Goal: Information Seeking & Learning: Check status

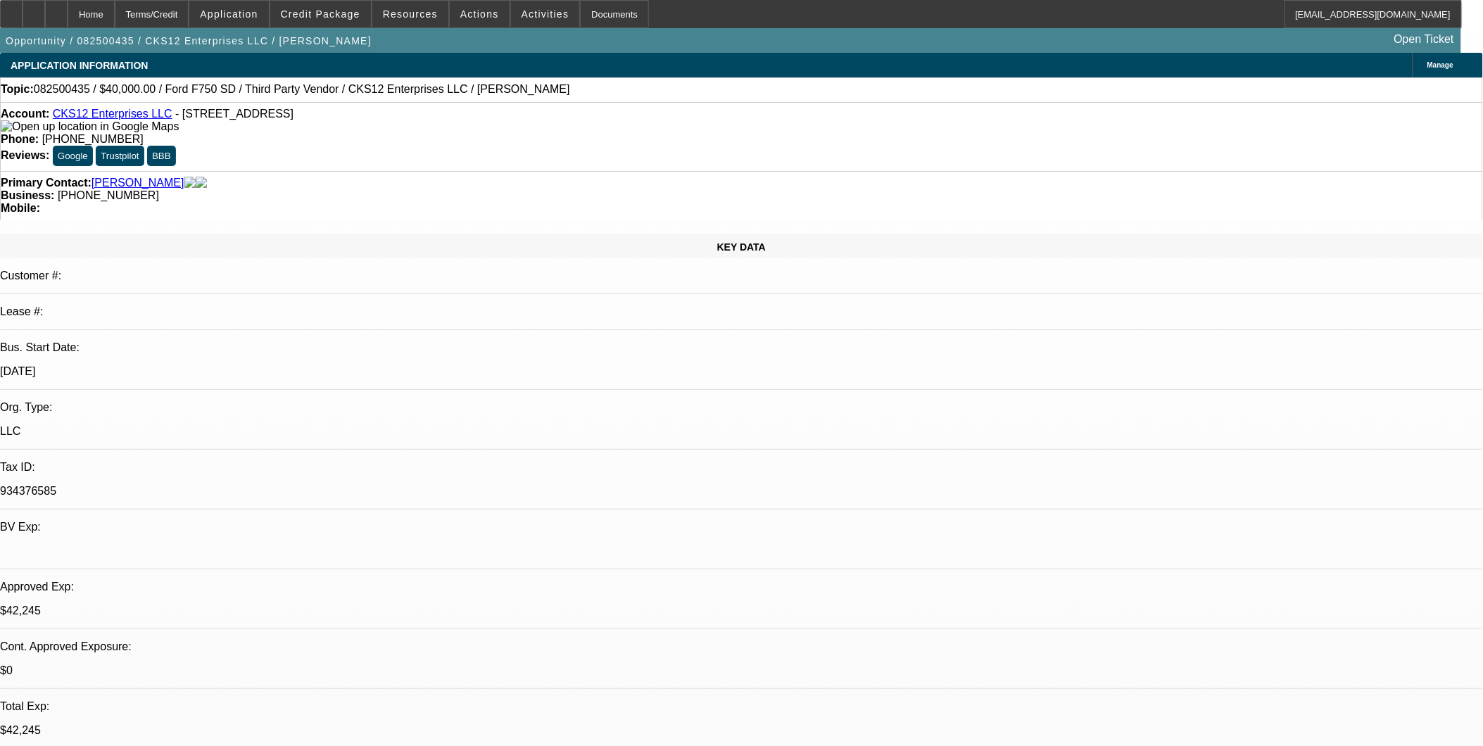
select select "0"
select select "2"
select select "0.1"
select select "0"
select select "2"
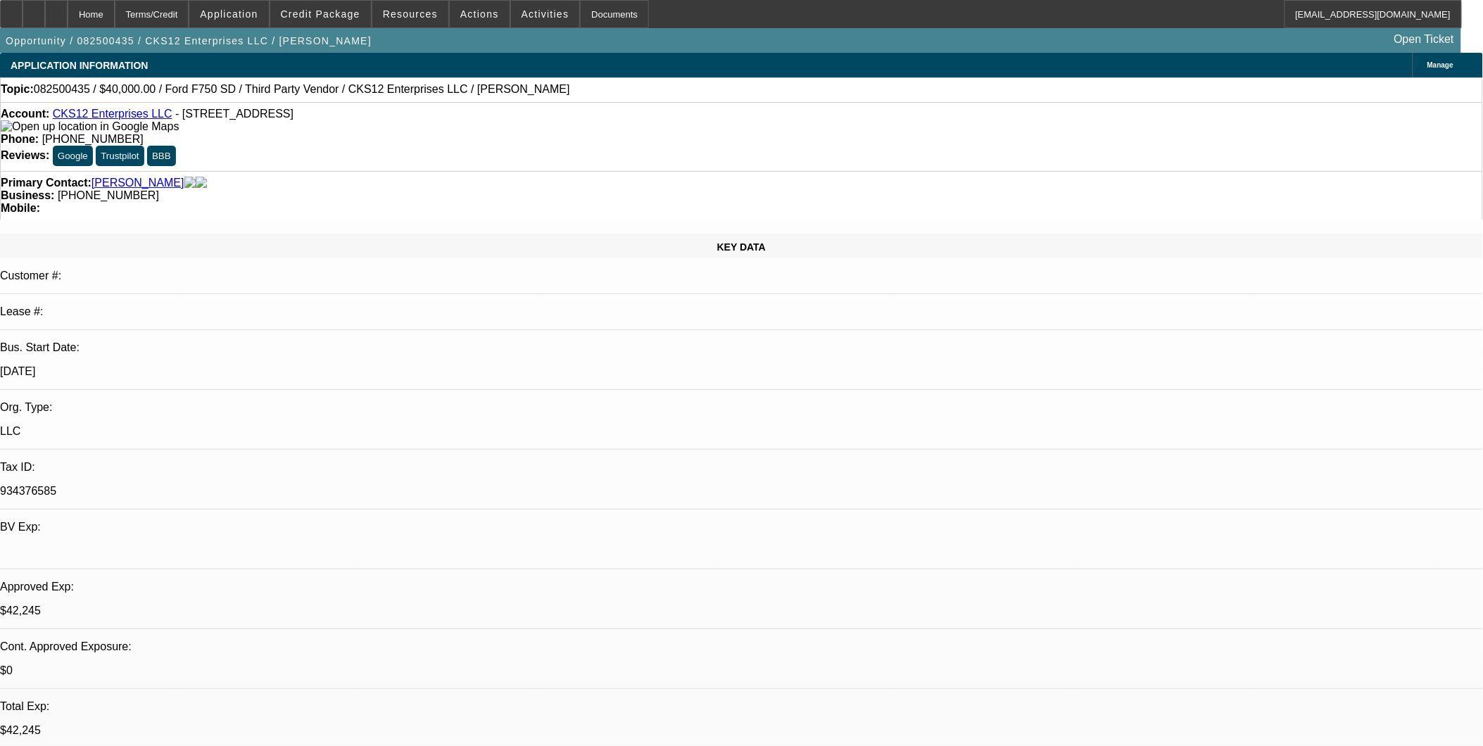
select select "0.1"
select select "0"
select select "2"
select select "0.1"
select select "0"
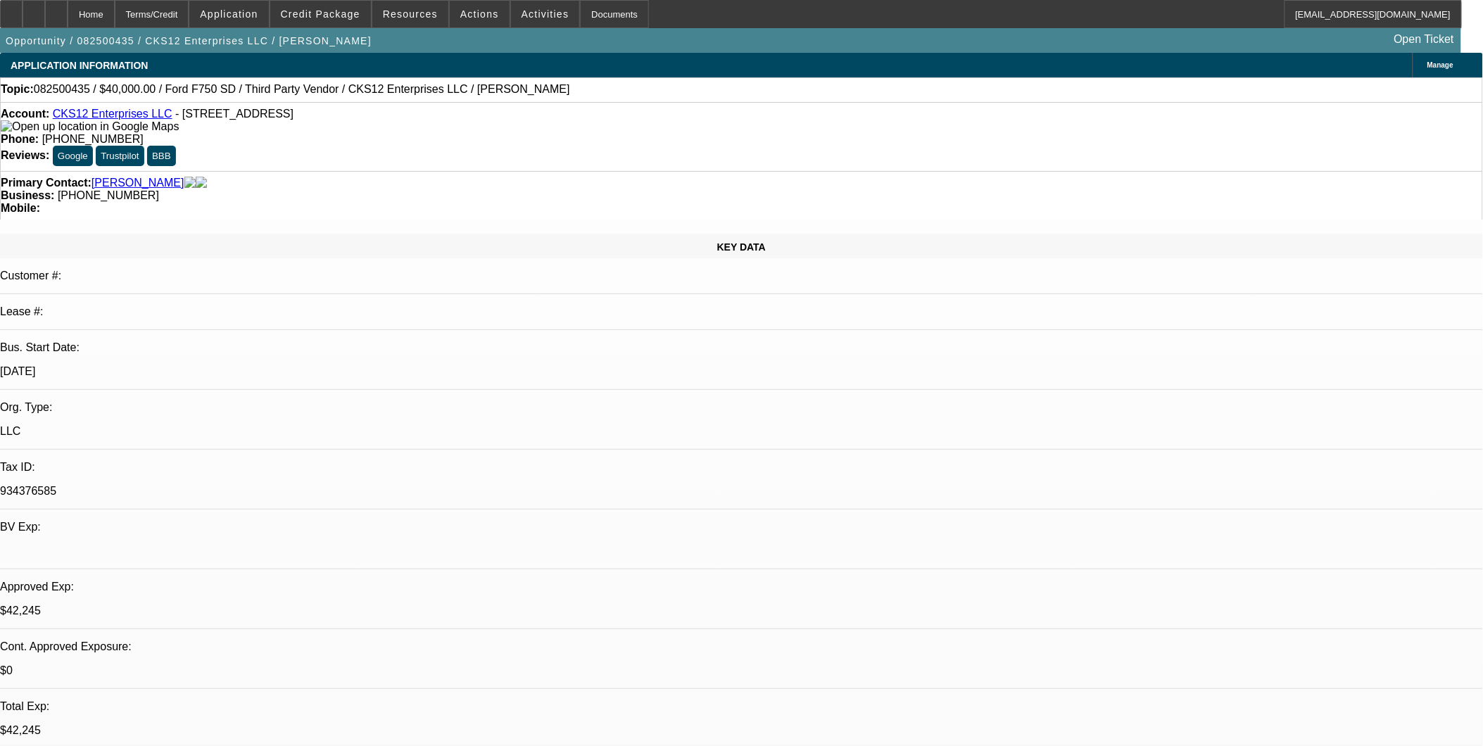
select select "2"
select select "0.1"
select select "1"
select select "2"
select select "4"
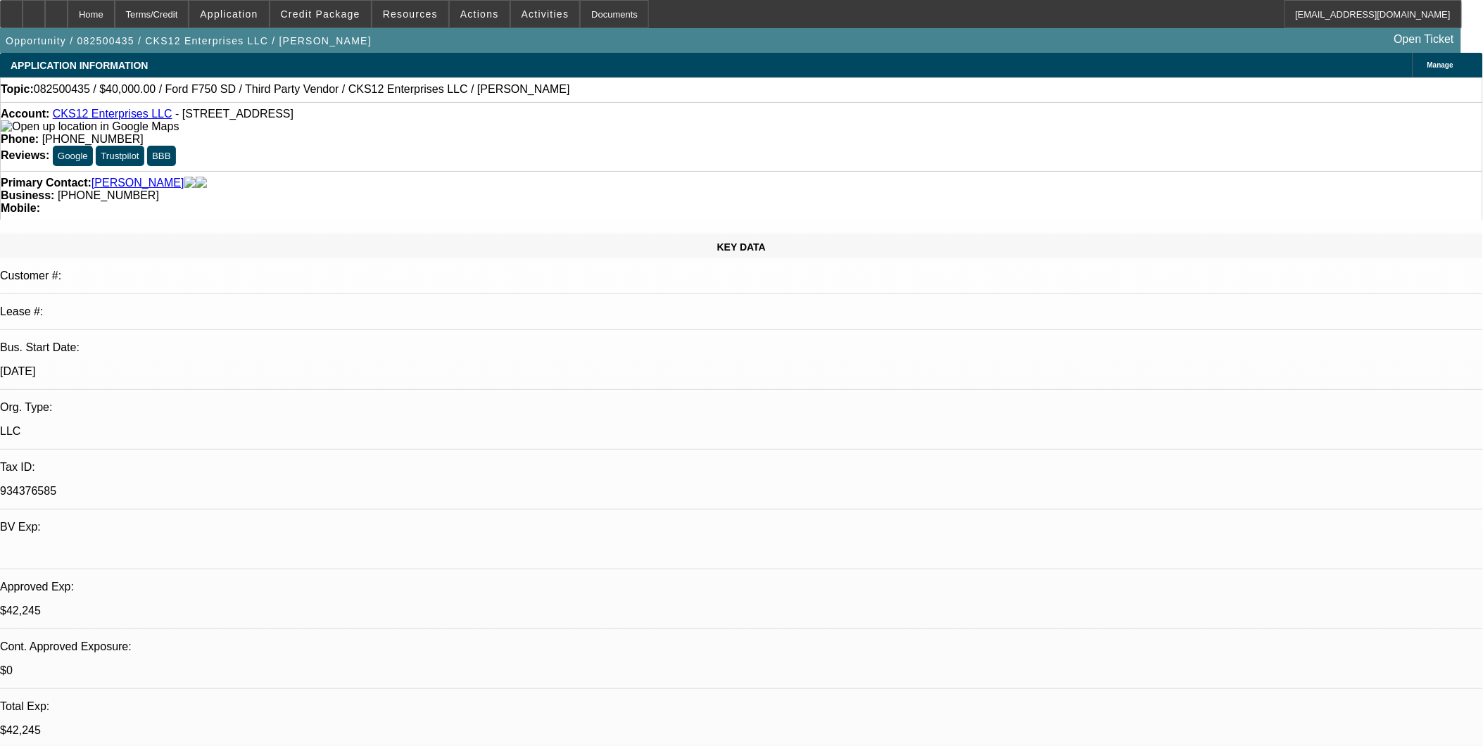
select select "1"
select select "2"
select select "4"
select select "1"
select select "2"
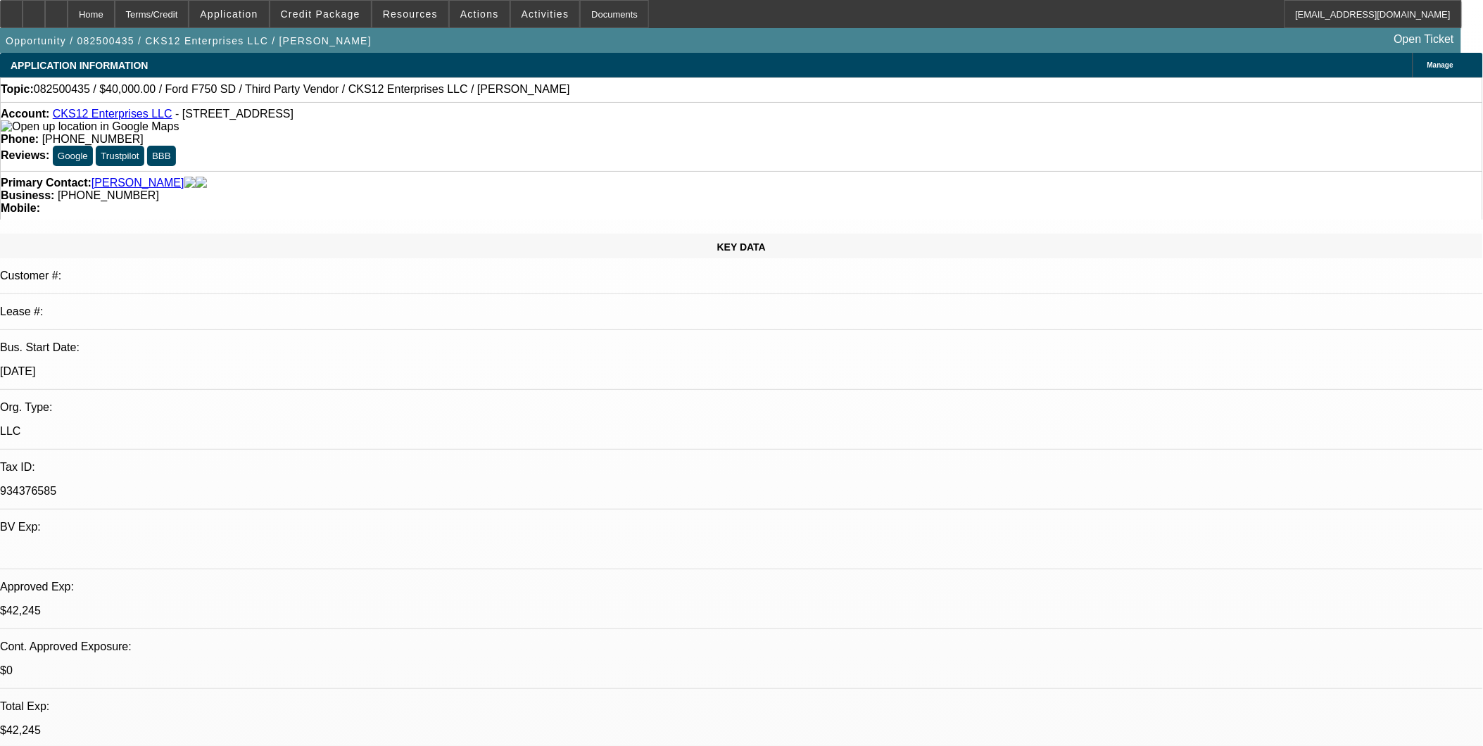
select select "4"
select select "1"
select select "2"
select select "4"
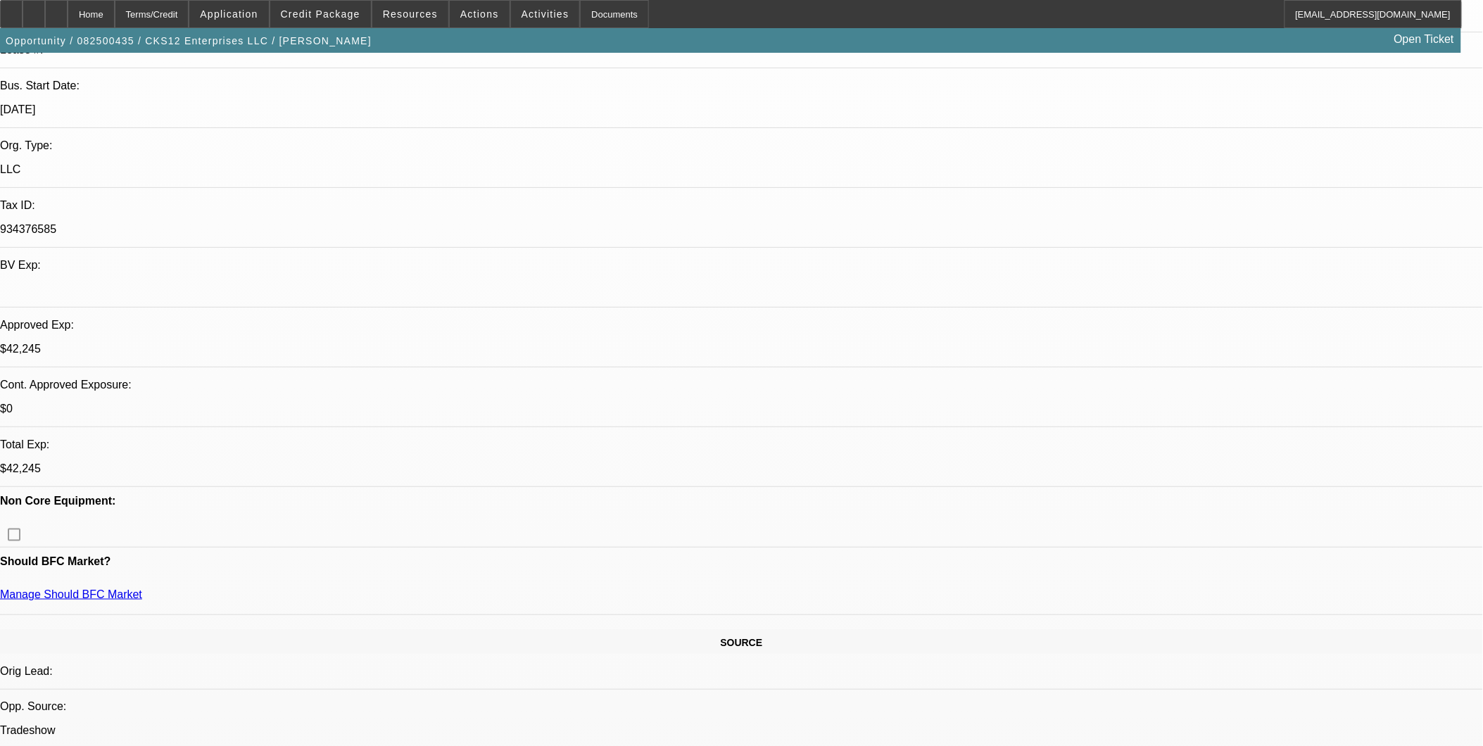
scroll to position [313, 0]
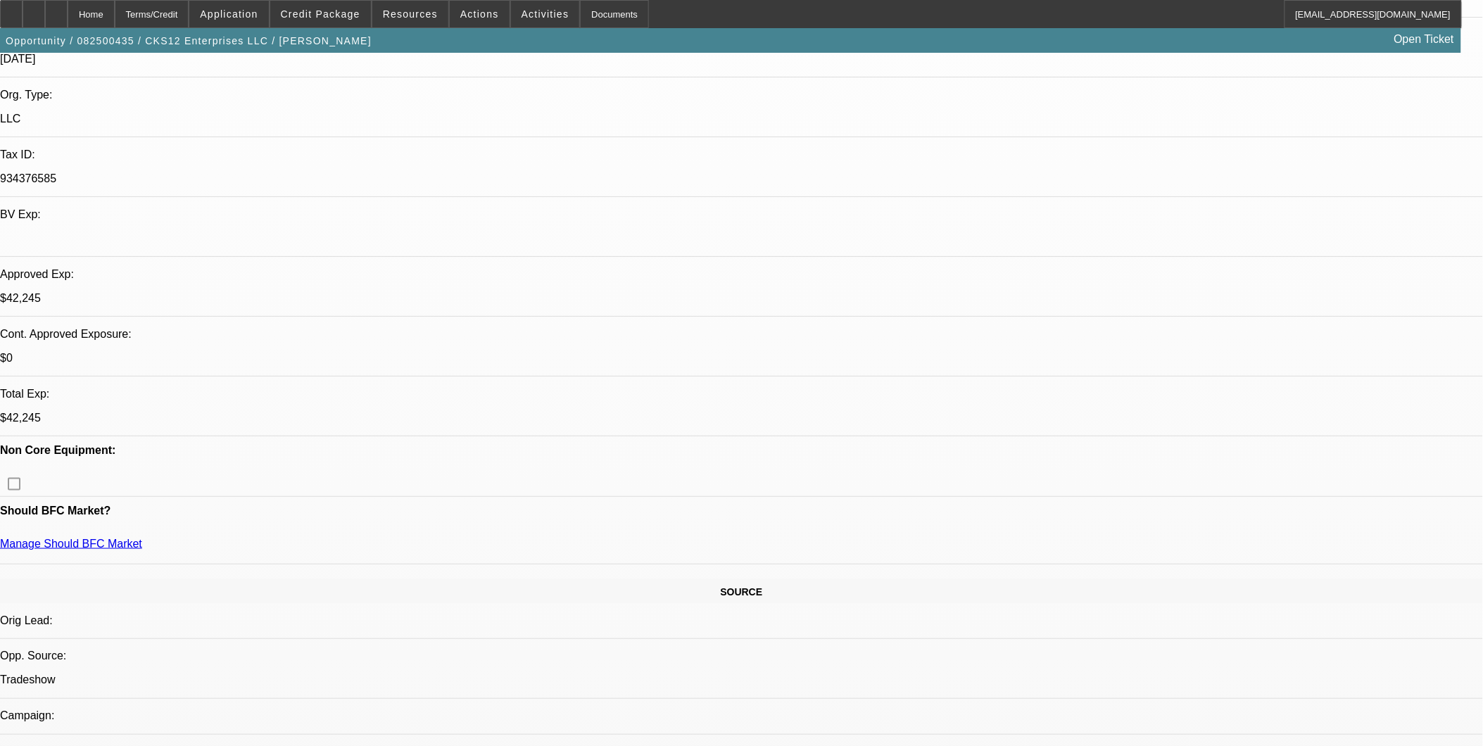
drag, startPoint x: 1115, startPoint y: 161, endPoint x: 1107, endPoint y: 162, distance: 7.9
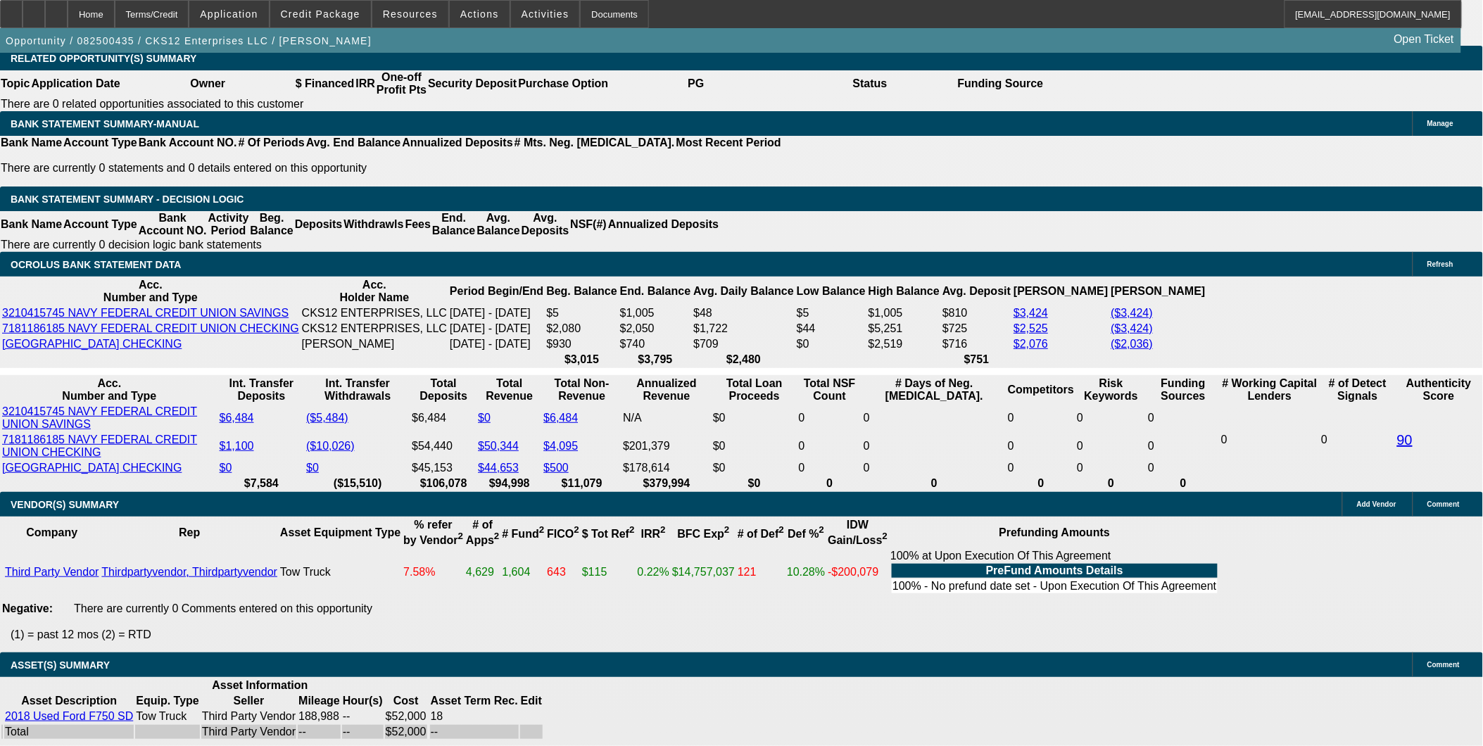
scroll to position [2346, 0]
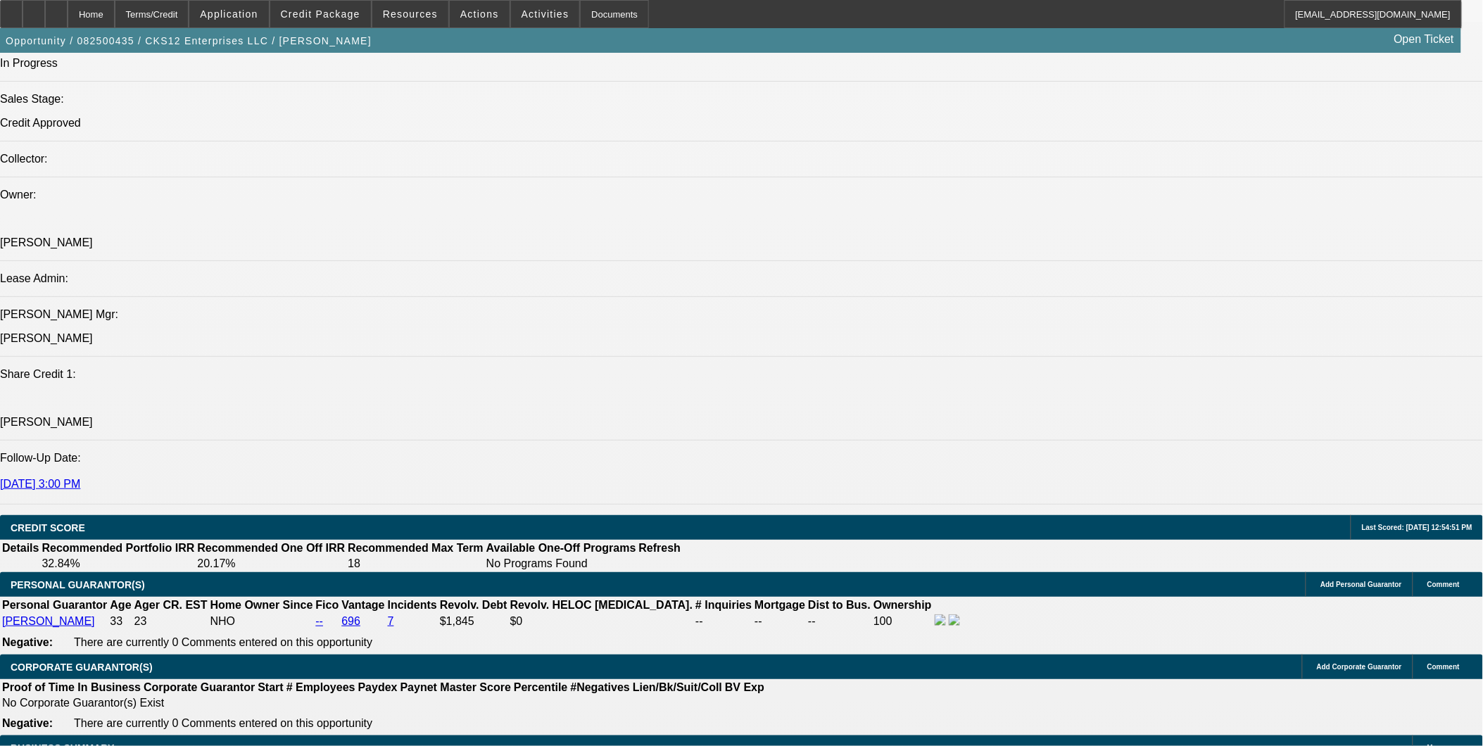
scroll to position [1486, 0]
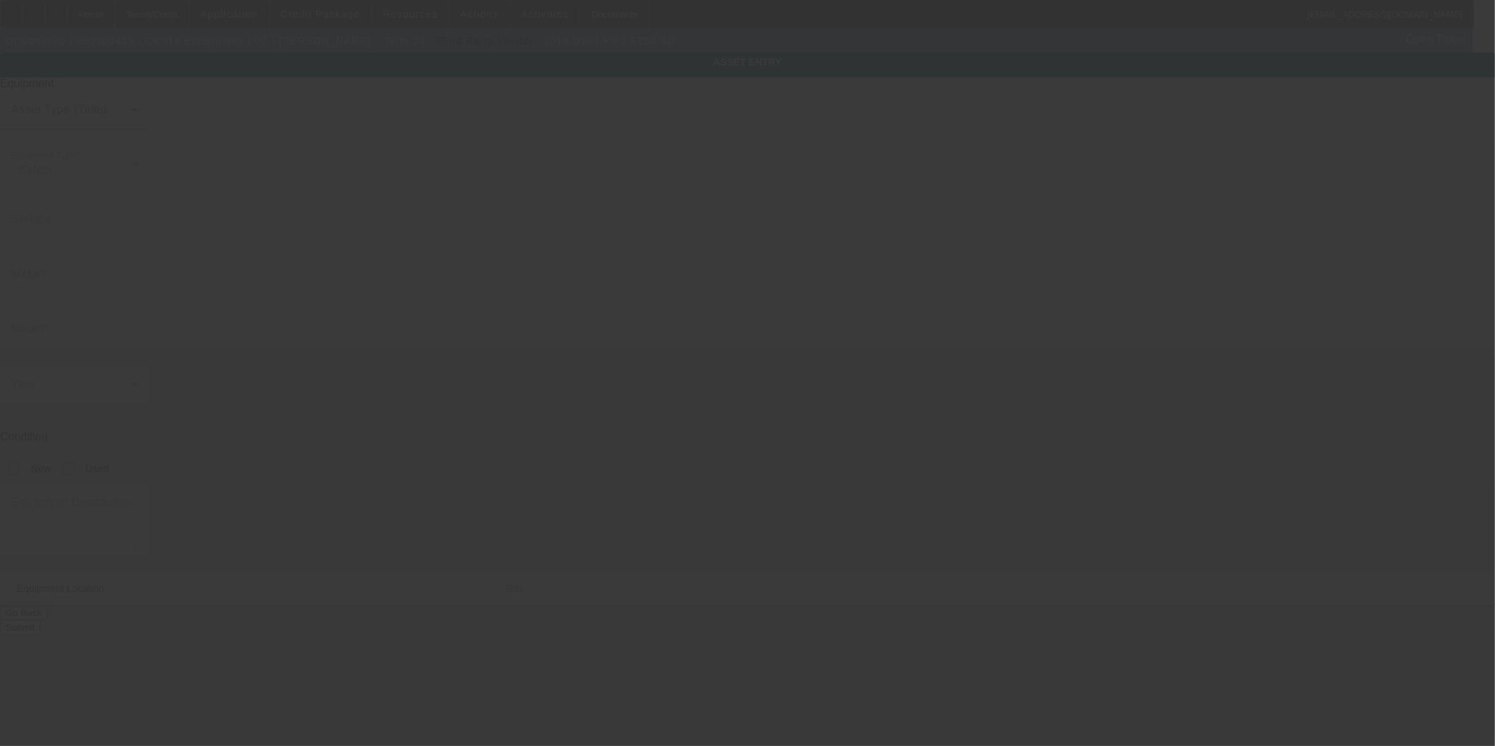
type input "1FDWX7DE3JDF03791"
type input "Ford"
type input "F750 SD"
radio input "true"
type textarea "Jerr-Dan SD-UNI-LP Rollback Body"
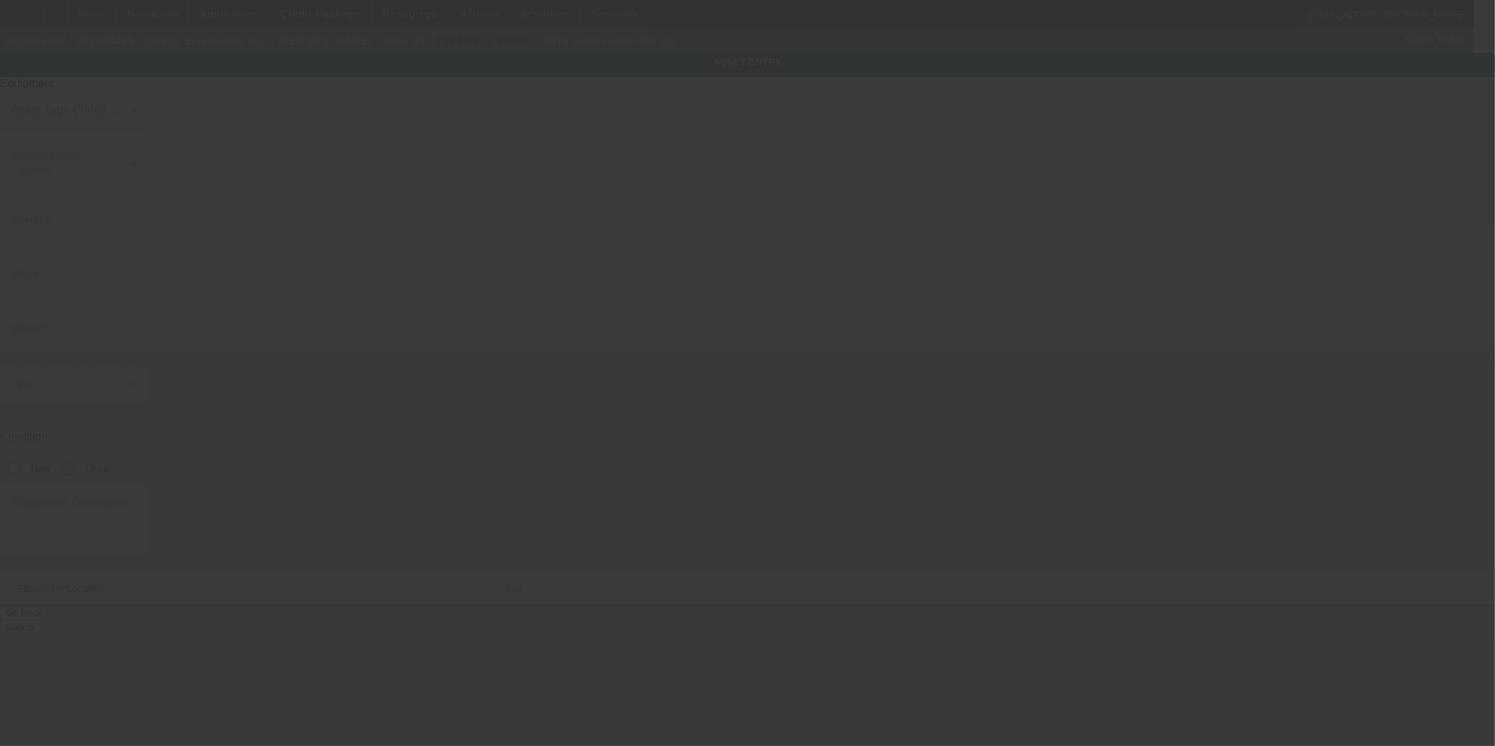
type input "2087 Lakewood Trl SE"
type input "Atlanta"
type input "30315"
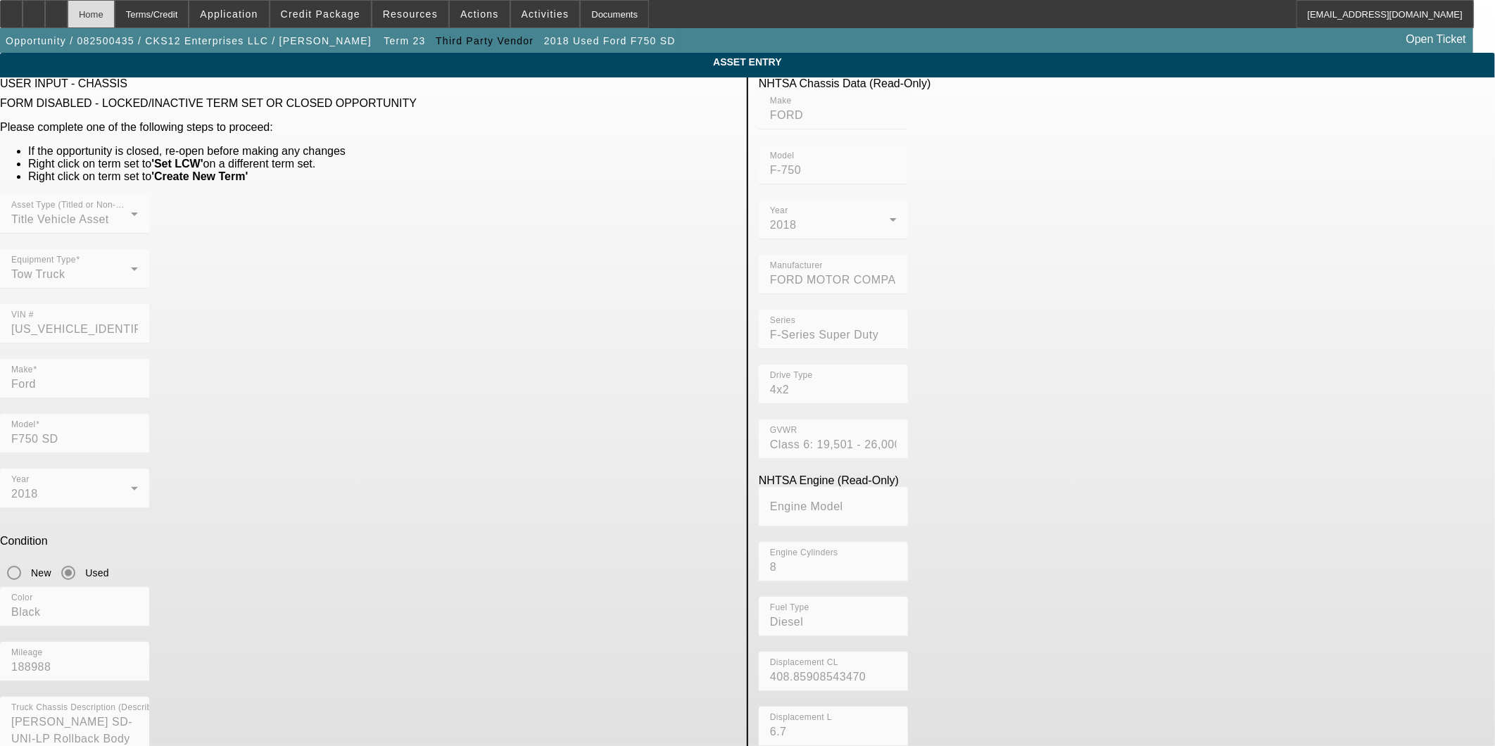
click at [115, 15] on div "Home" at bounding box center [91, 14] width 47 height 28
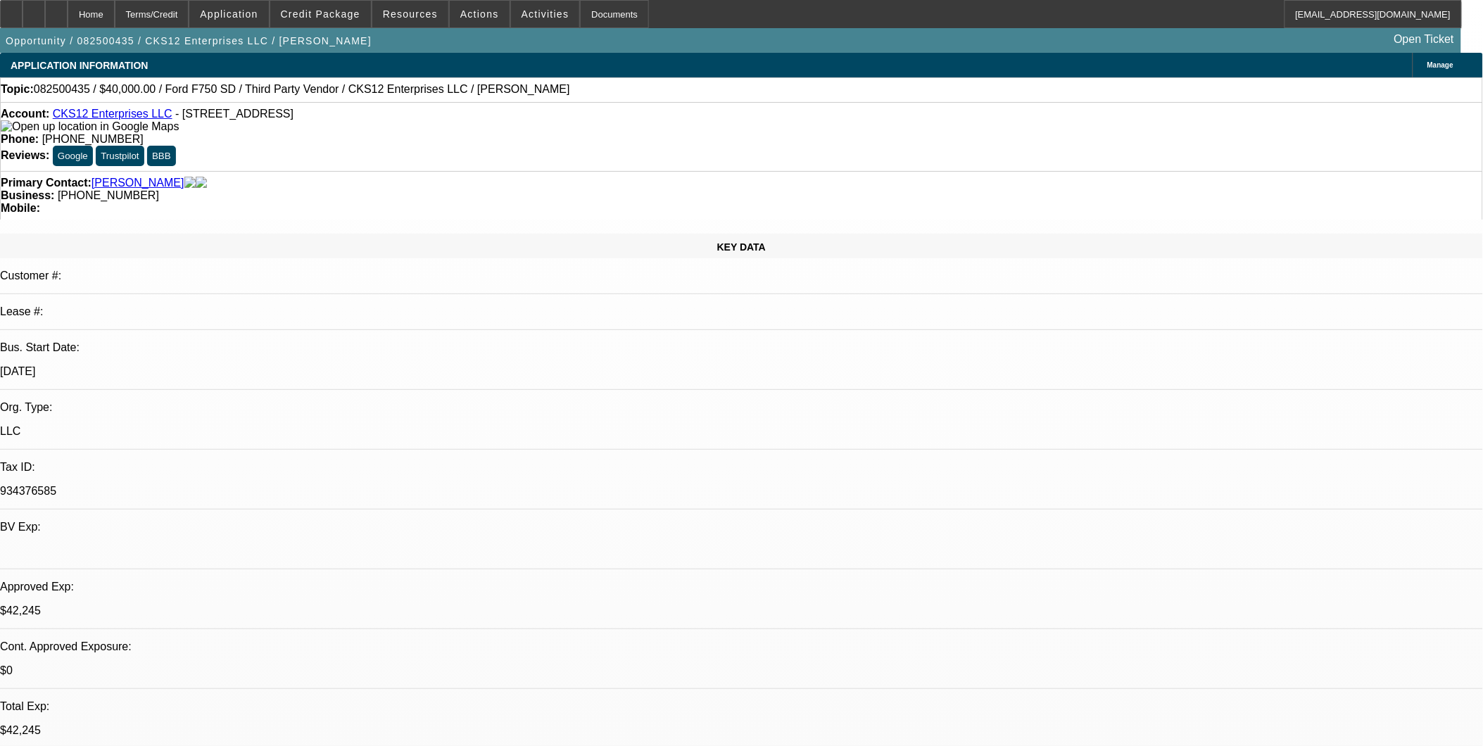
select select "0"
select select "2"
select select "0.1"
select select "4"
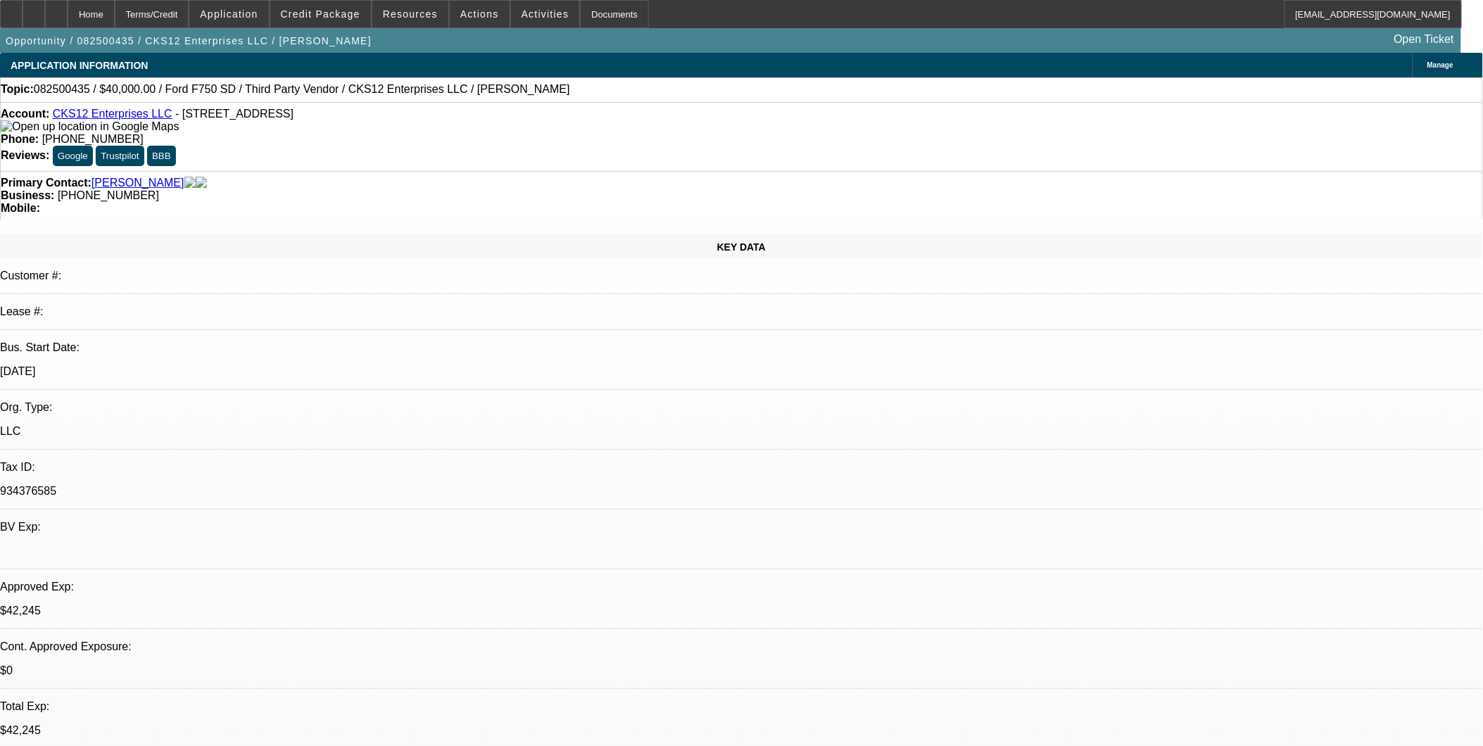
select select "0"
select select "2"
select select "0.1"
select select "4"
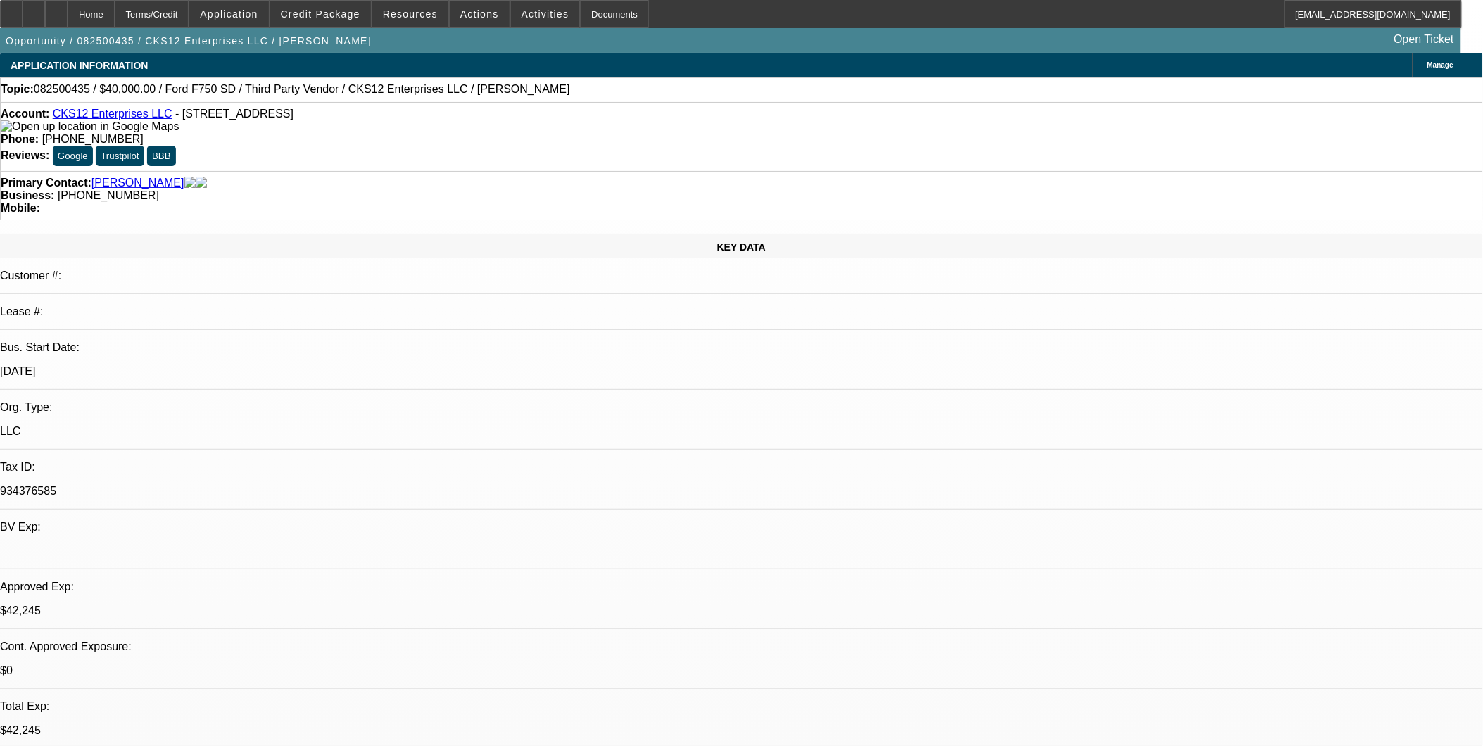
select select "0"
select select "2"
select select "0.1"
select select "4"
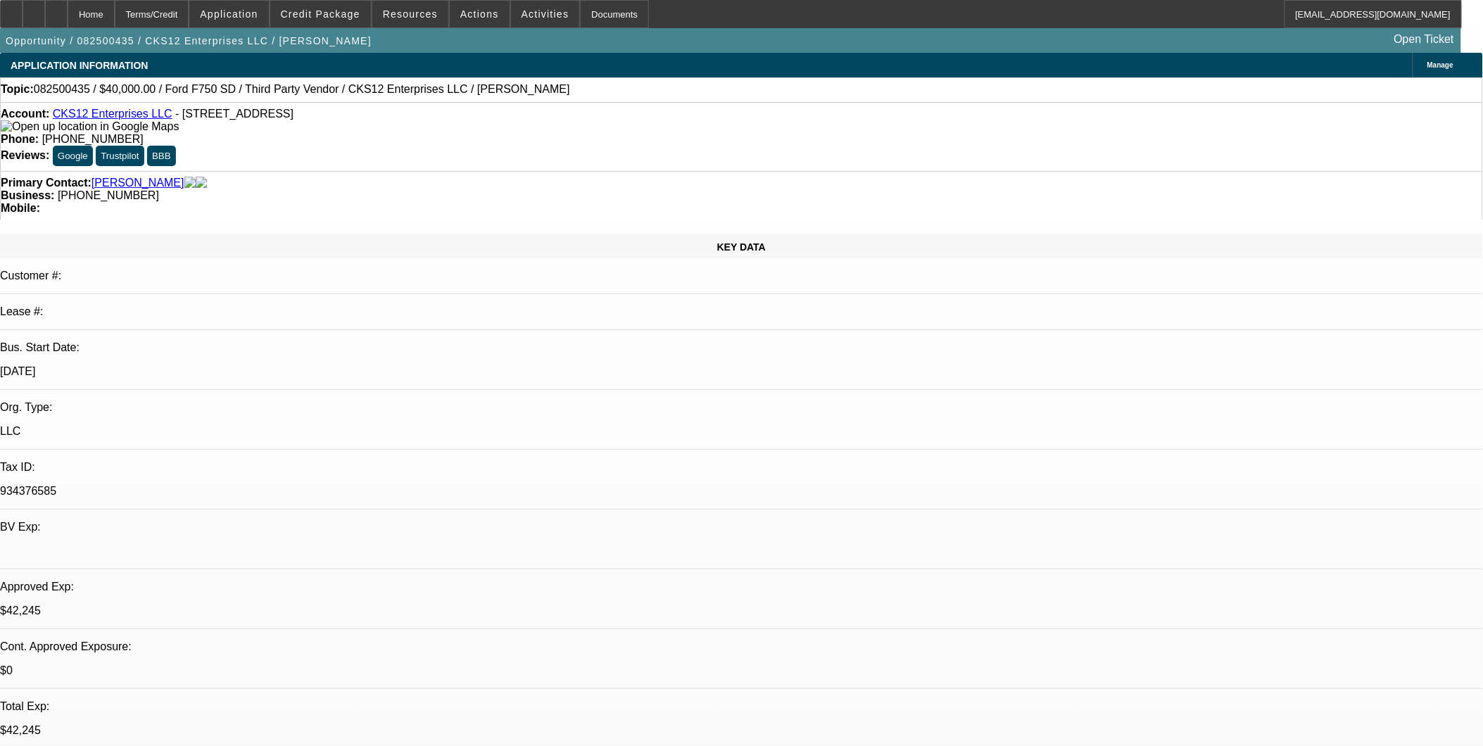
select select "0"
select select "2"
select select "0.1"
select select "4"
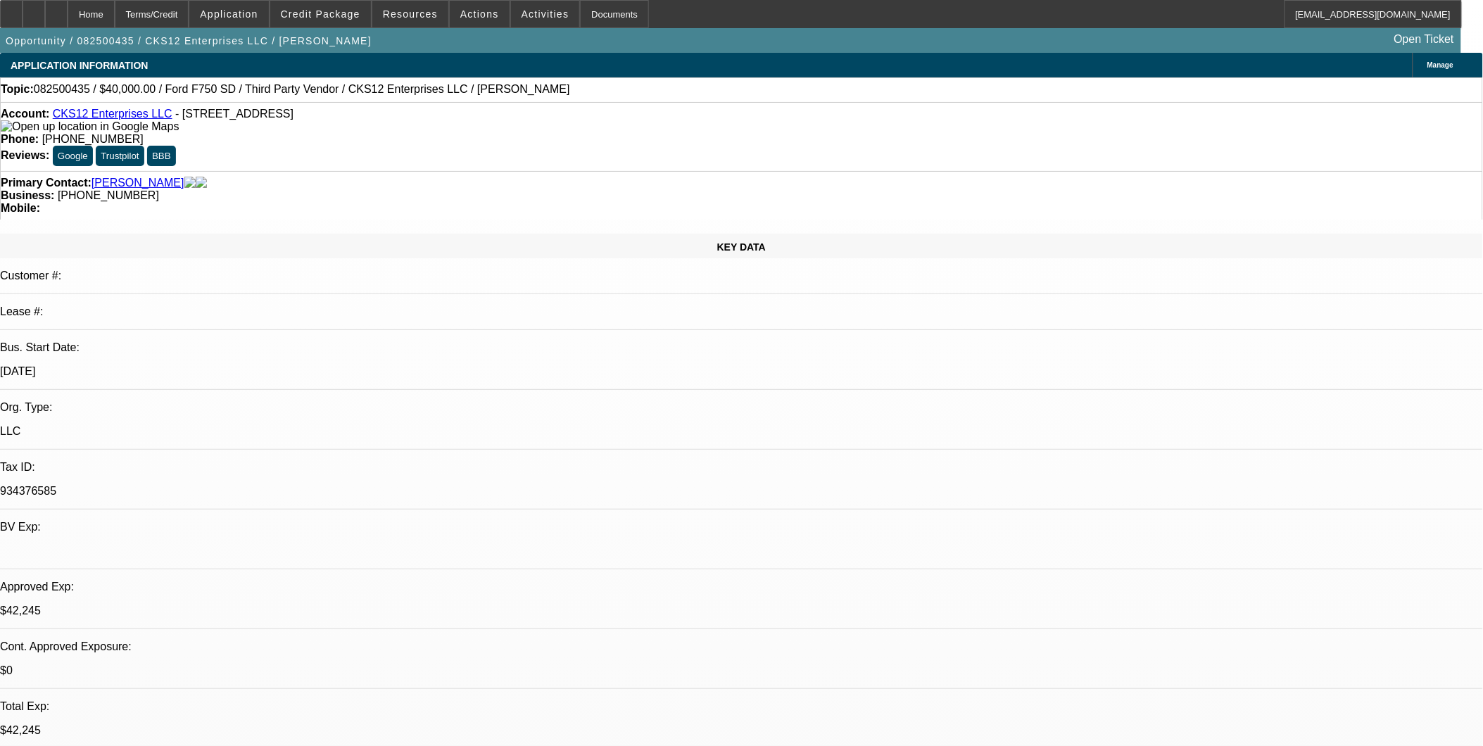
scroll to position [234, 0]
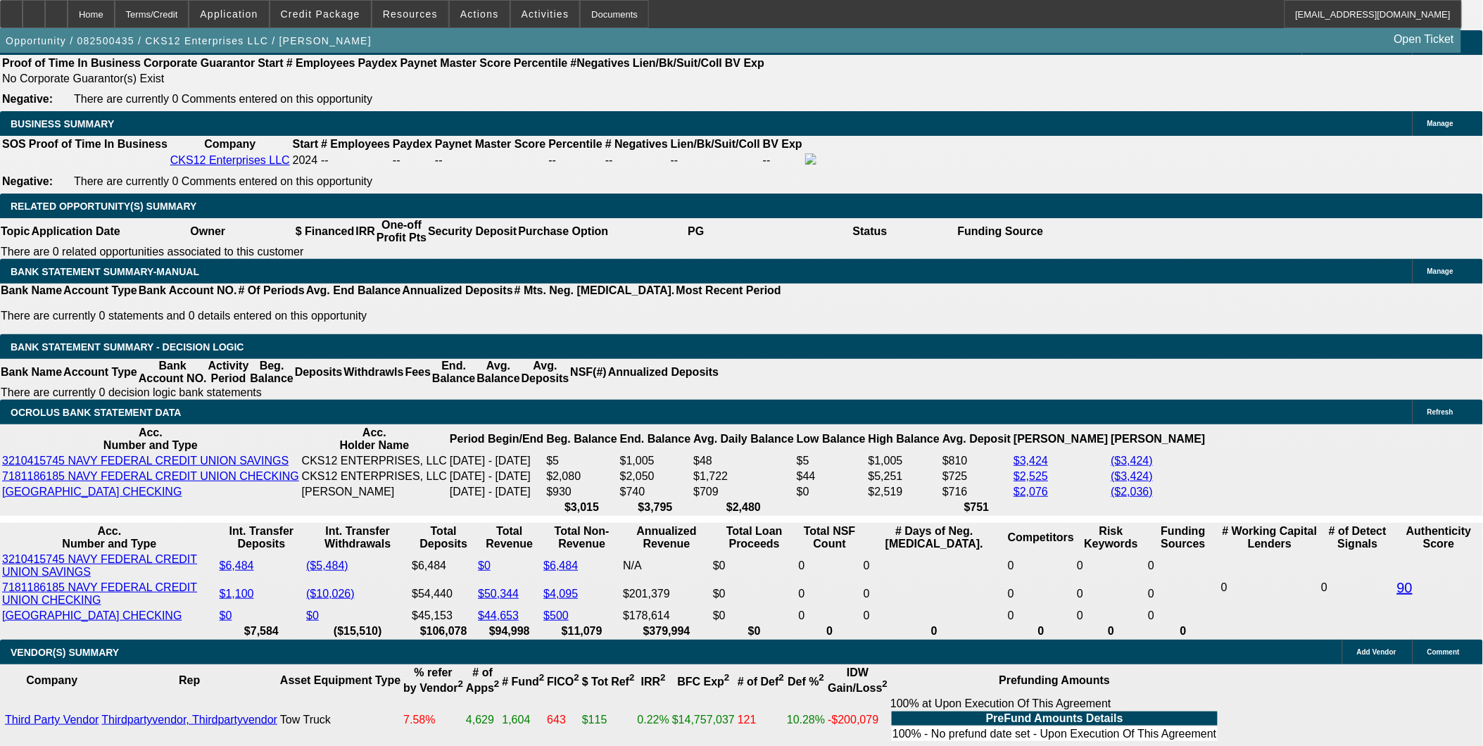
scroll to position [547, 0]
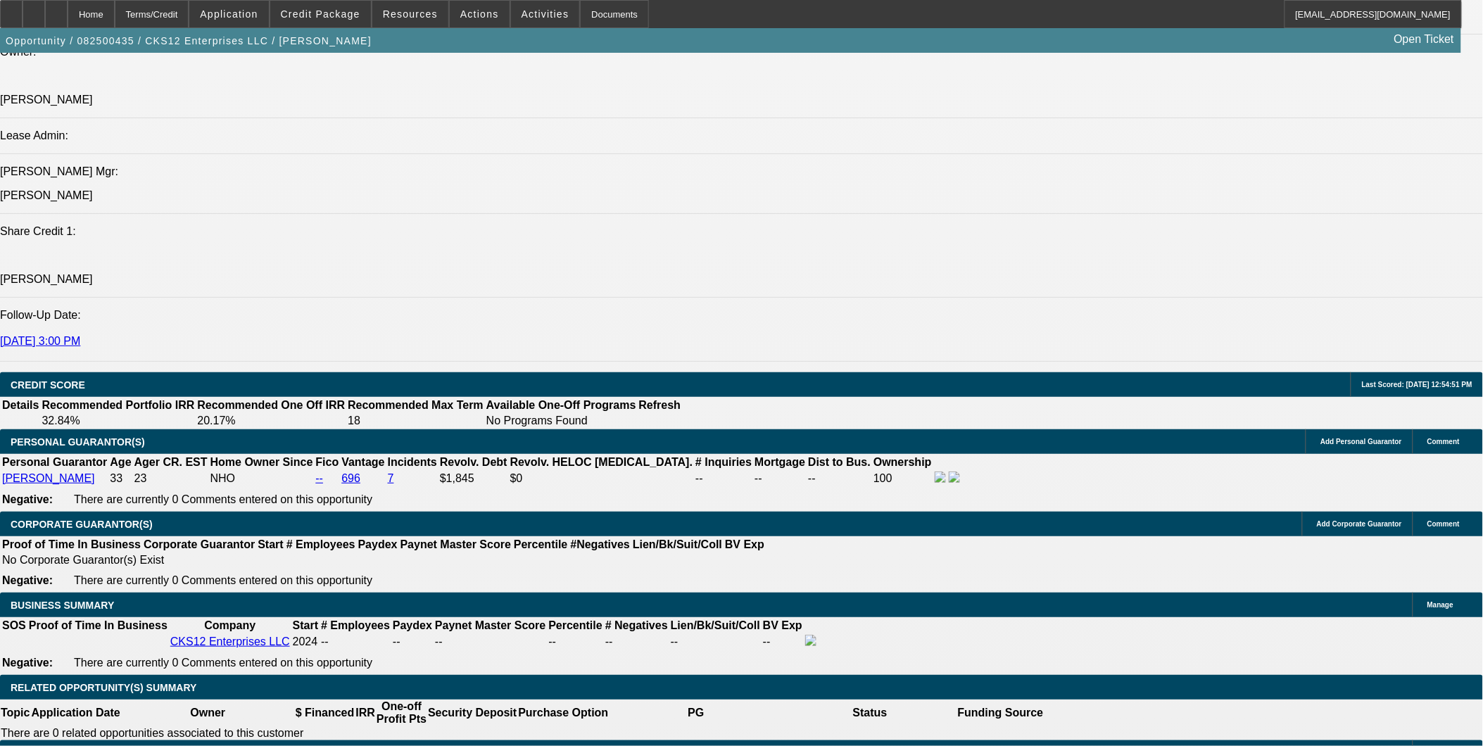
scroll to position [1408, 0]
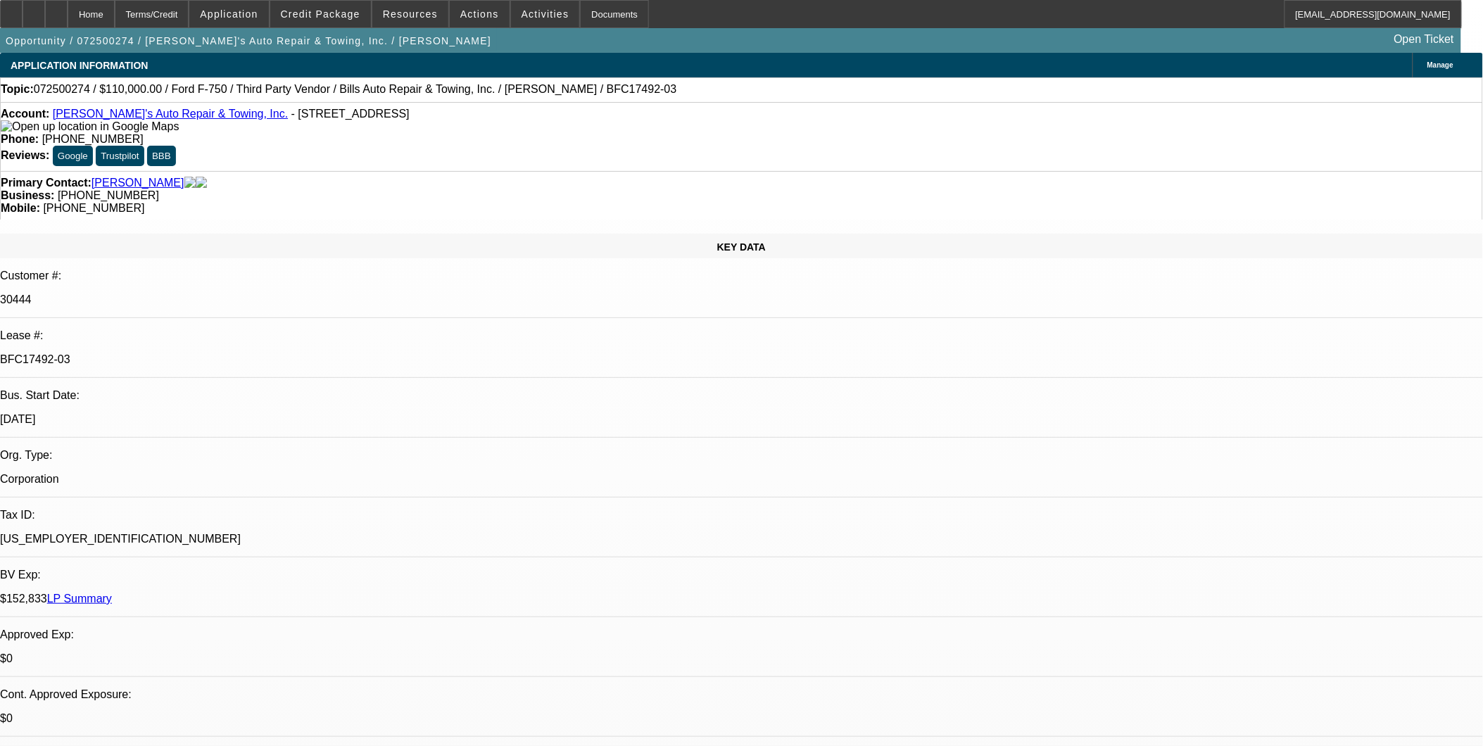
select select "0"
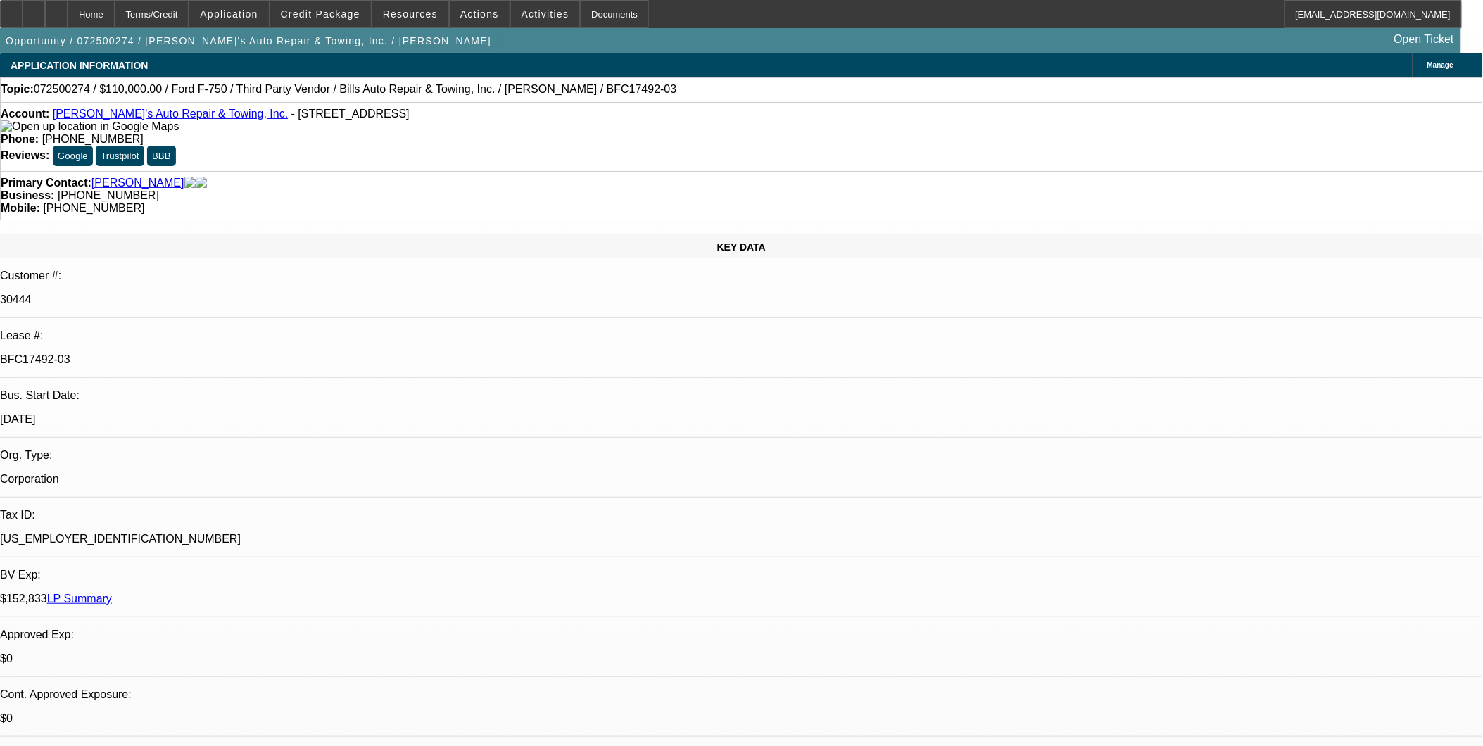
select select "0"
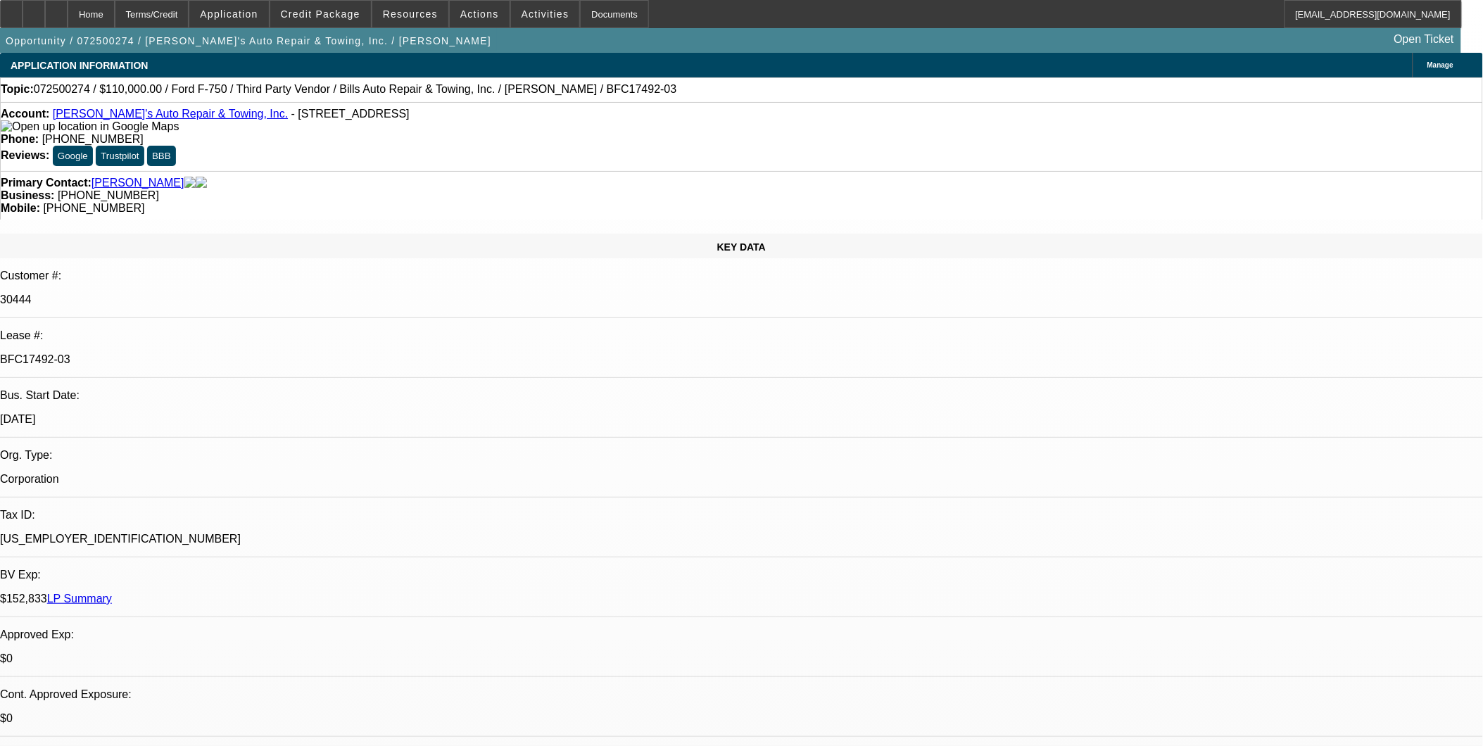
select select "0"
select select "1"
select select "2"
select select "6"
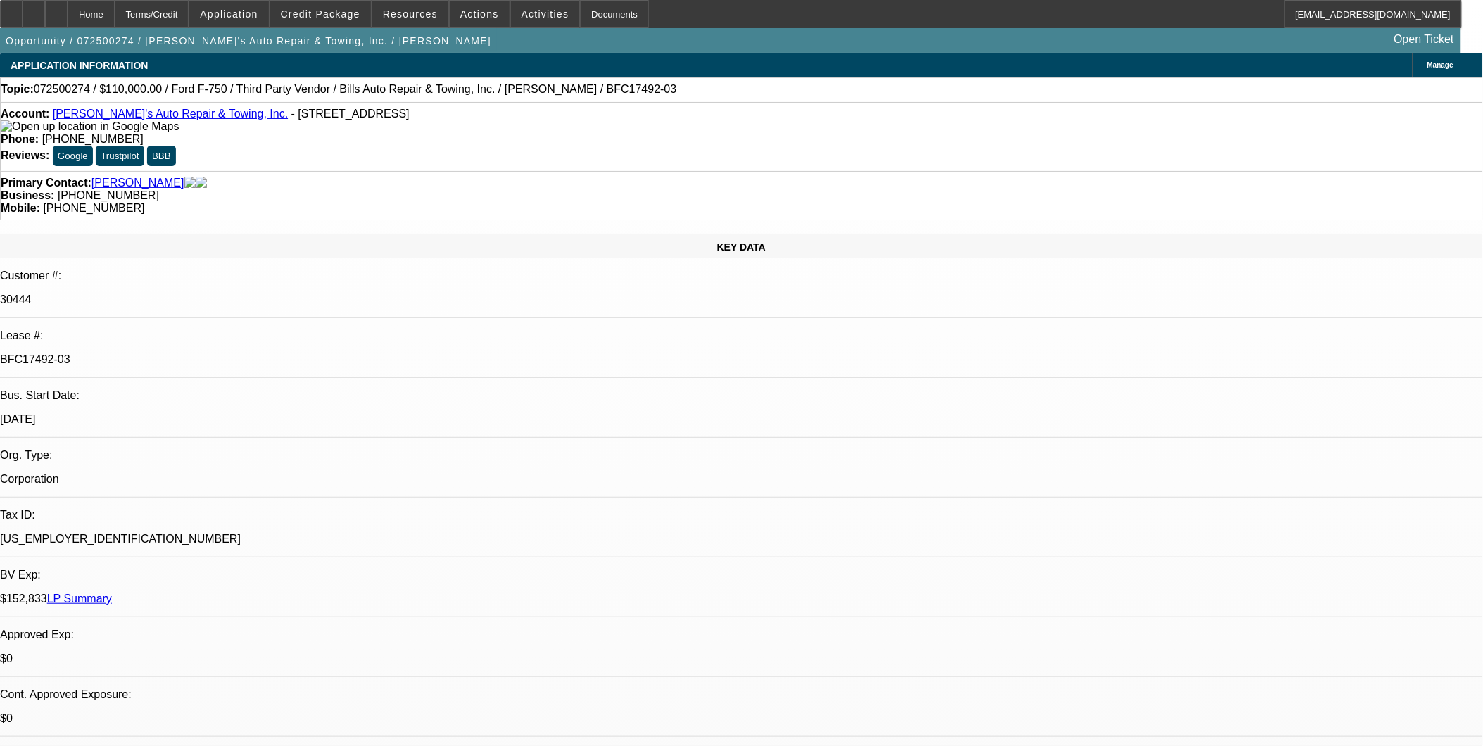
select select "1"
select select "6"
select select "1"
select select "2"
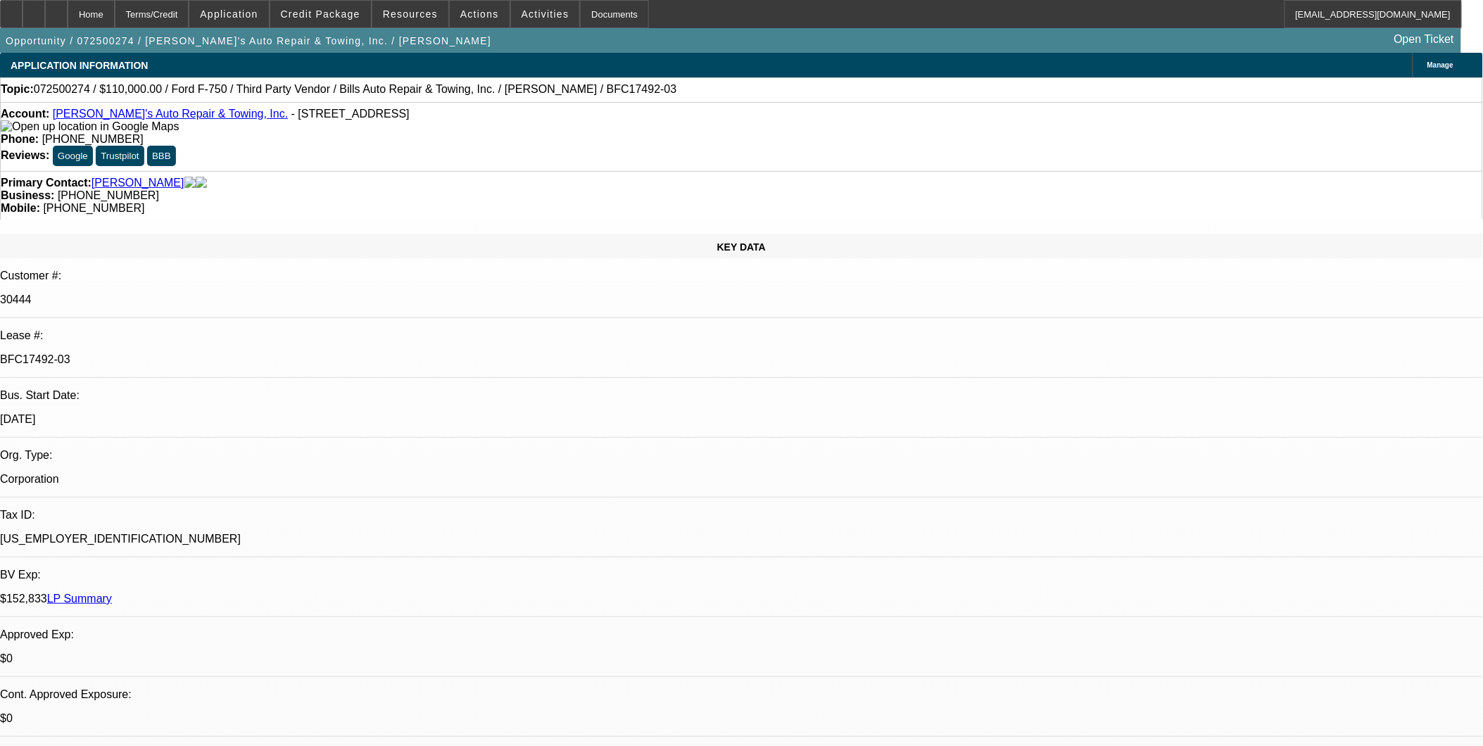
select select "6"
select select "1"
select select "2"
select select "6"
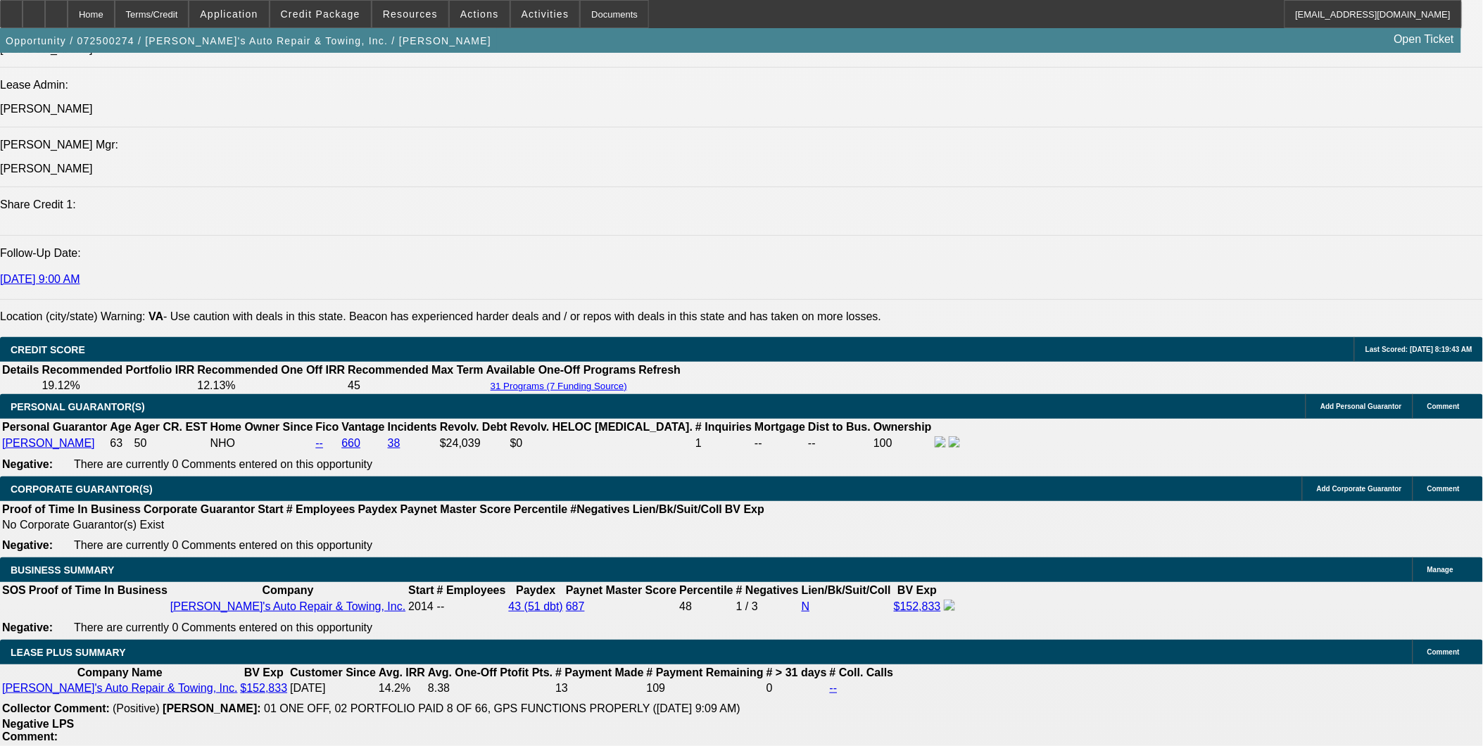
scroll to position [2112, 0]
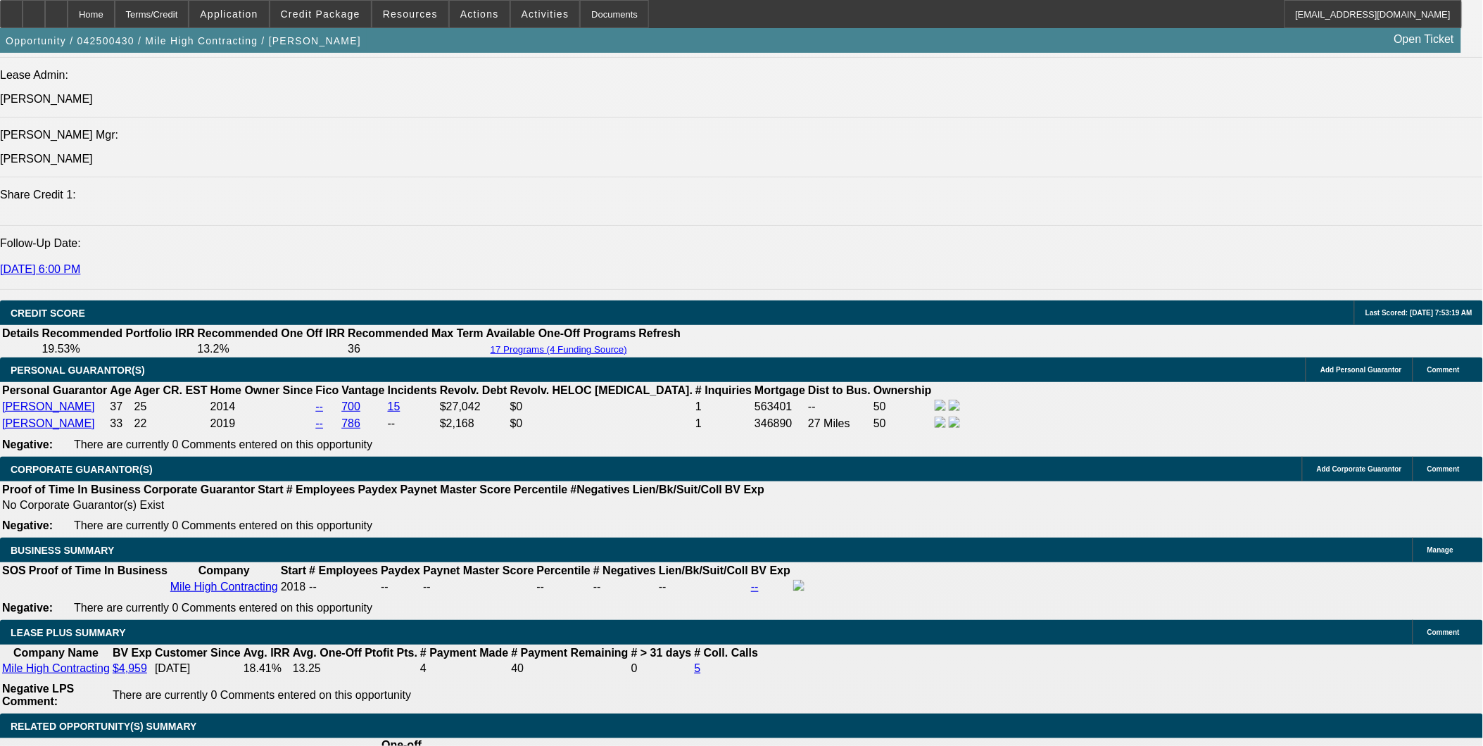
select select "0"
select select "0.1"
select select "0"
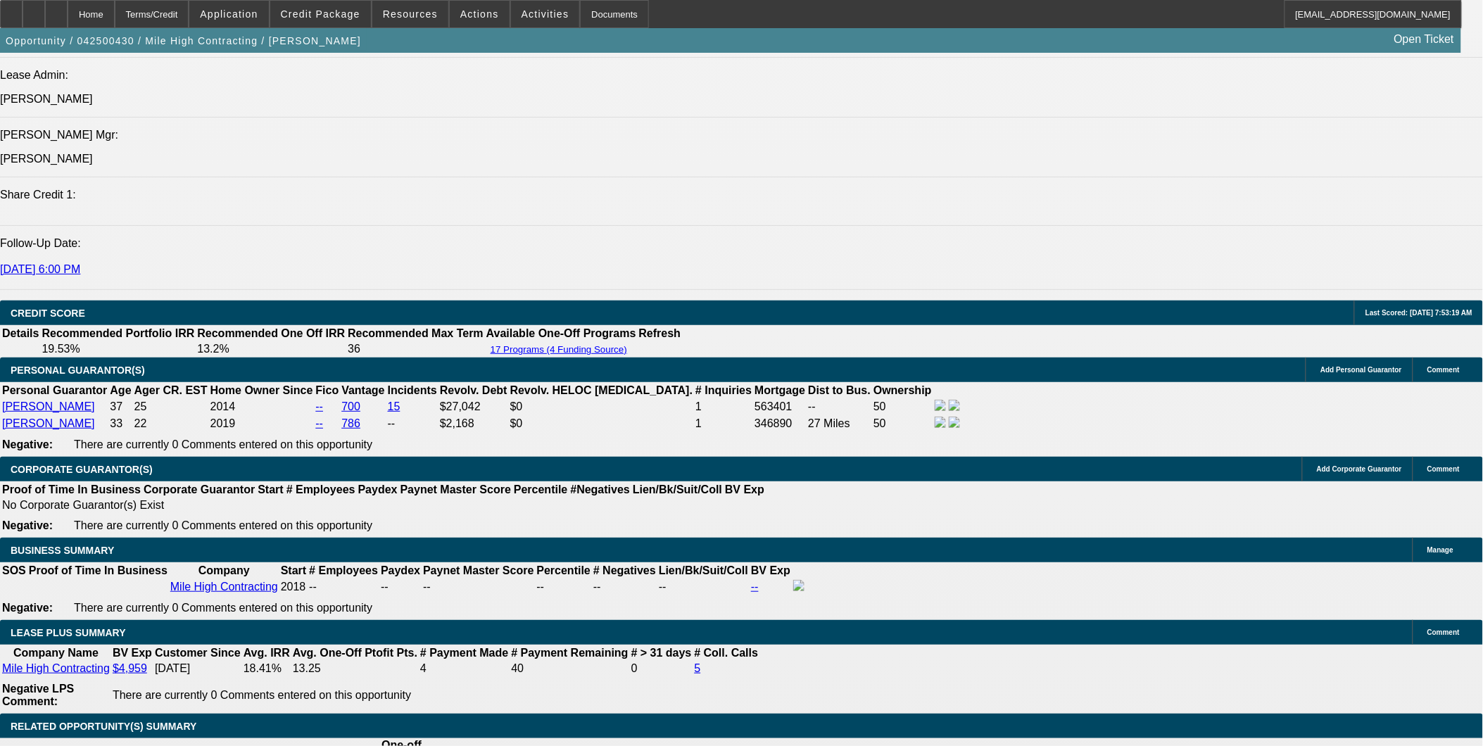
select select "0.1"
select select "0"
select select "0.1"
select select "0"
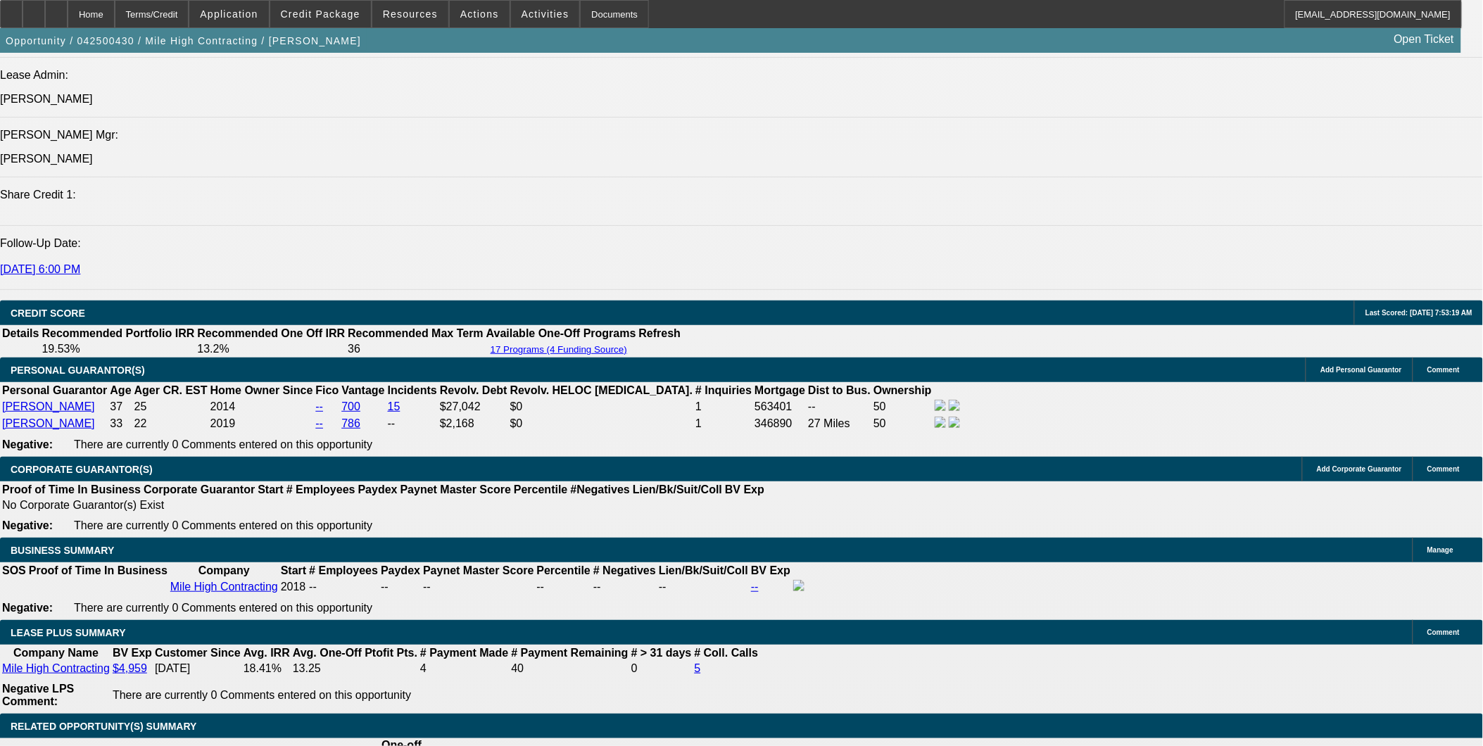
select select "0"
select select "0.1"
select select "1"
select select "4"
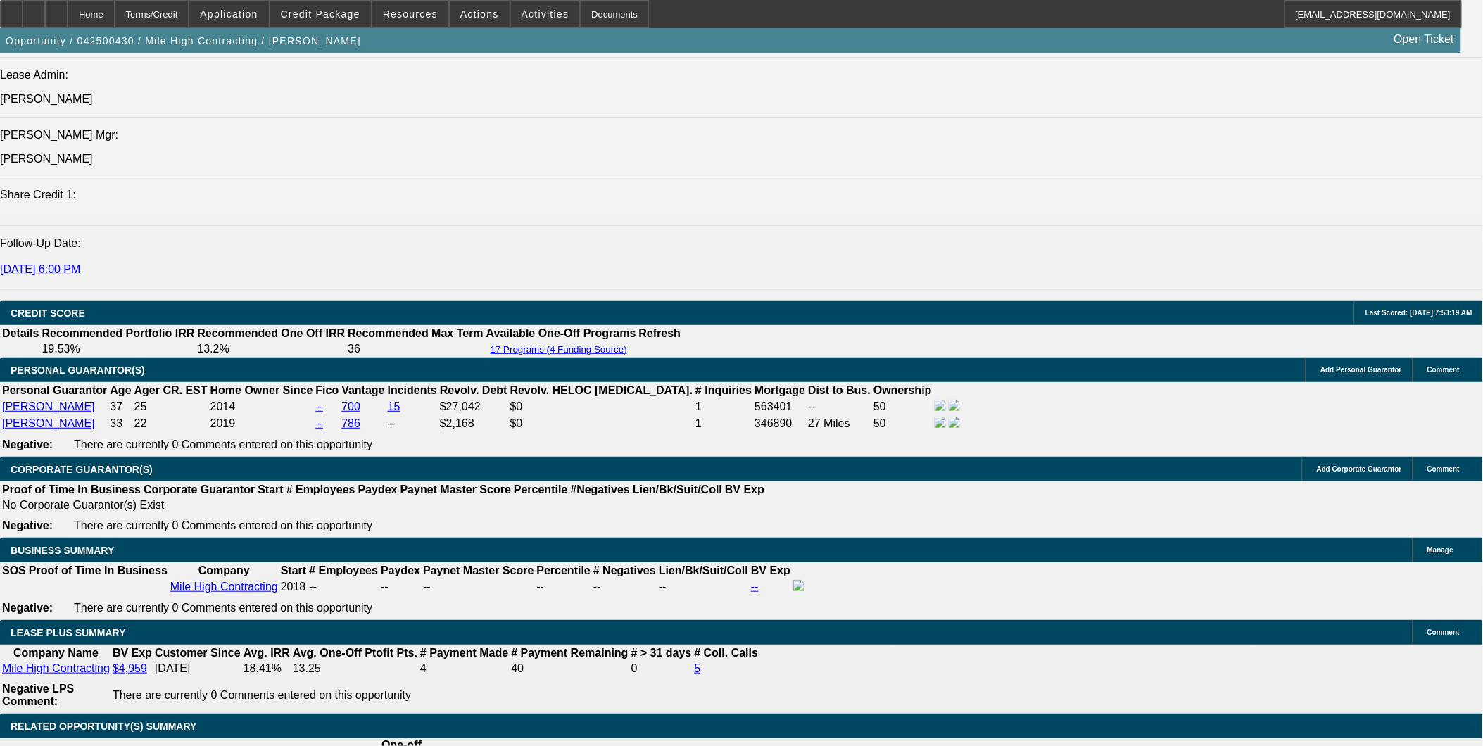
select select "1"
select select "4"
select select "1"
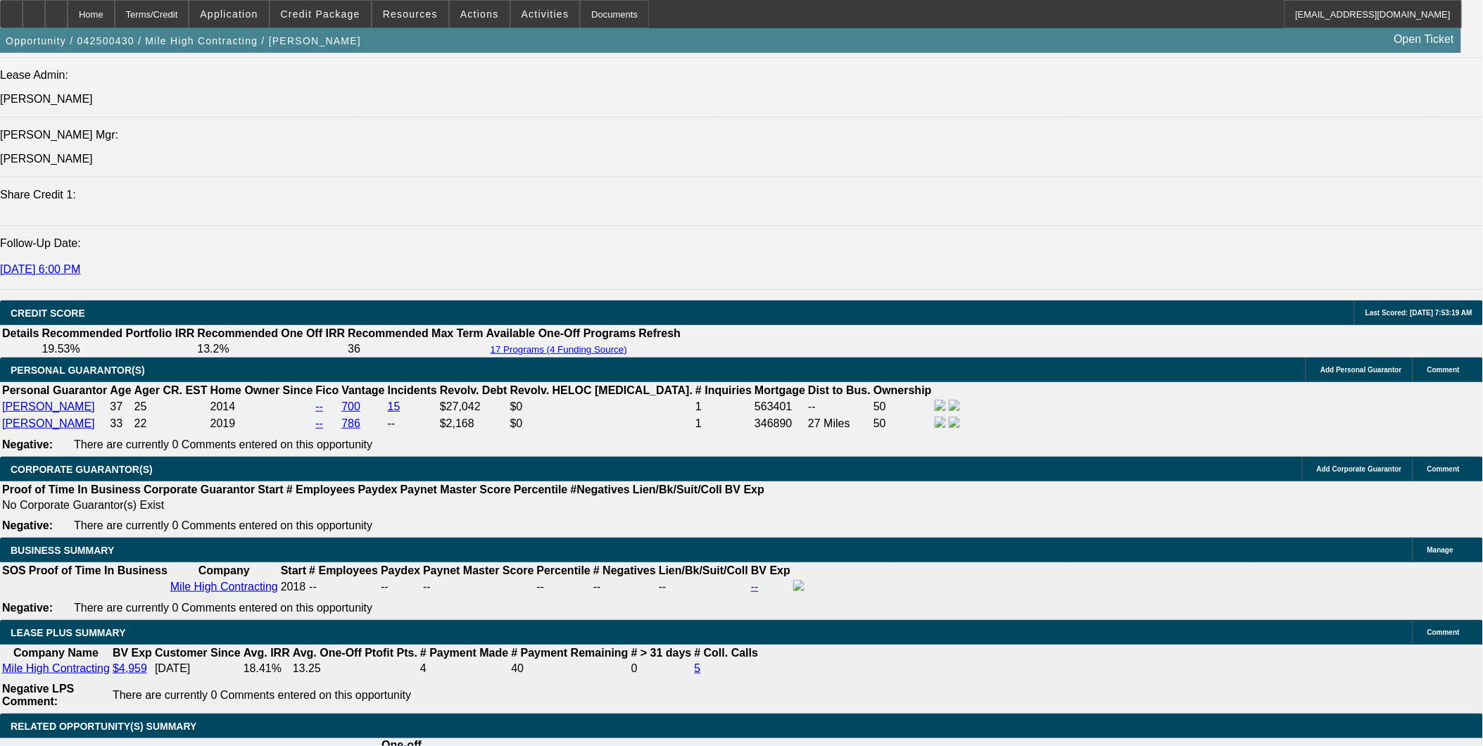
select select "4"
select select "1"
select select "4"
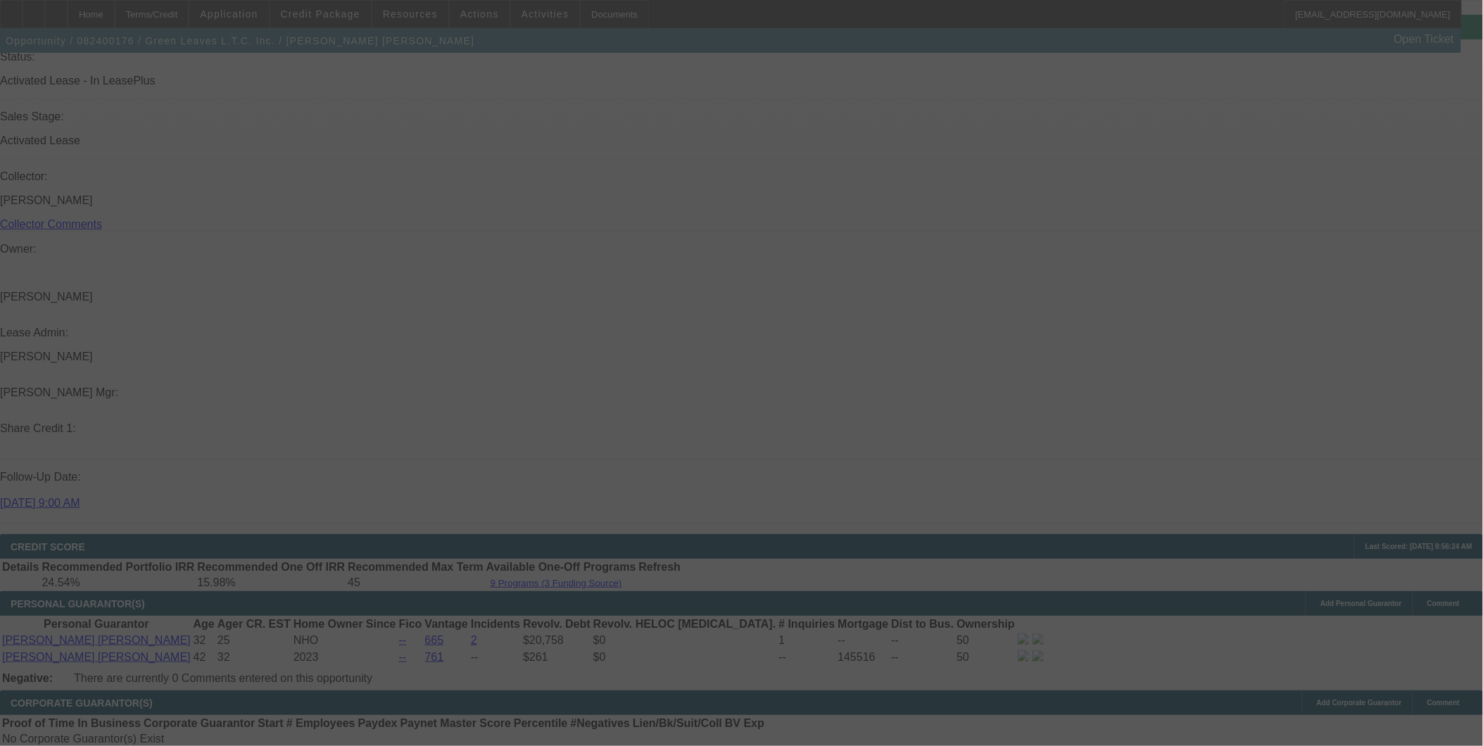
scroll to position [1661, 0]
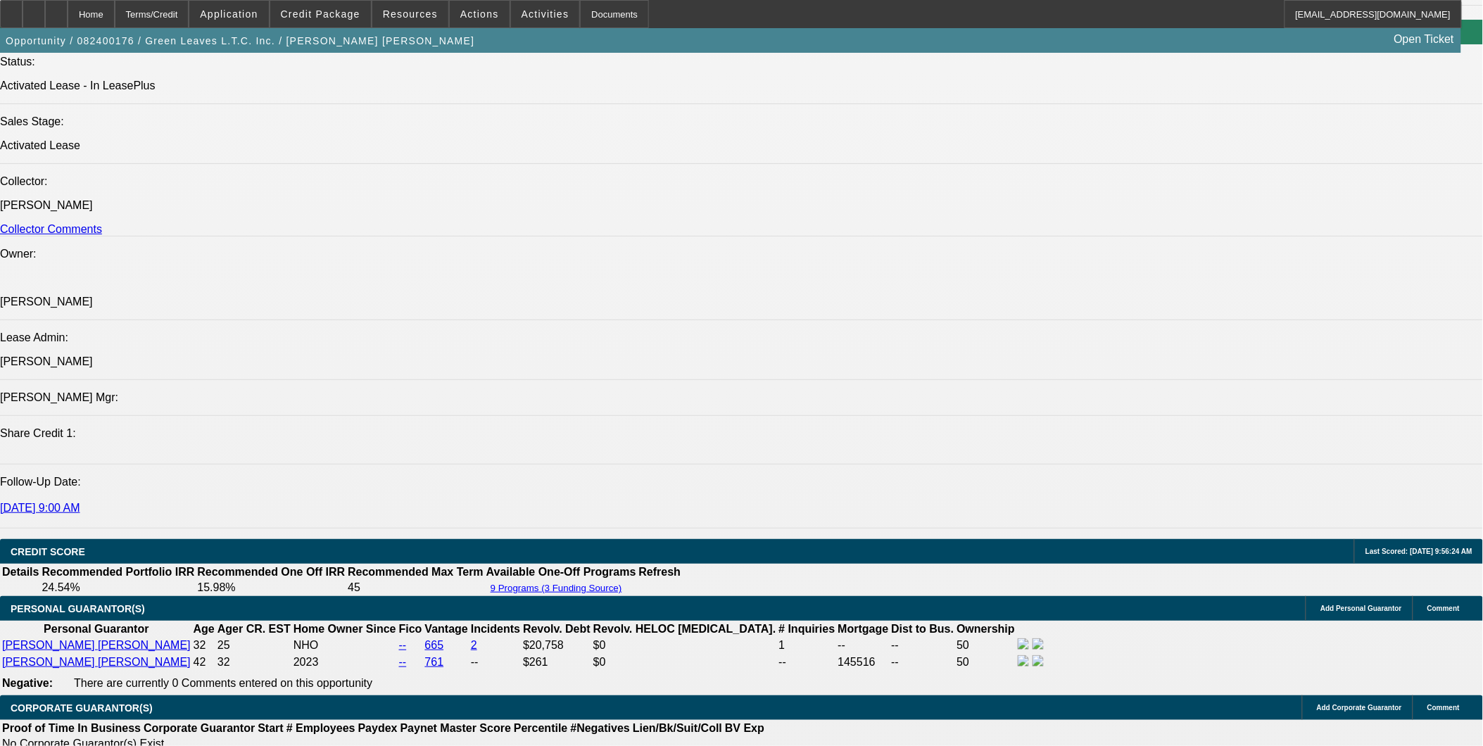
select select "0.15"
select select "2"
select select "0"
select select "0.15"
select select "2"
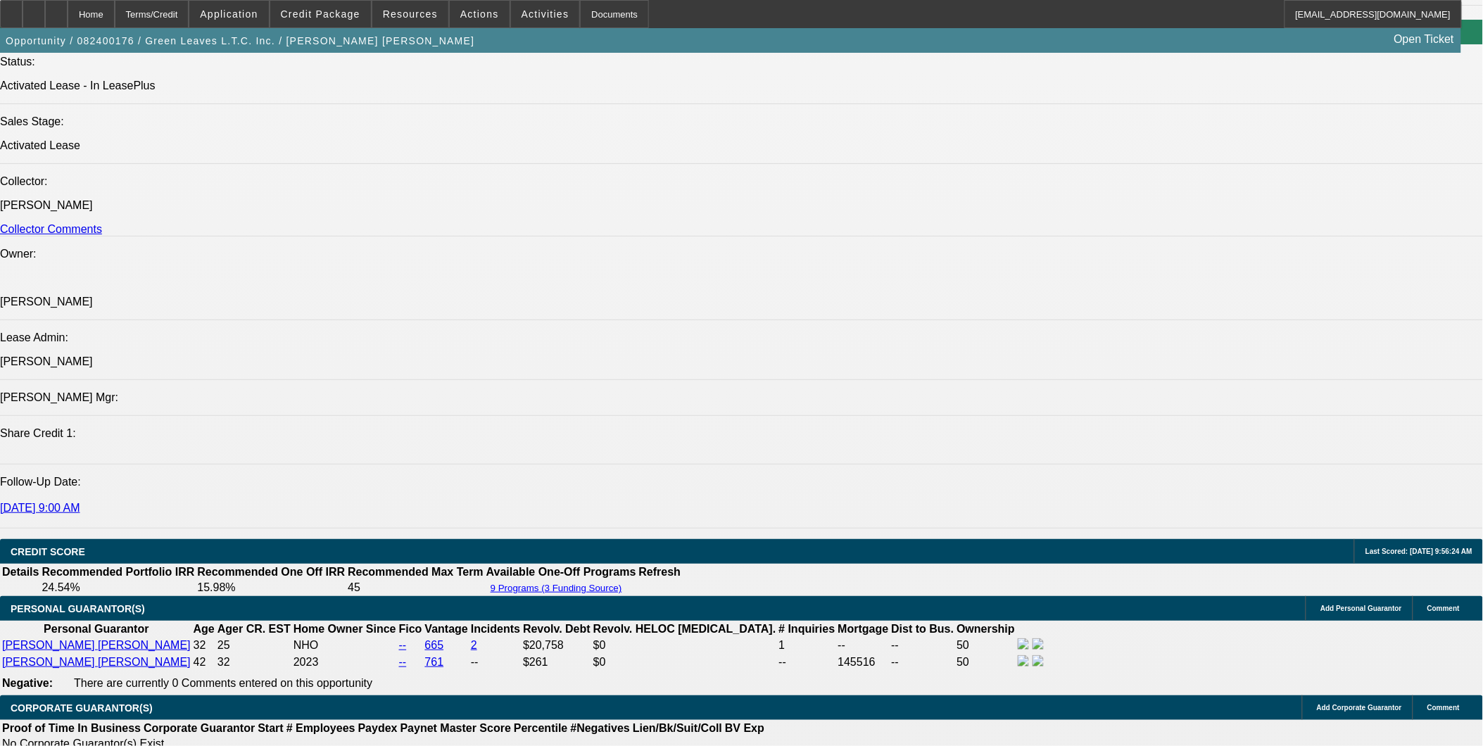
select select "0"
select select "0.15"
select select "2"
select select "0"
select select "0.15"
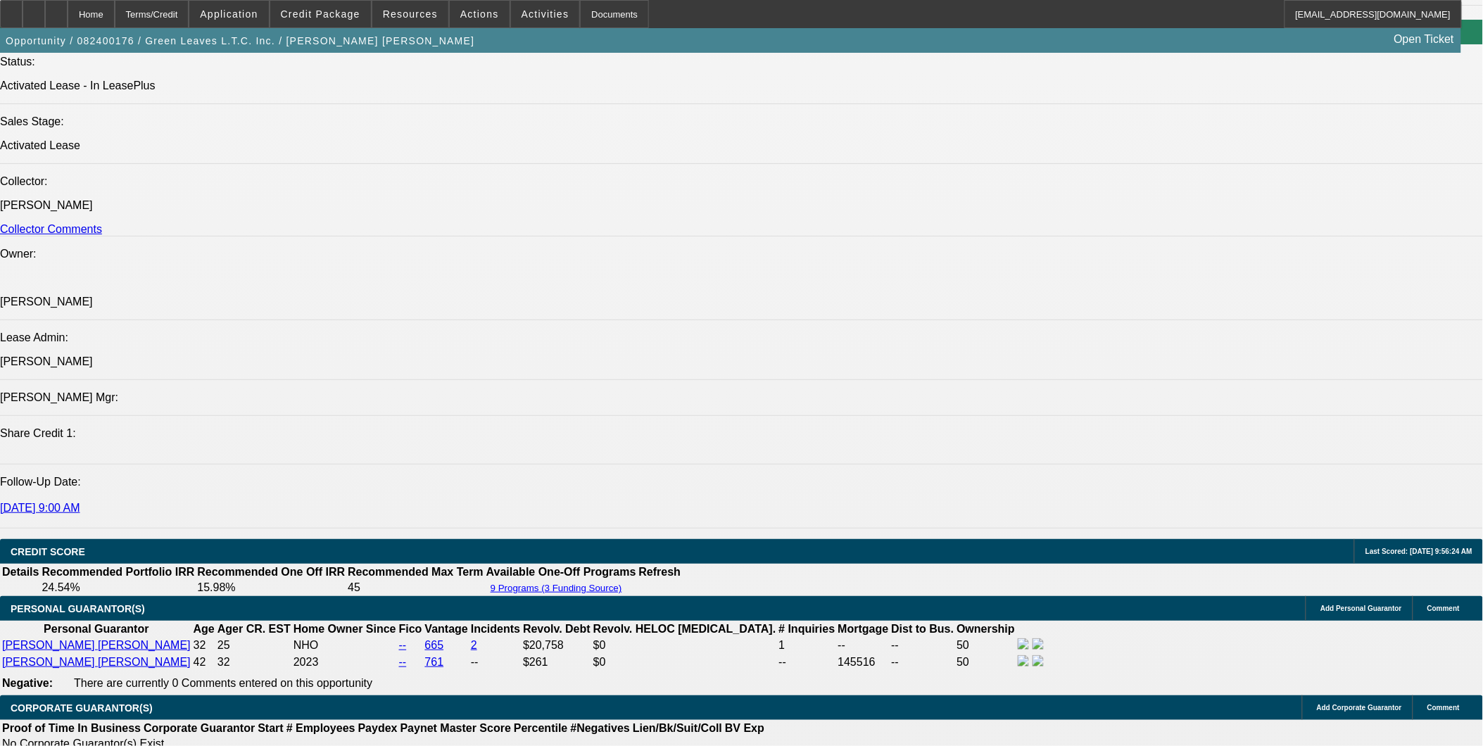
select select "2"
select select "0"
select select "1"
select select "2"
select select "6"
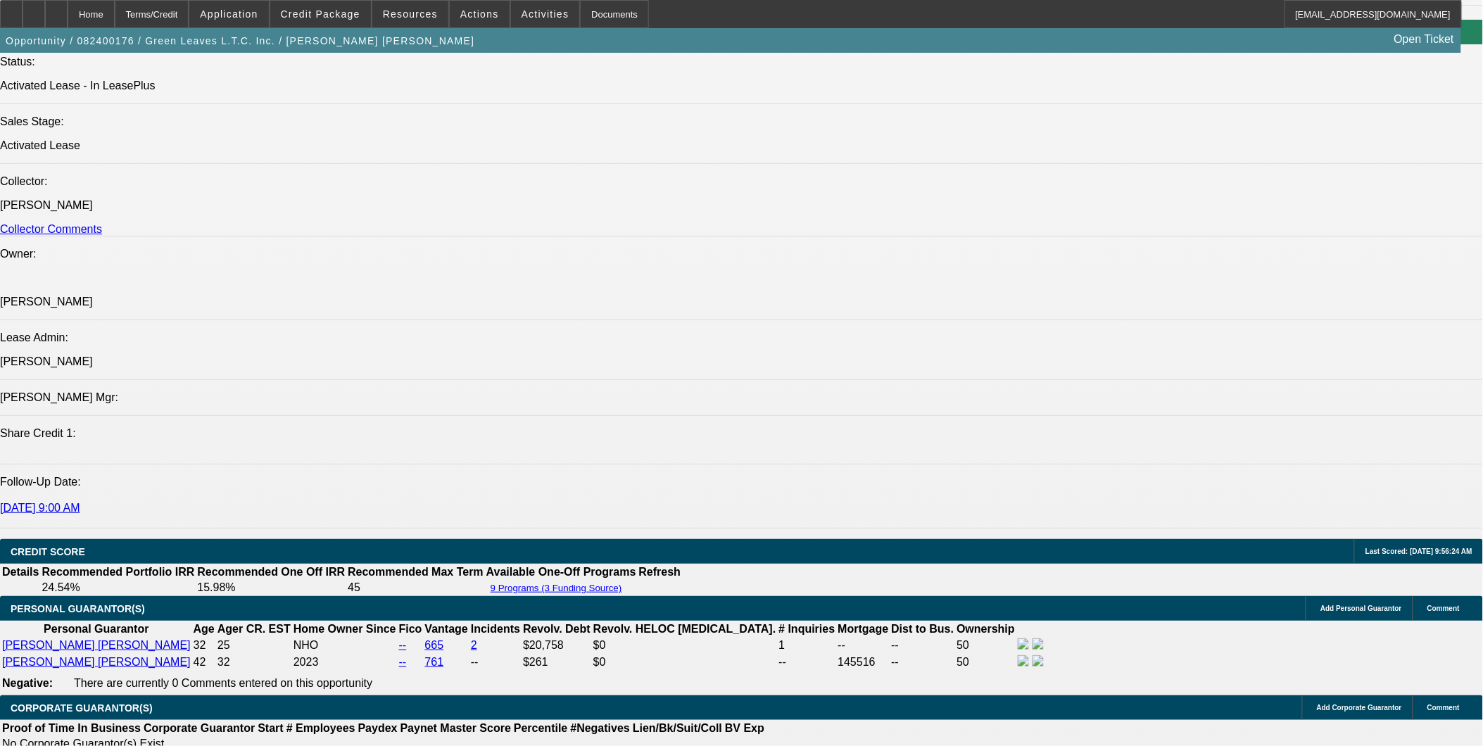
select select "1"
select select "2"
select select "6"
select select "1"
select select "2"
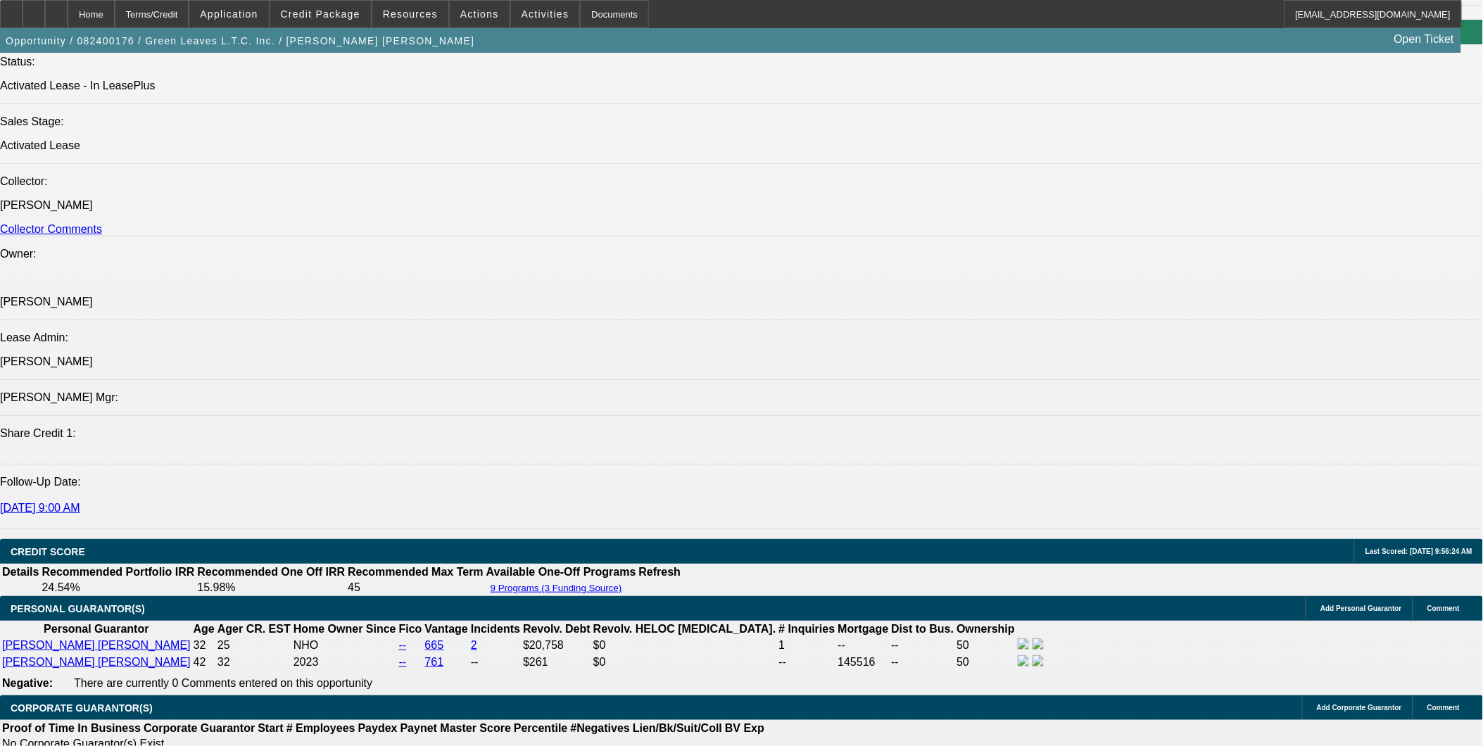
select select "6"
select select "1"
select select "2"
select select "6"
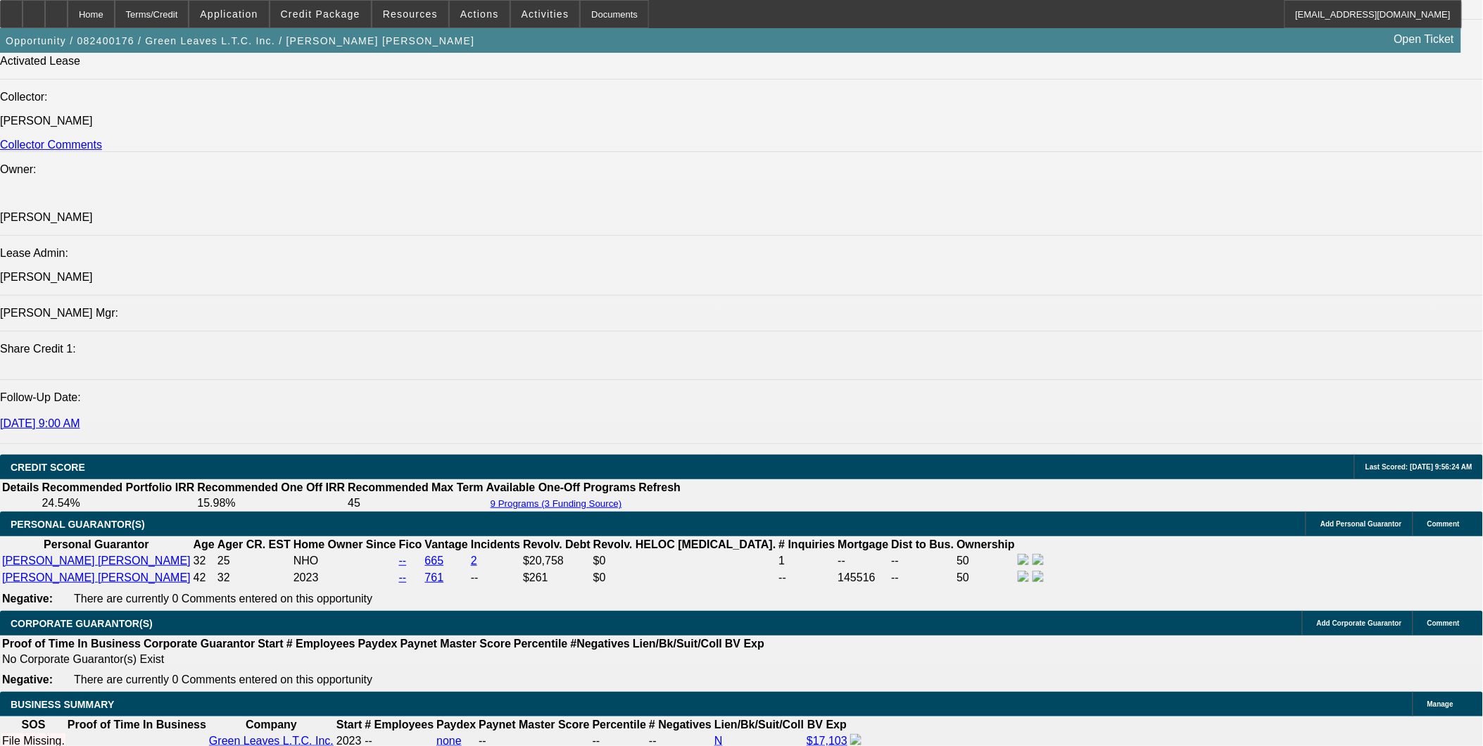
scroll to position [1740, 0]
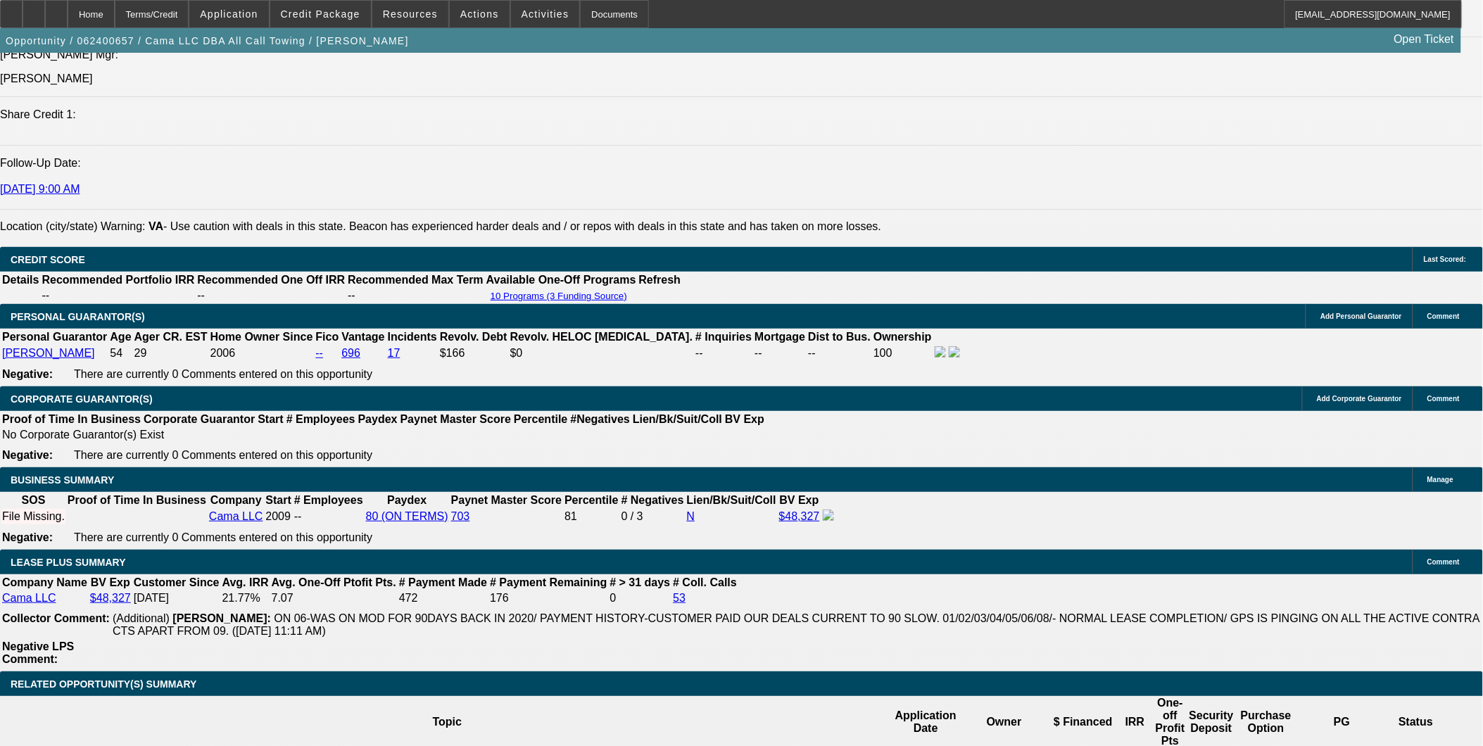
select select "0"
select select "0.1"
select select "0"
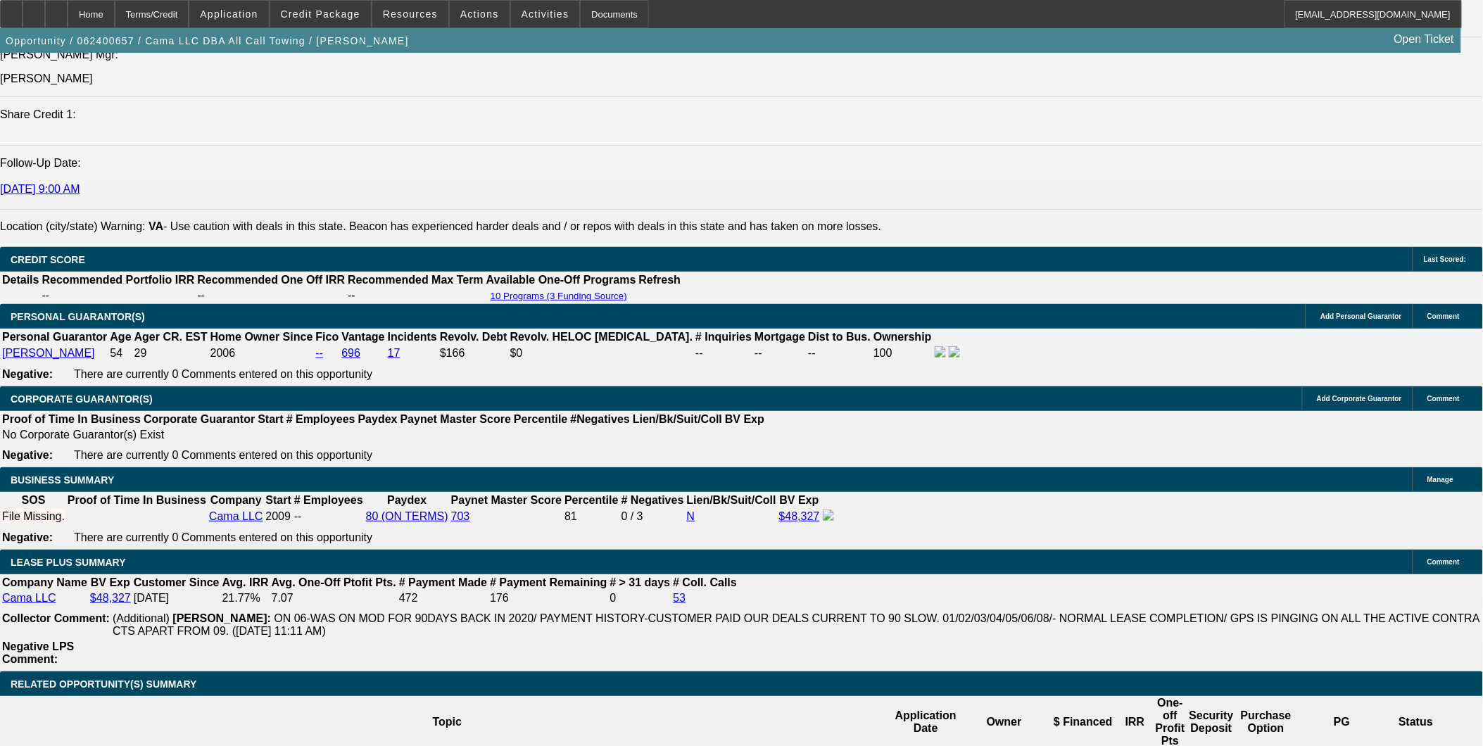
select select "0.1"
select select "0"
select select "0.1"
select select "0"
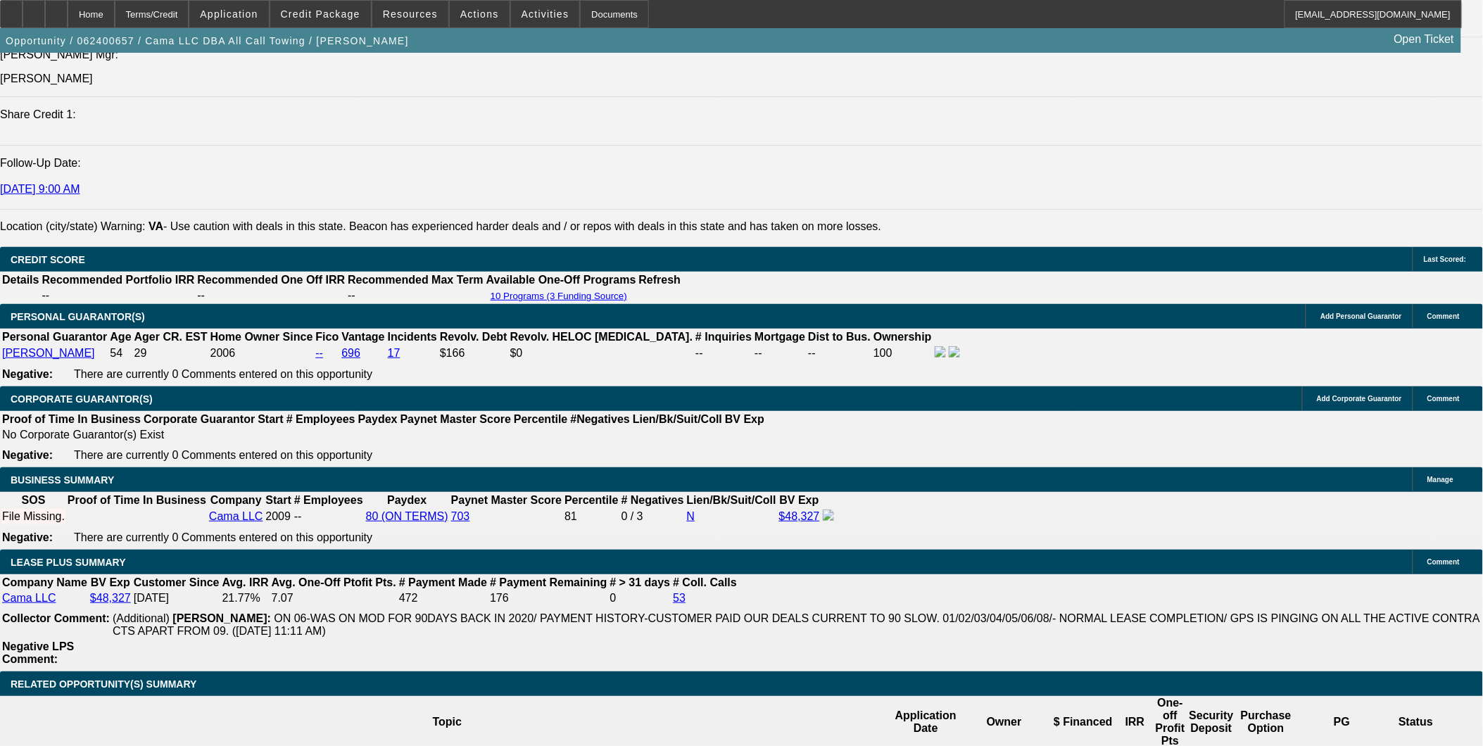
select select "0"
select select "0.1"
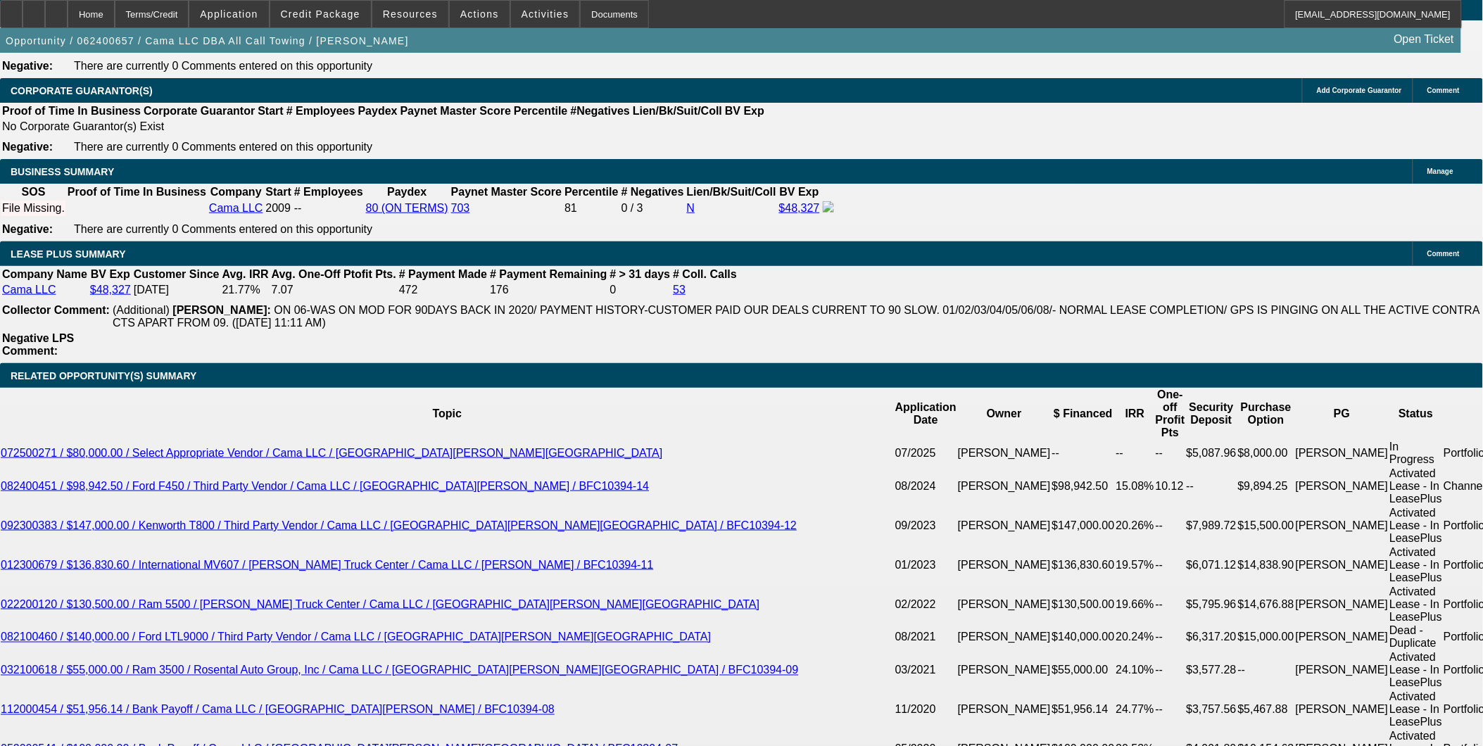
select select "1"
select select "3"
select select "4"
select select "1"
select select "2"
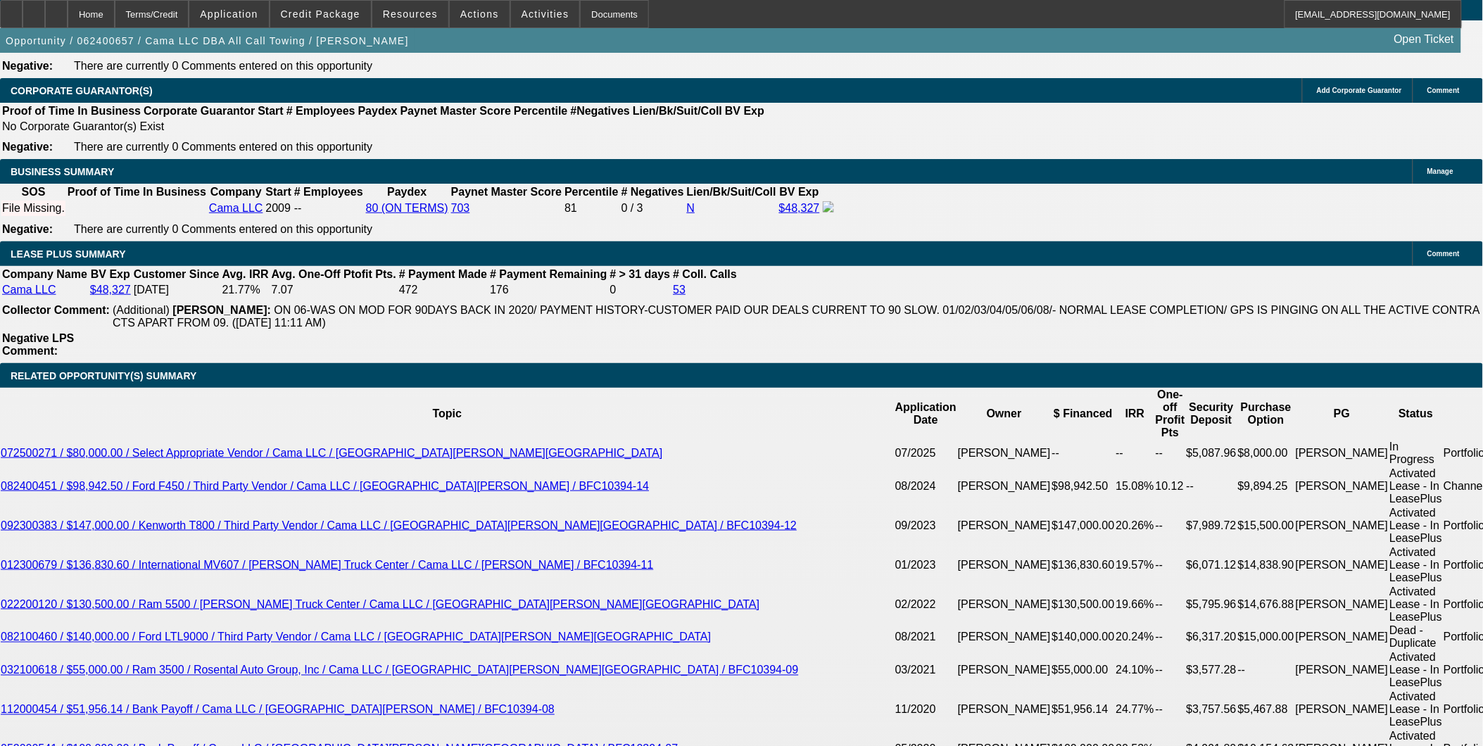
select select "4"
select select "1"
select select "4"
select select "1"
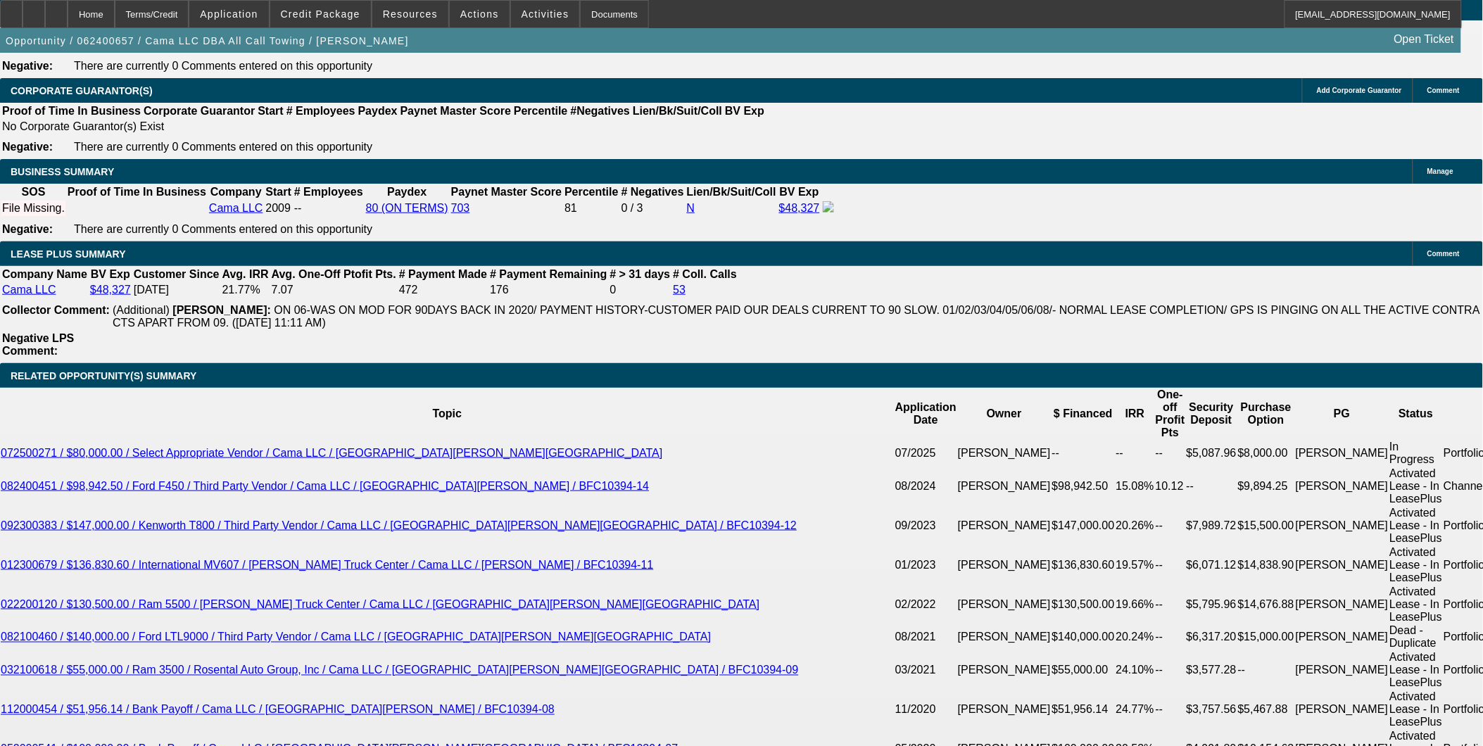
select select "3"
select select "4"
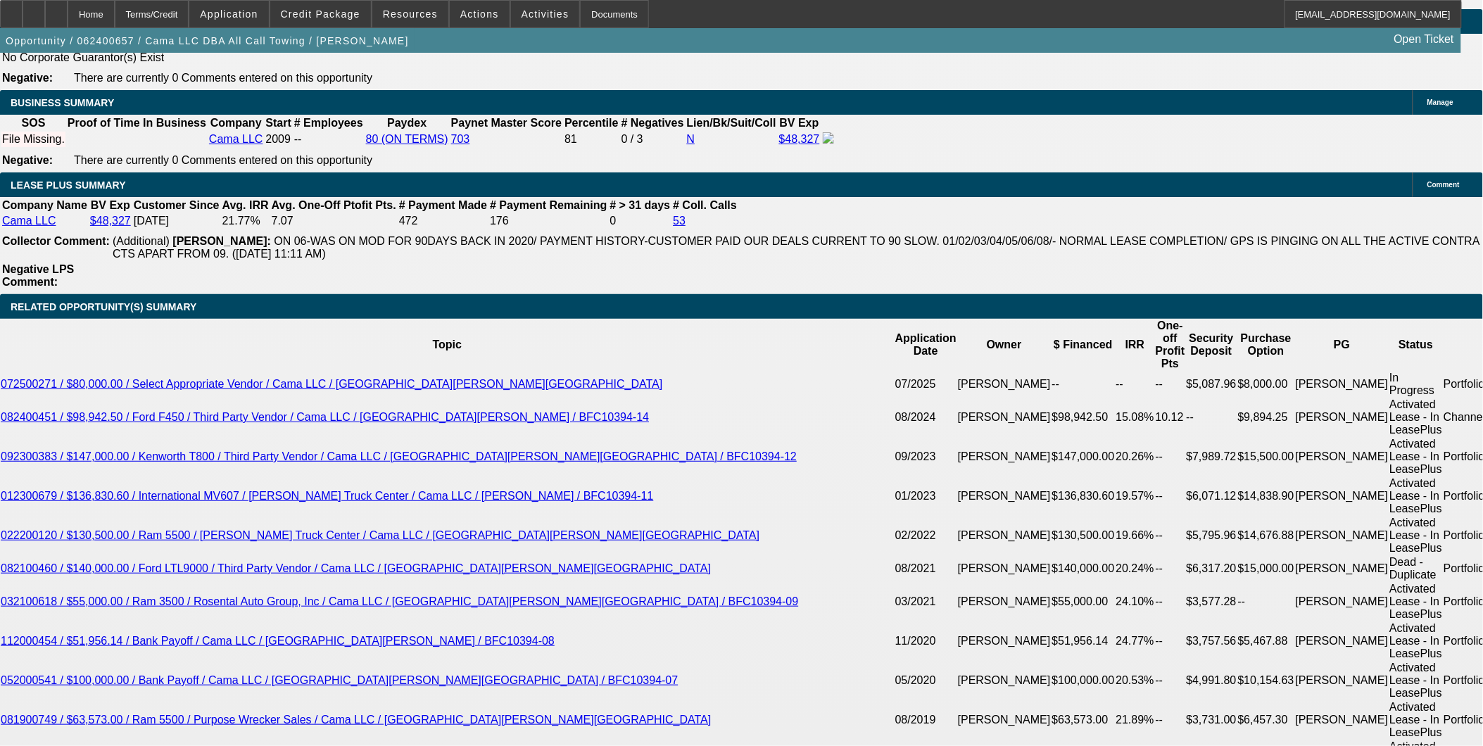
scroll to position [2312, 0]
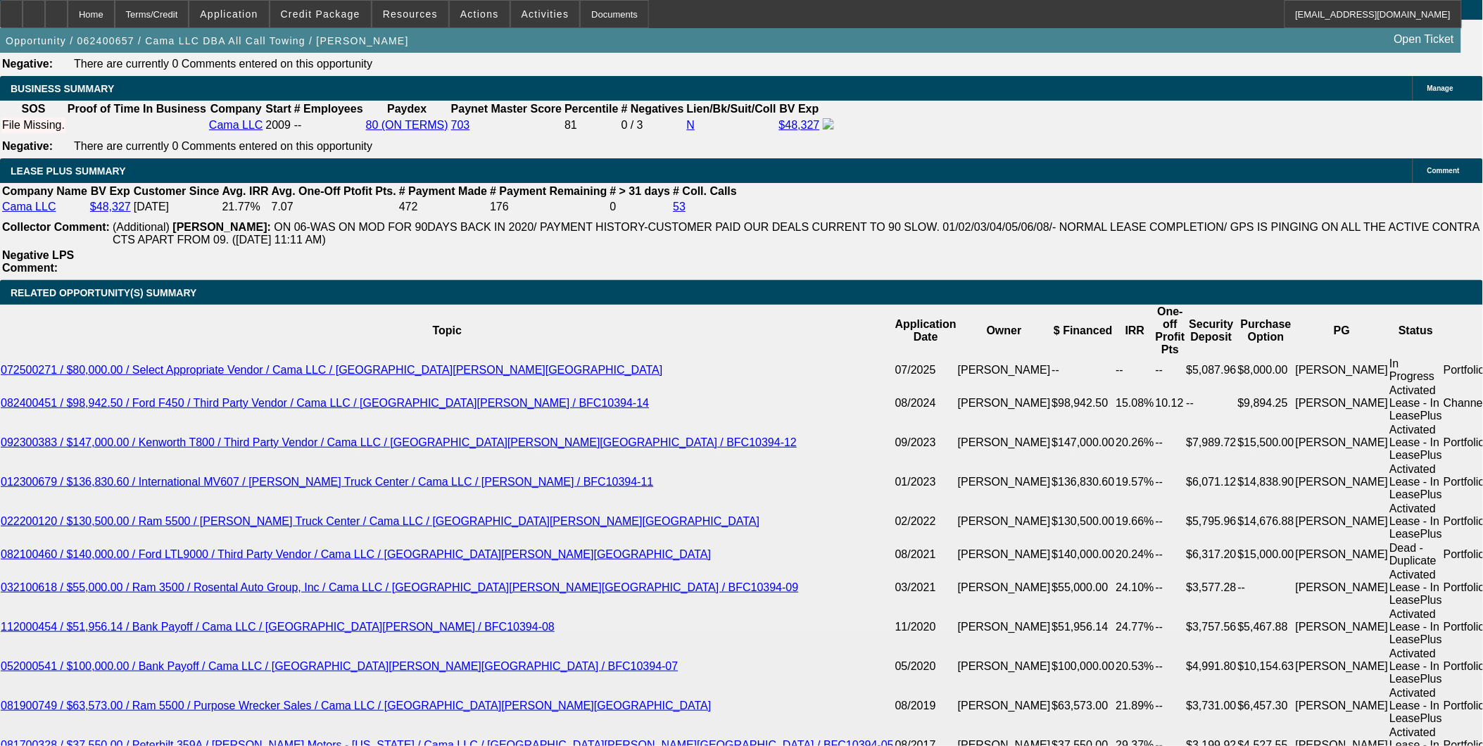
select select "0"
select select "2"
select select "0.1"
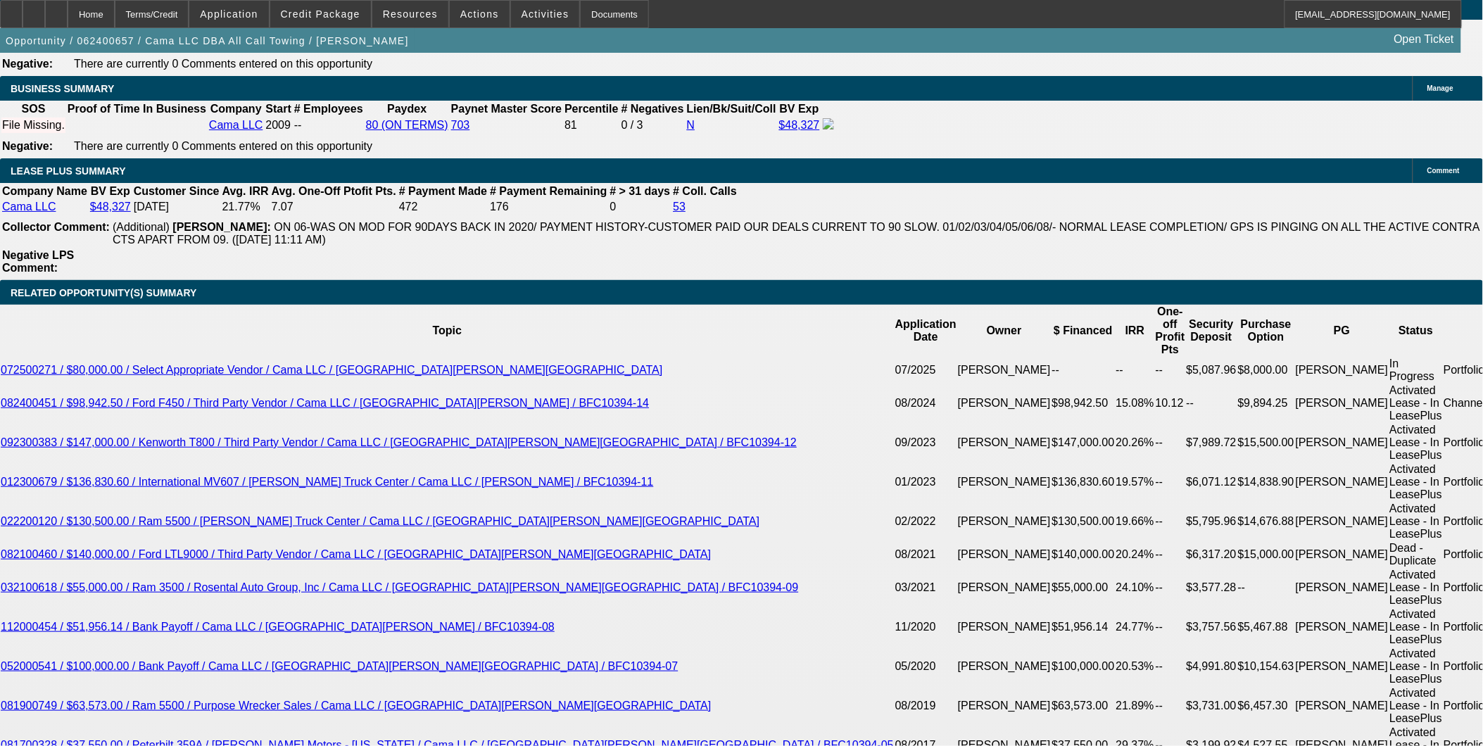
select select "4"
select select "0"
select select "2"
select select "0.1"
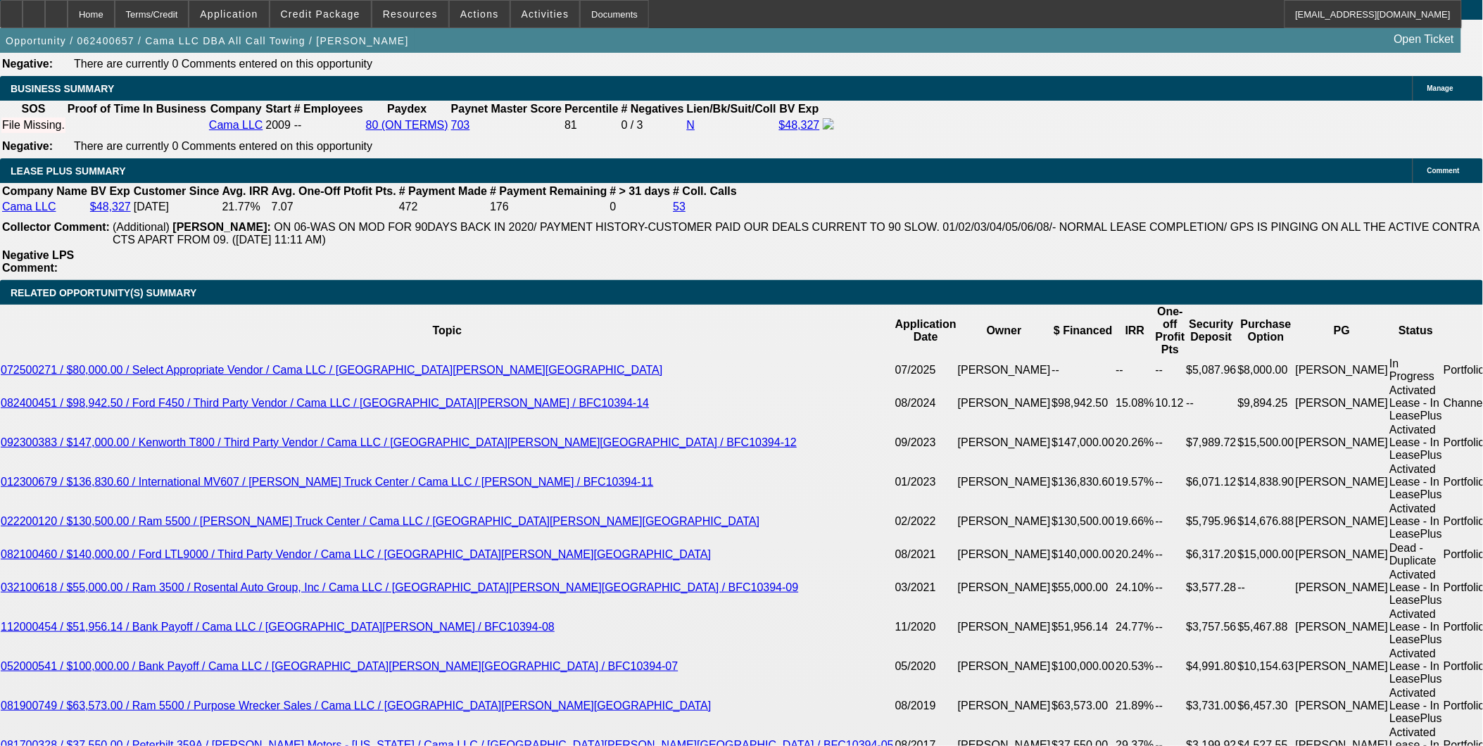
select select "4"
select select "0"
select select "2"
select select "0.1"
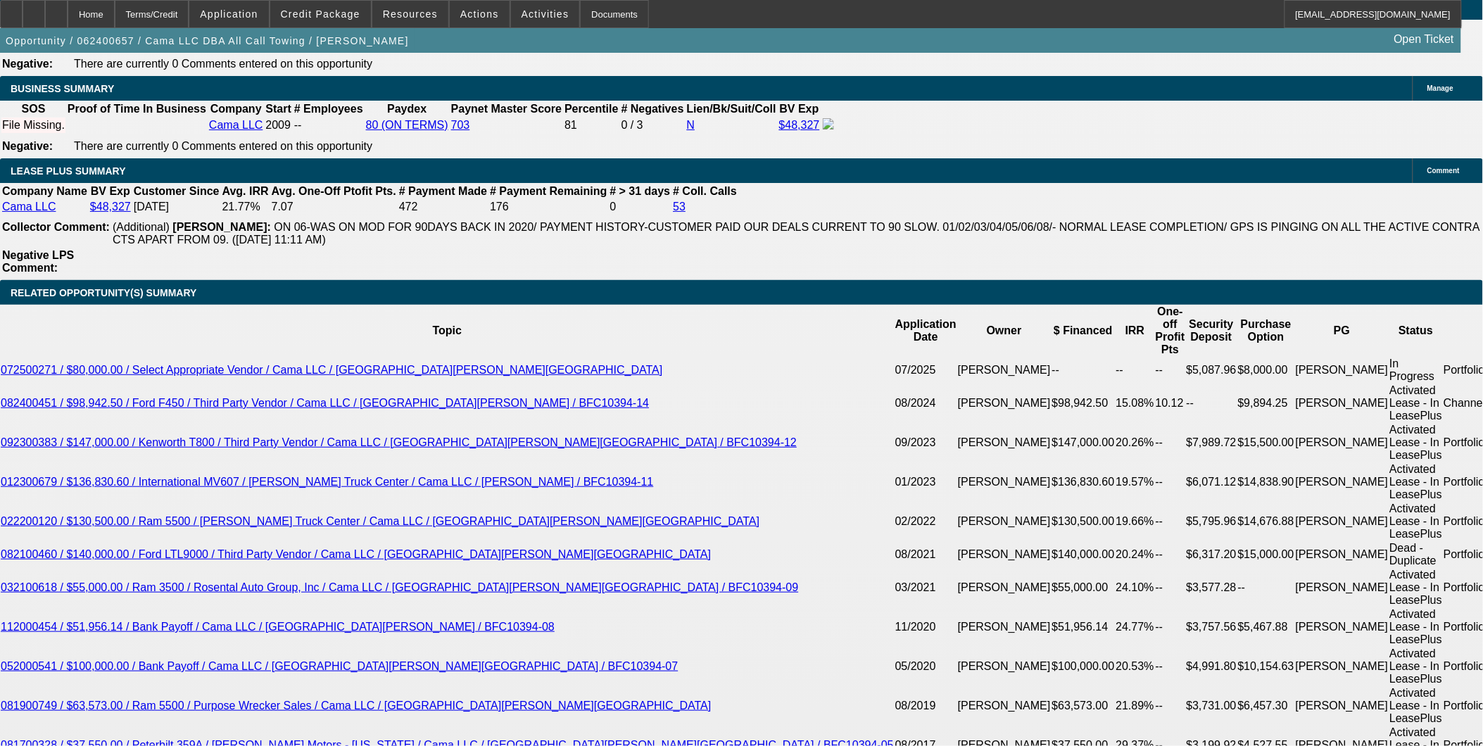
select select "4"
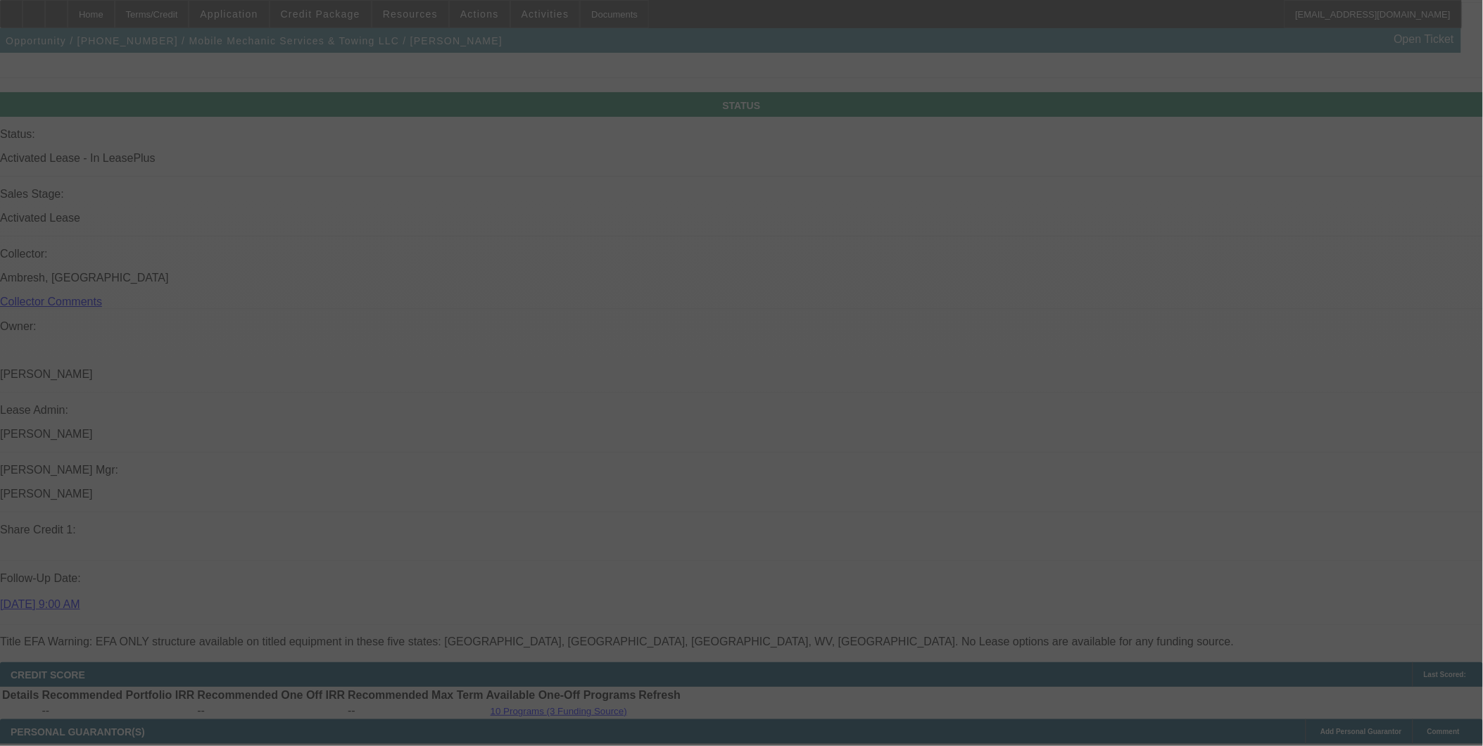
scroll to position [1609, 0]
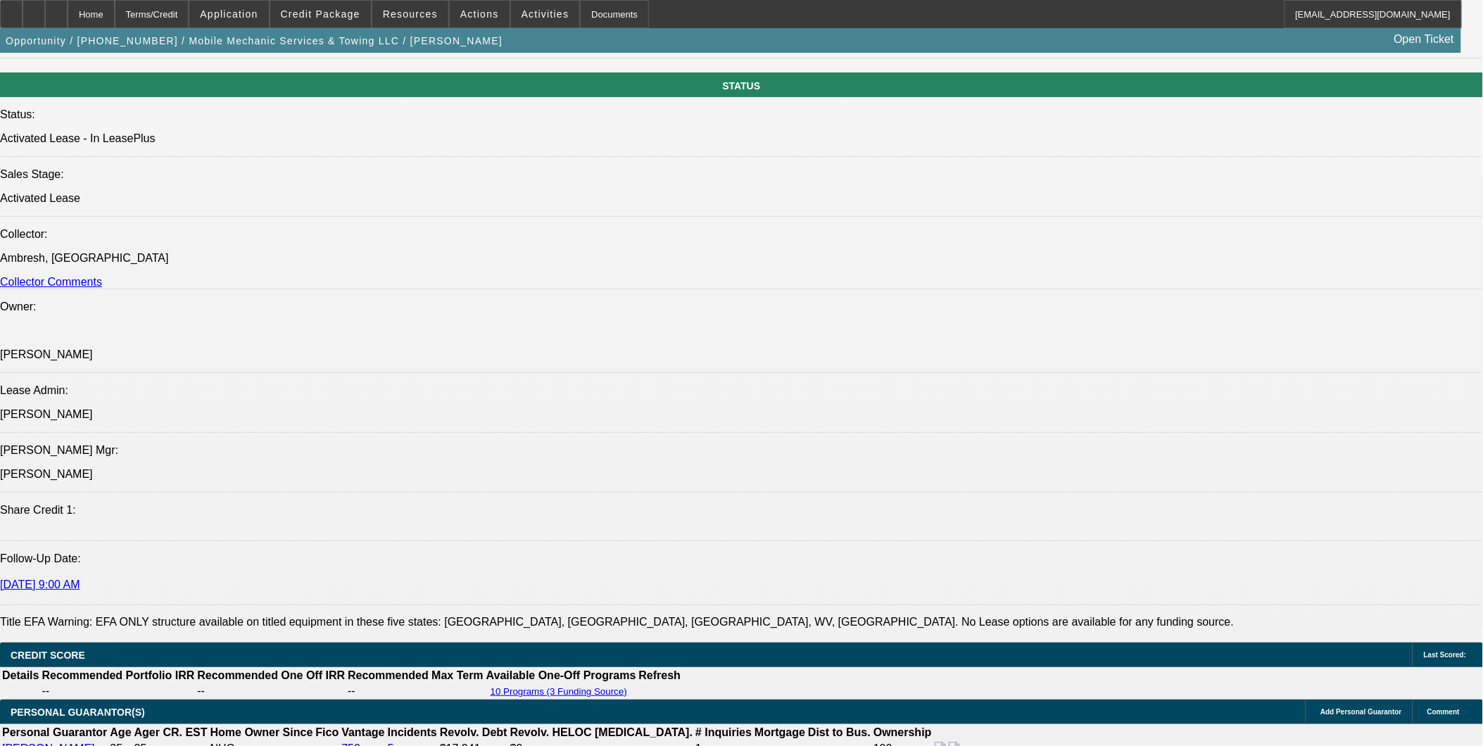
select select "0"
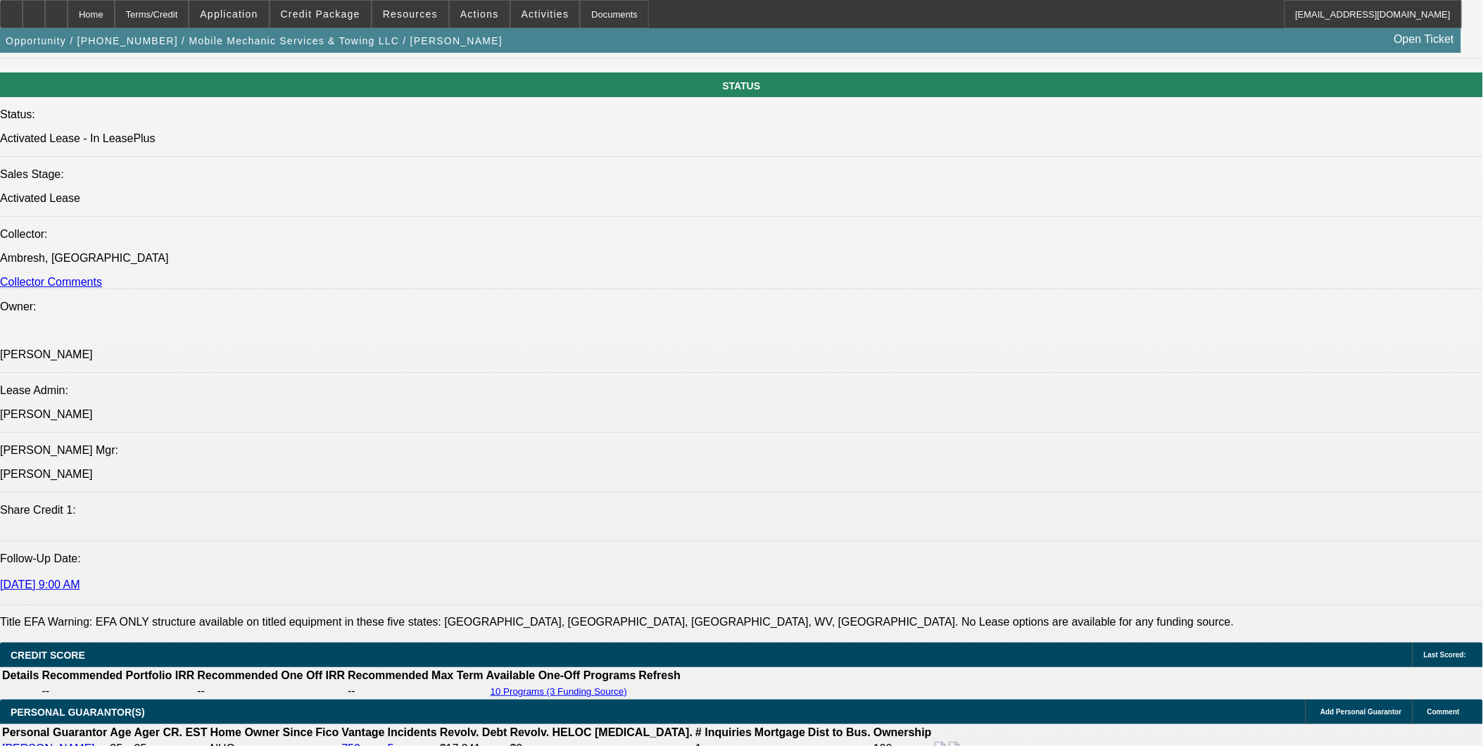
select select "0"
select select "0.2"
select select "0"
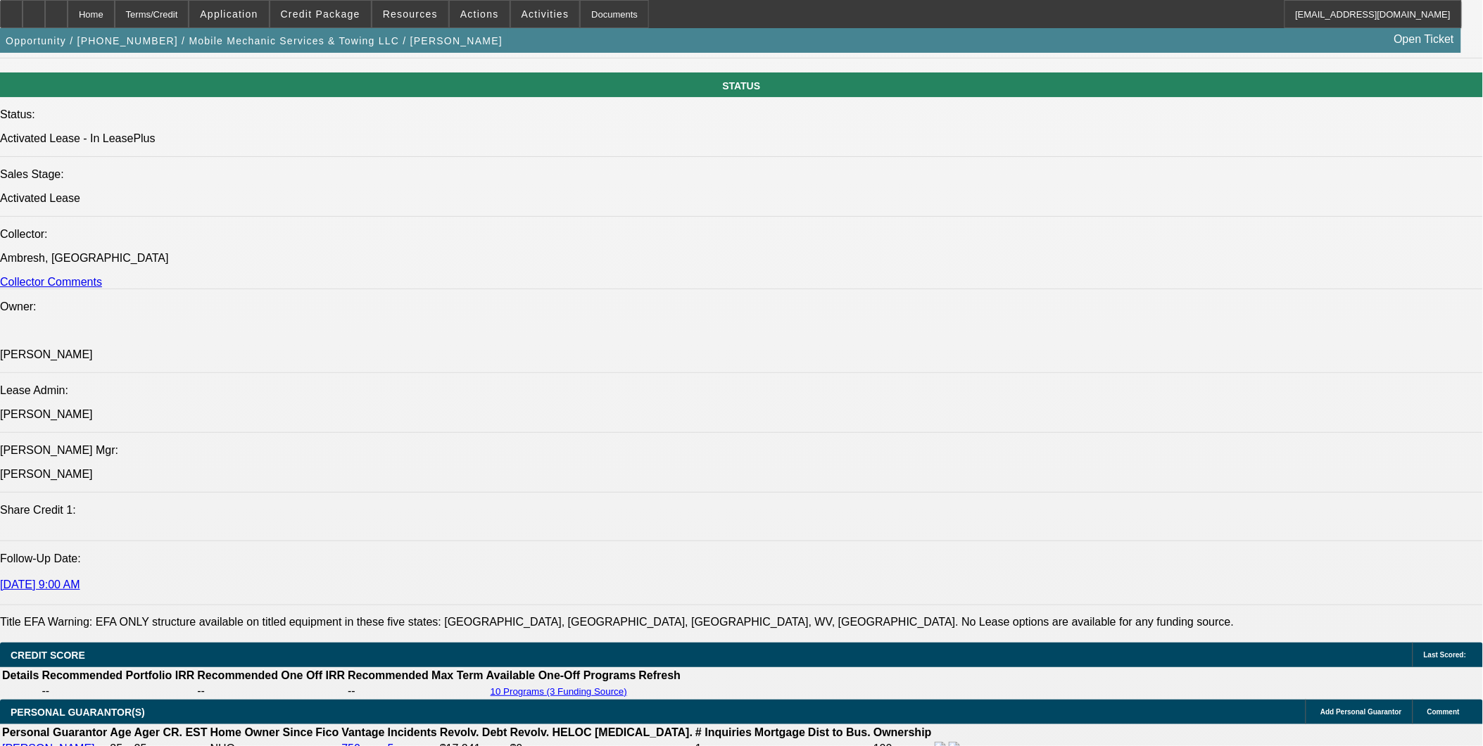
select select "0"
select select "1"
select select "6"
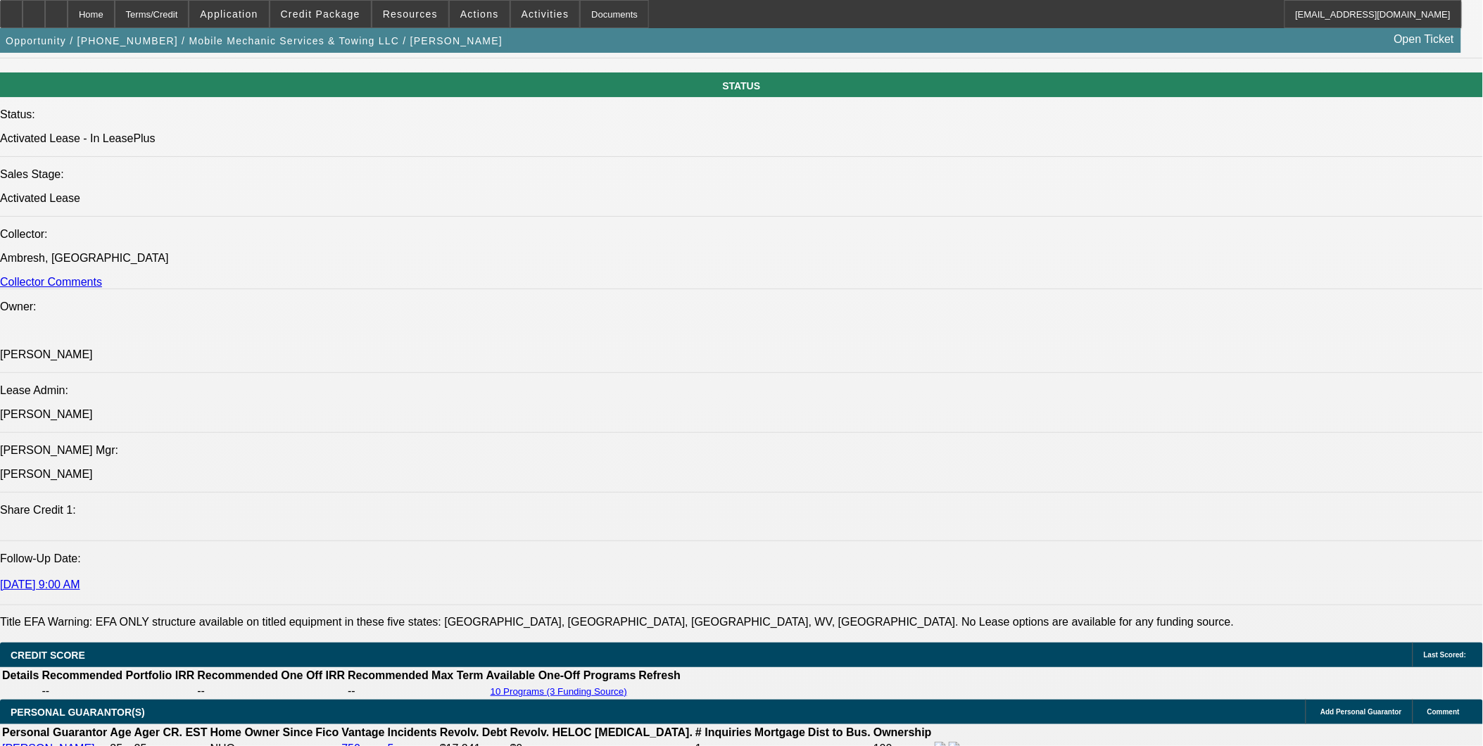
select select "1"
select select "6"
select select "1"
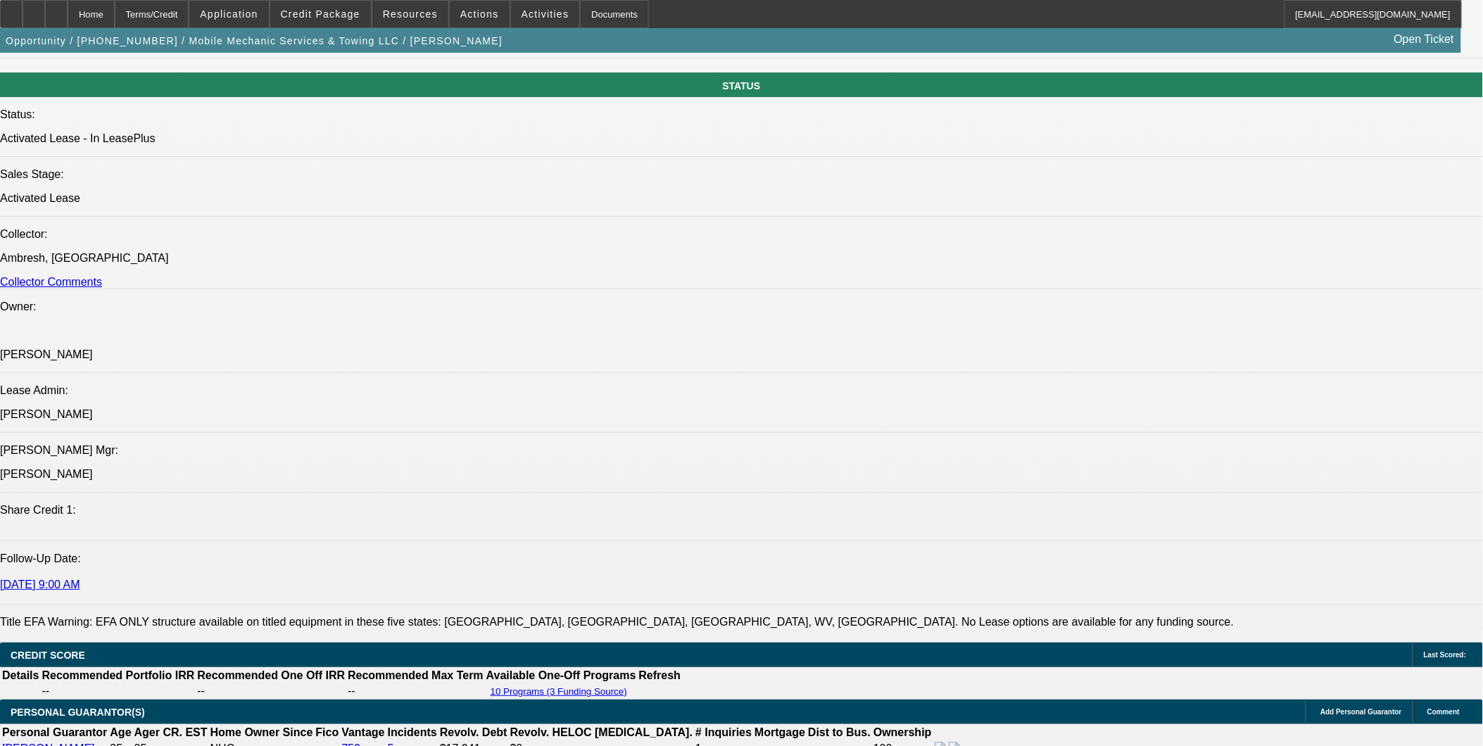
select select "6"
select select "1"
select select "6"
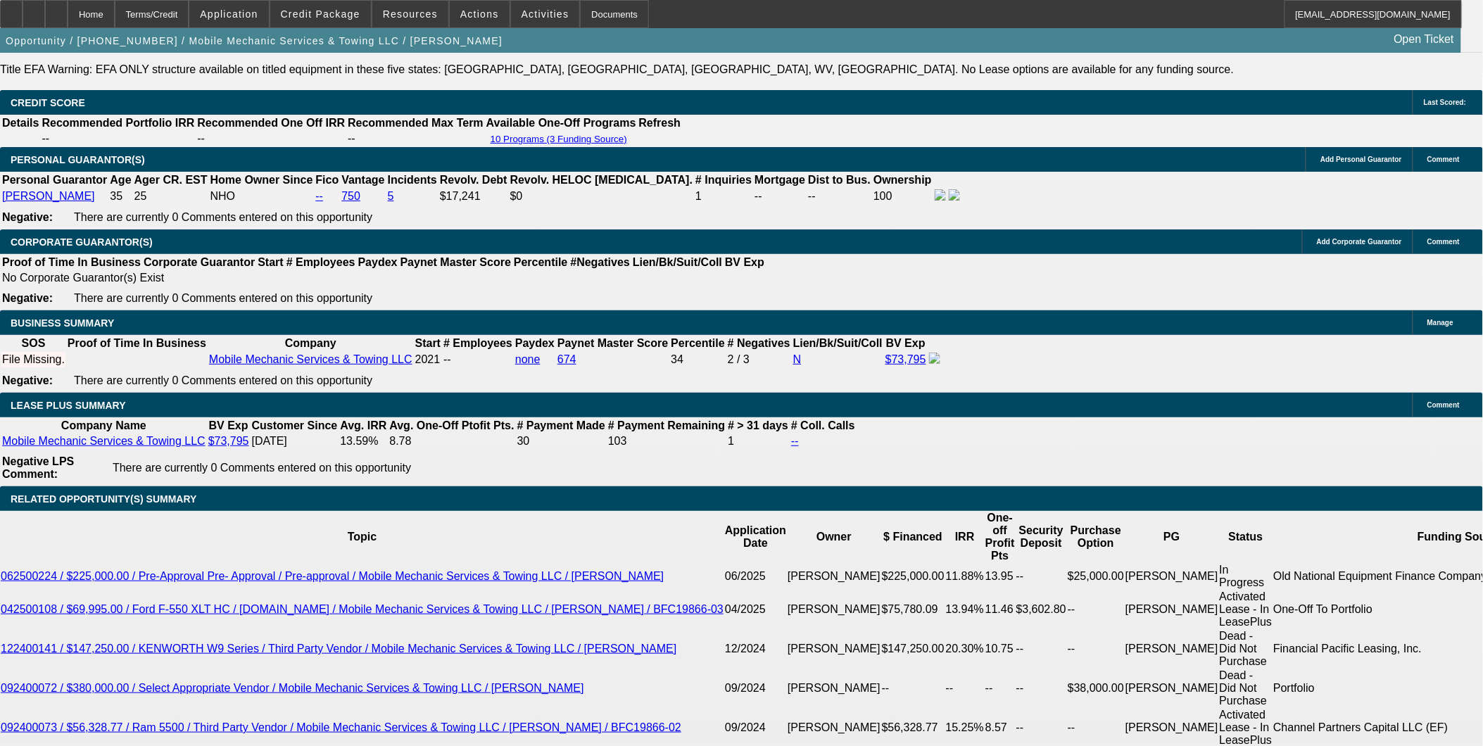
scroll to position [2235, 0]
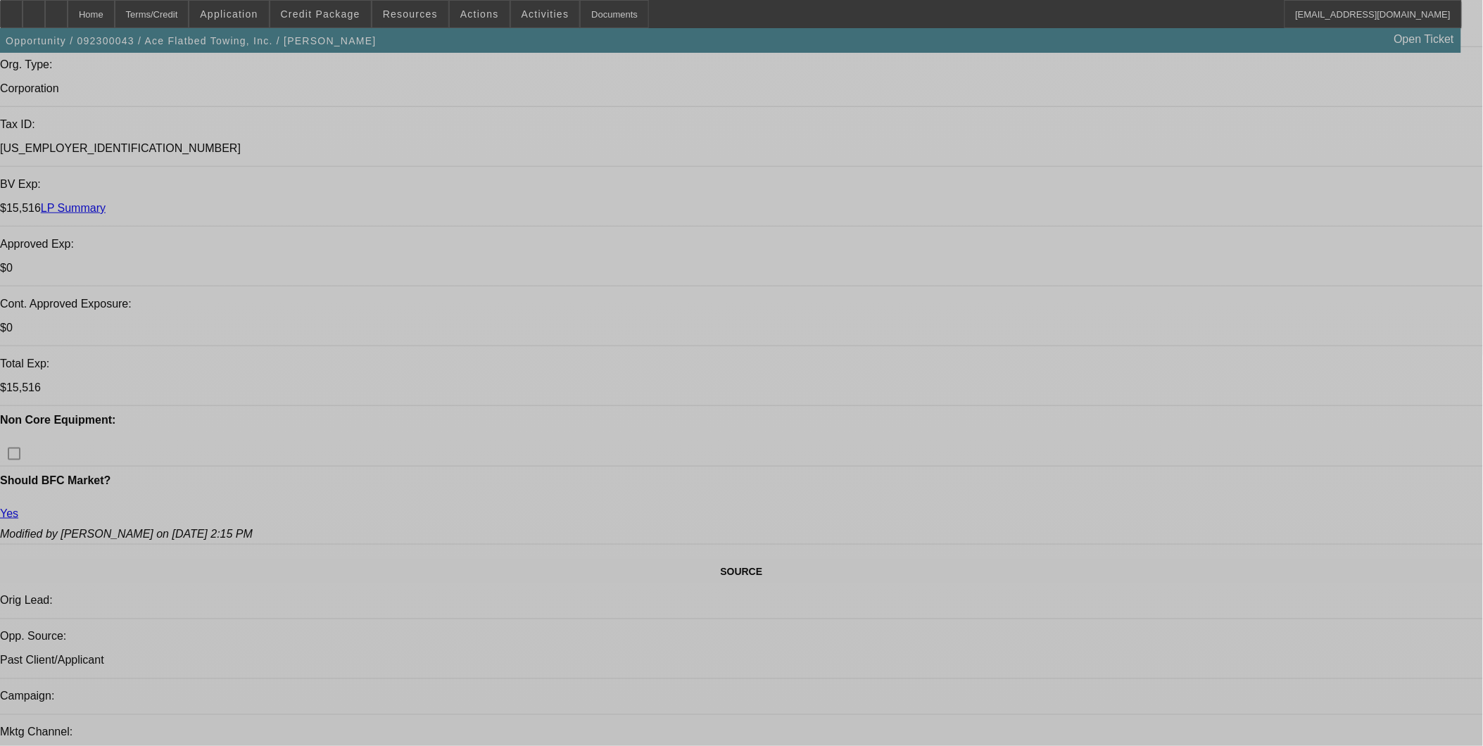
select select "0"
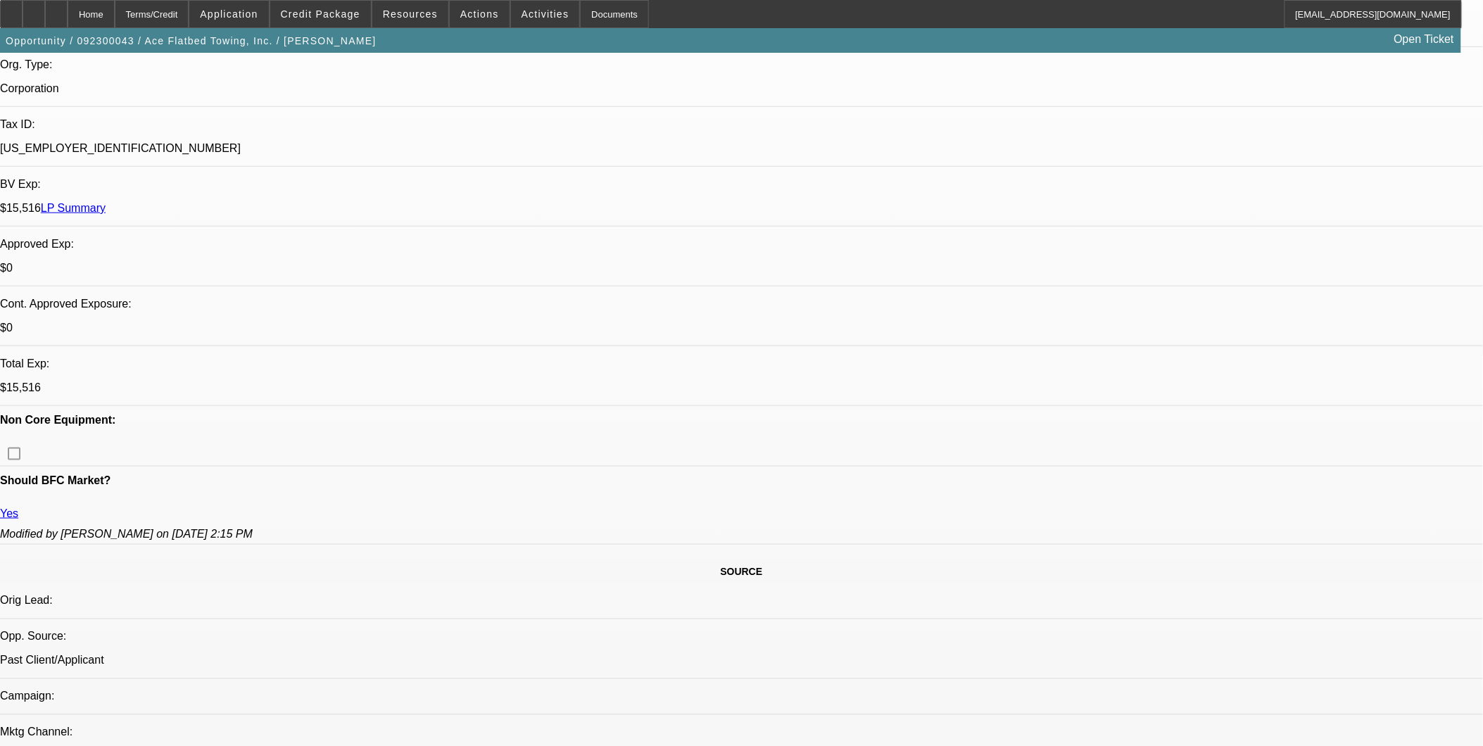
select select "0"
select select "0.1"
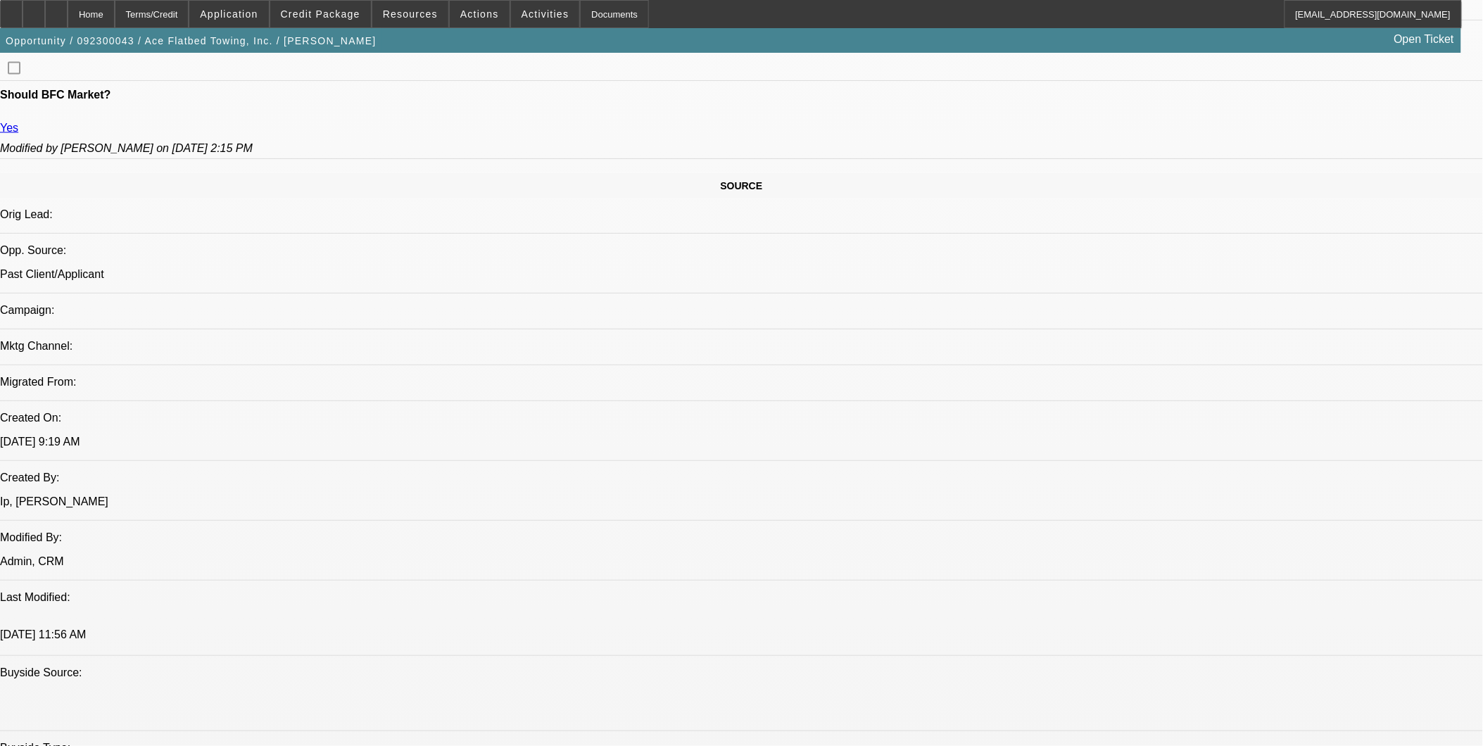
select select "1"
select select "4"
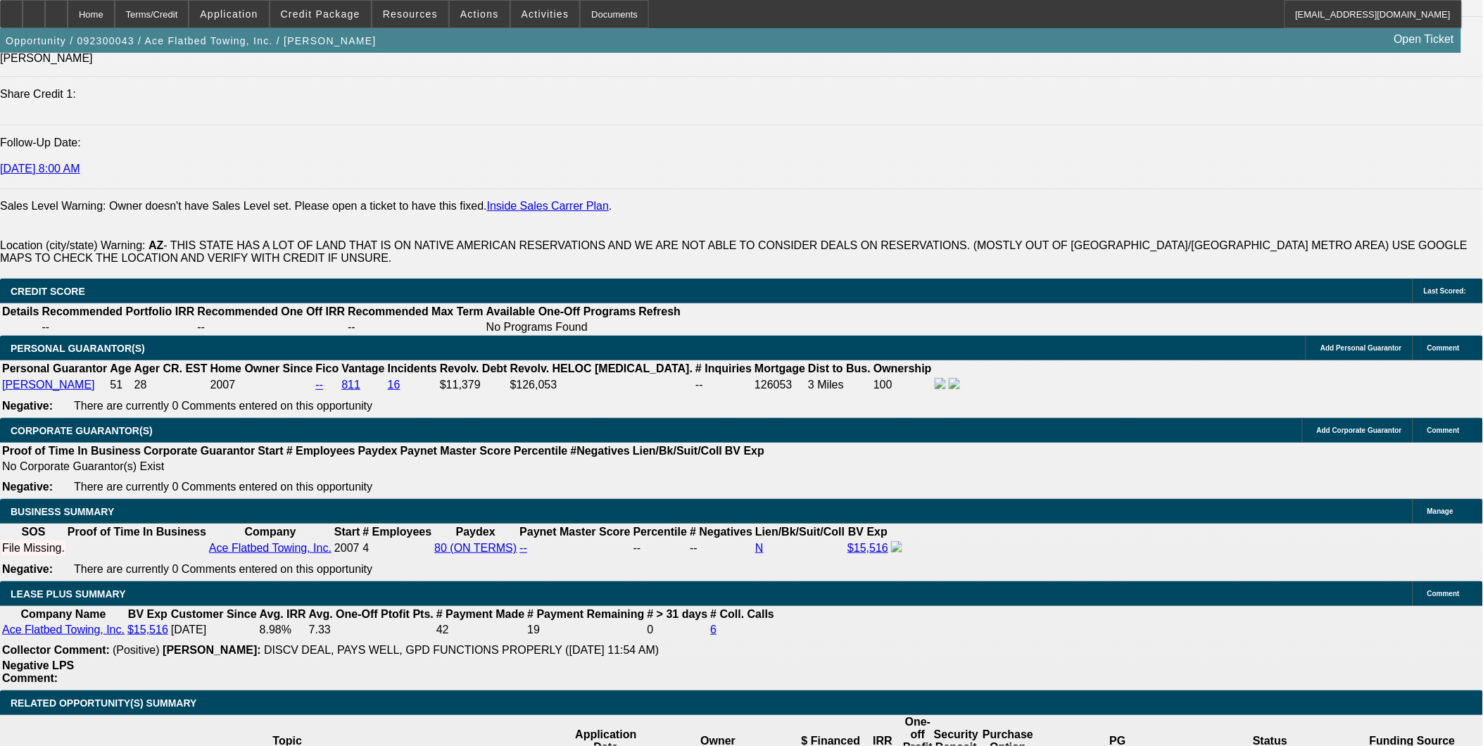
scroll to position [1994, 0]
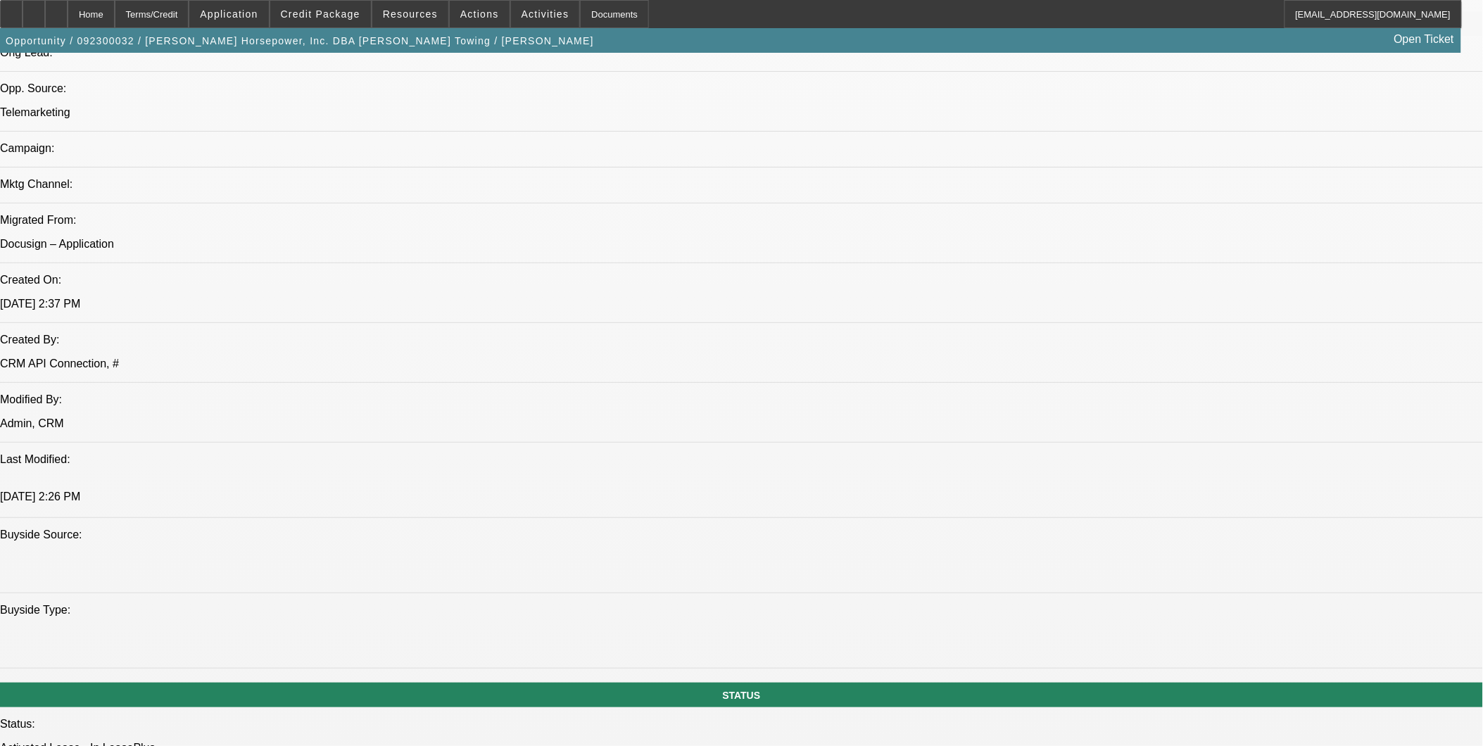
select select "0"
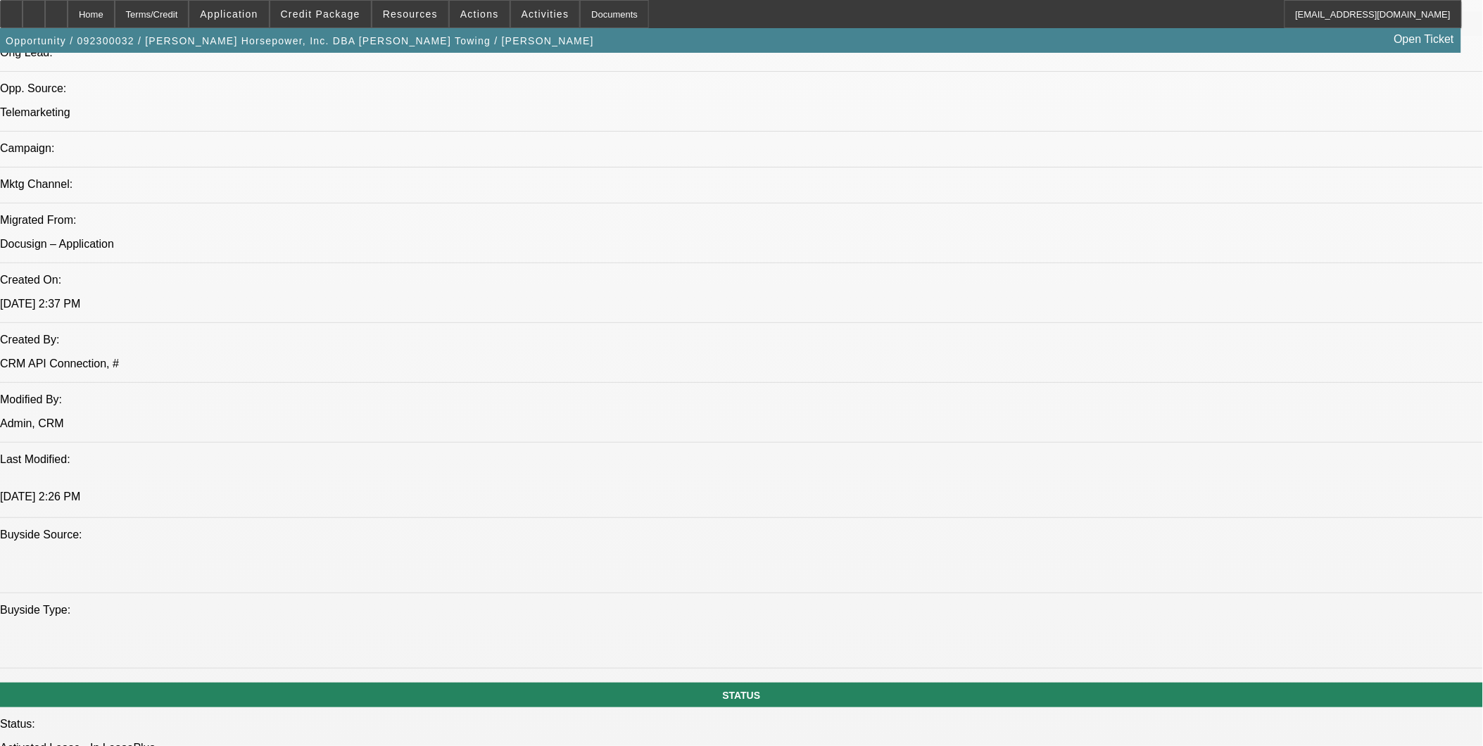
select select "0"
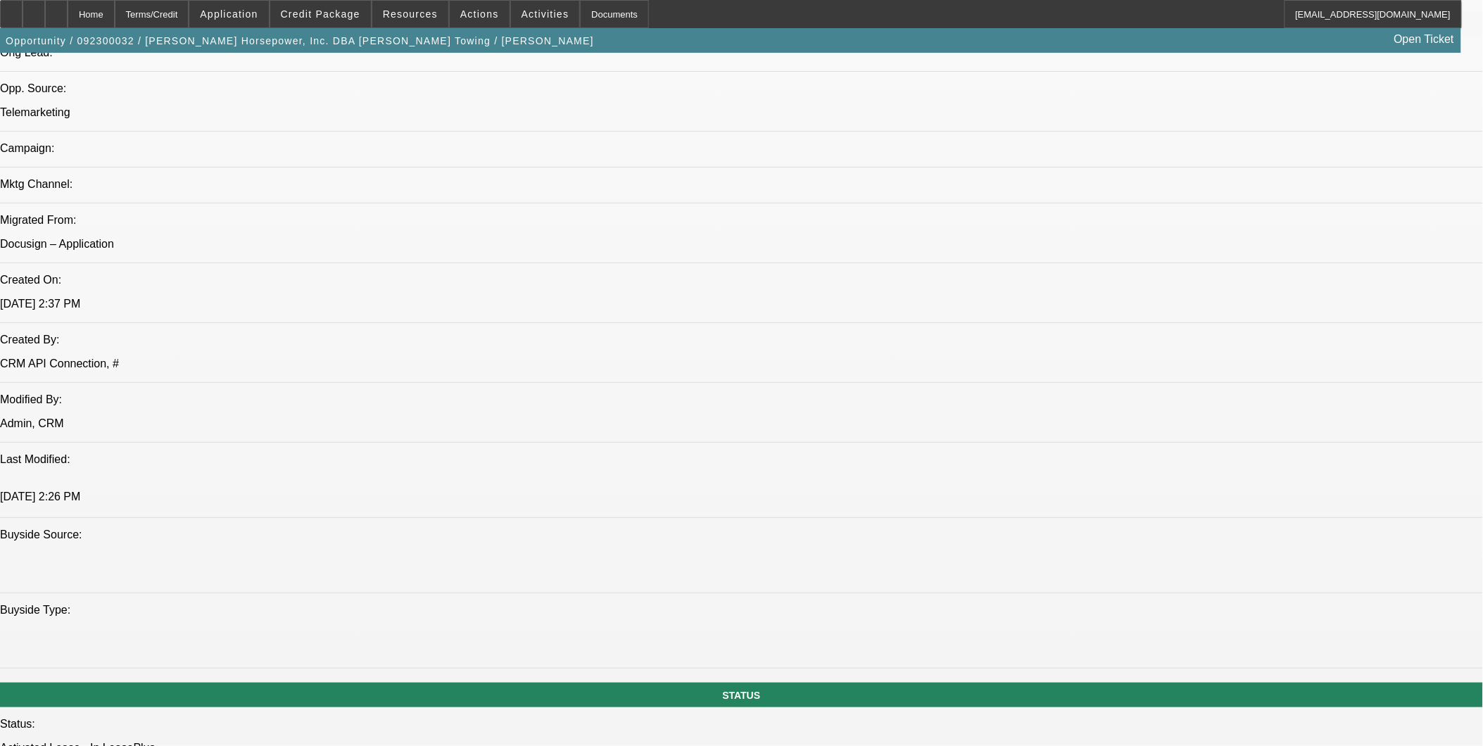
select select "0"
select select "1"
select select "2"
select select "6"
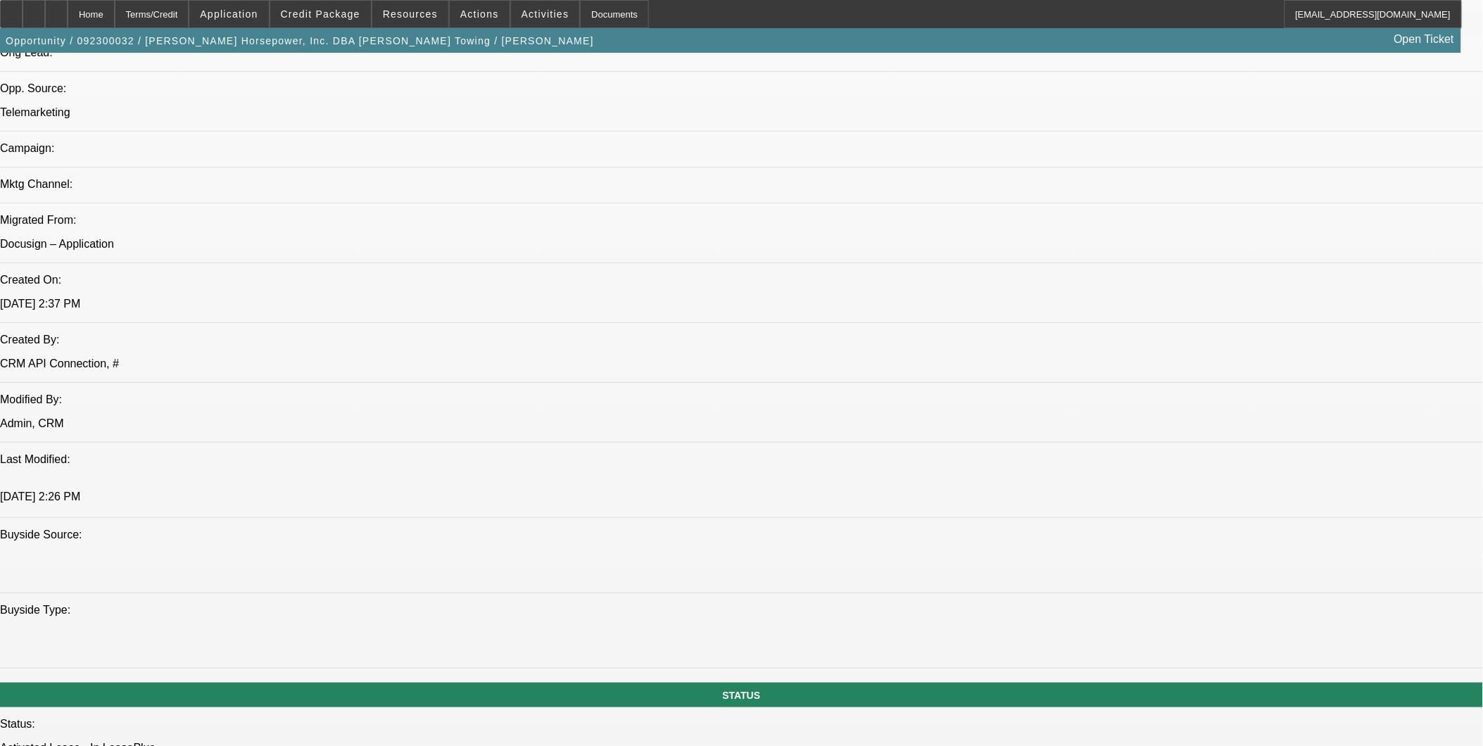
select select "1"
select select "2"
select select "6"
select select "1"
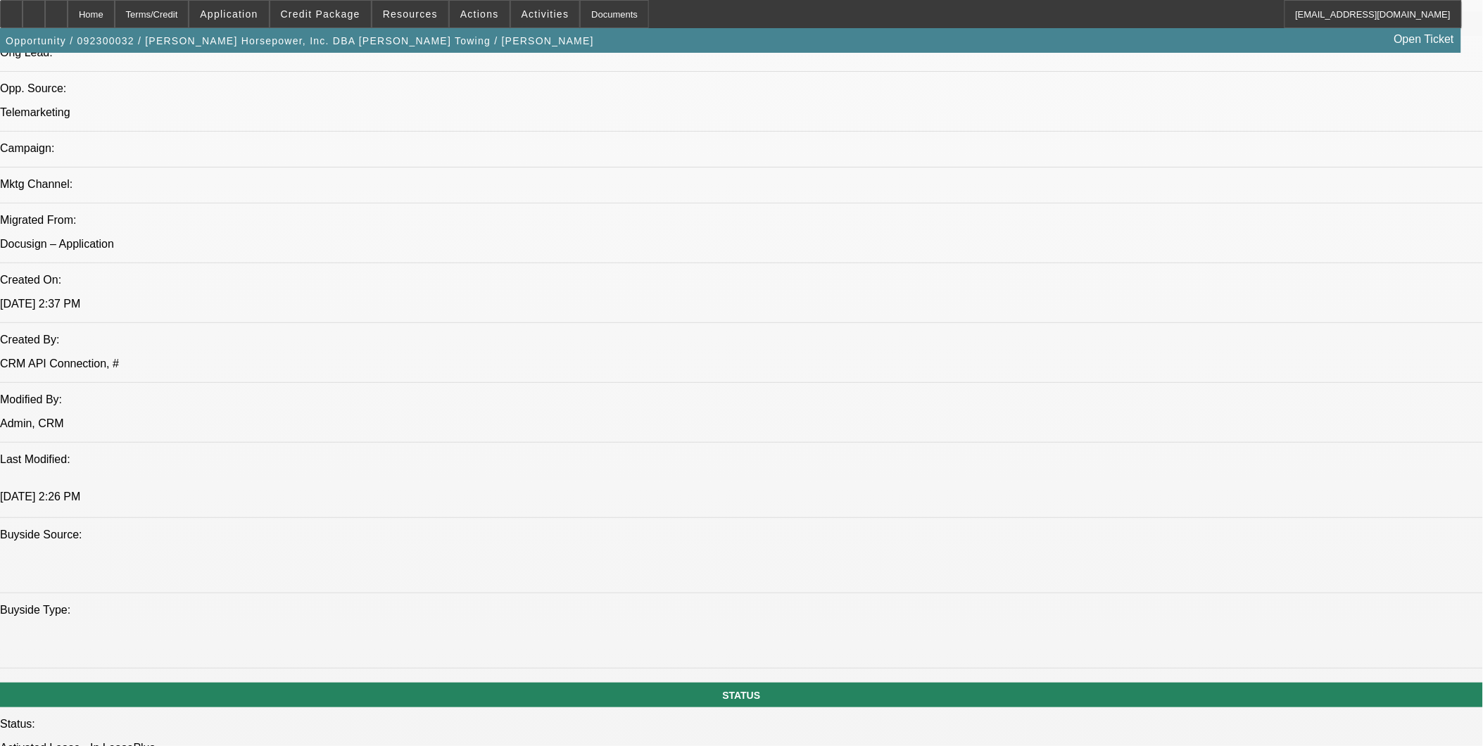
select select "6"
select select "1"
select select "6"
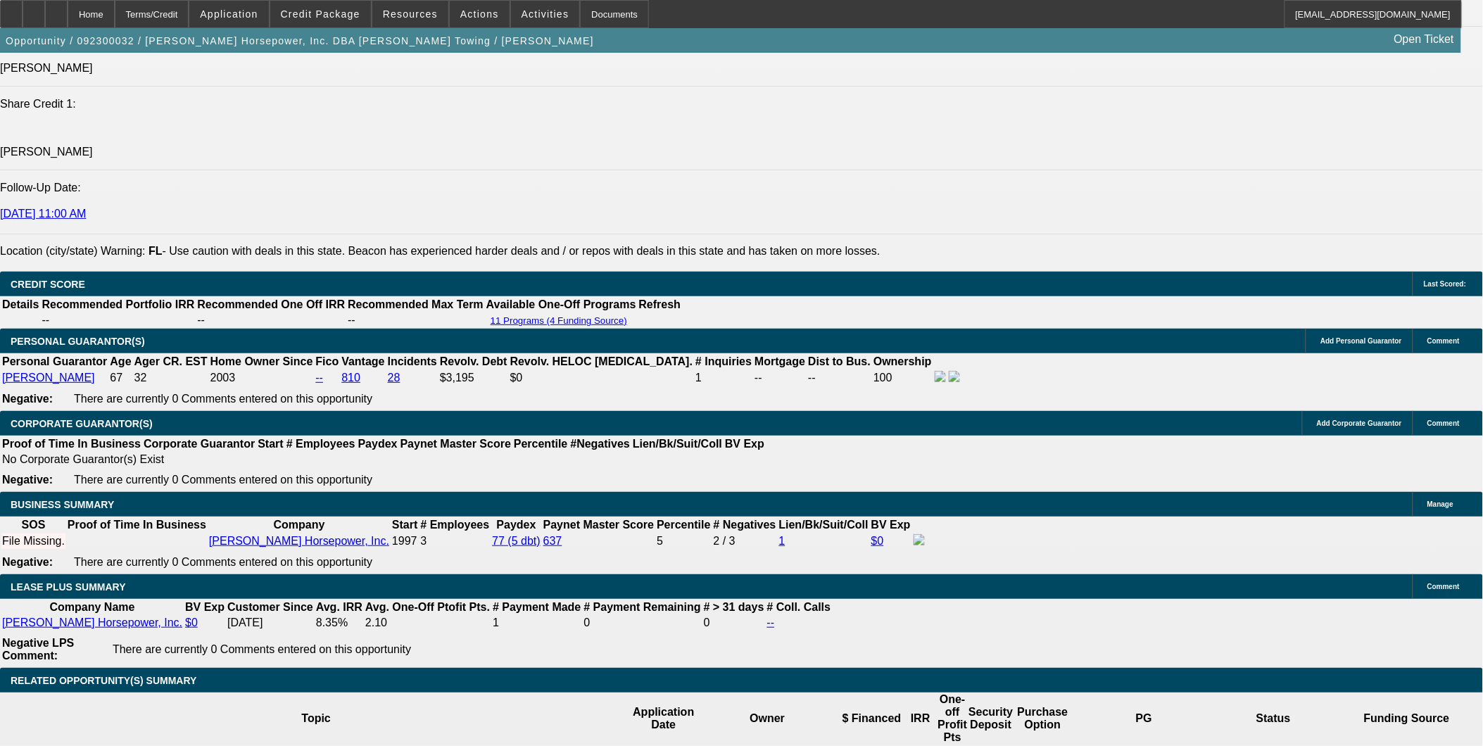
scroll to position [1976, 0]
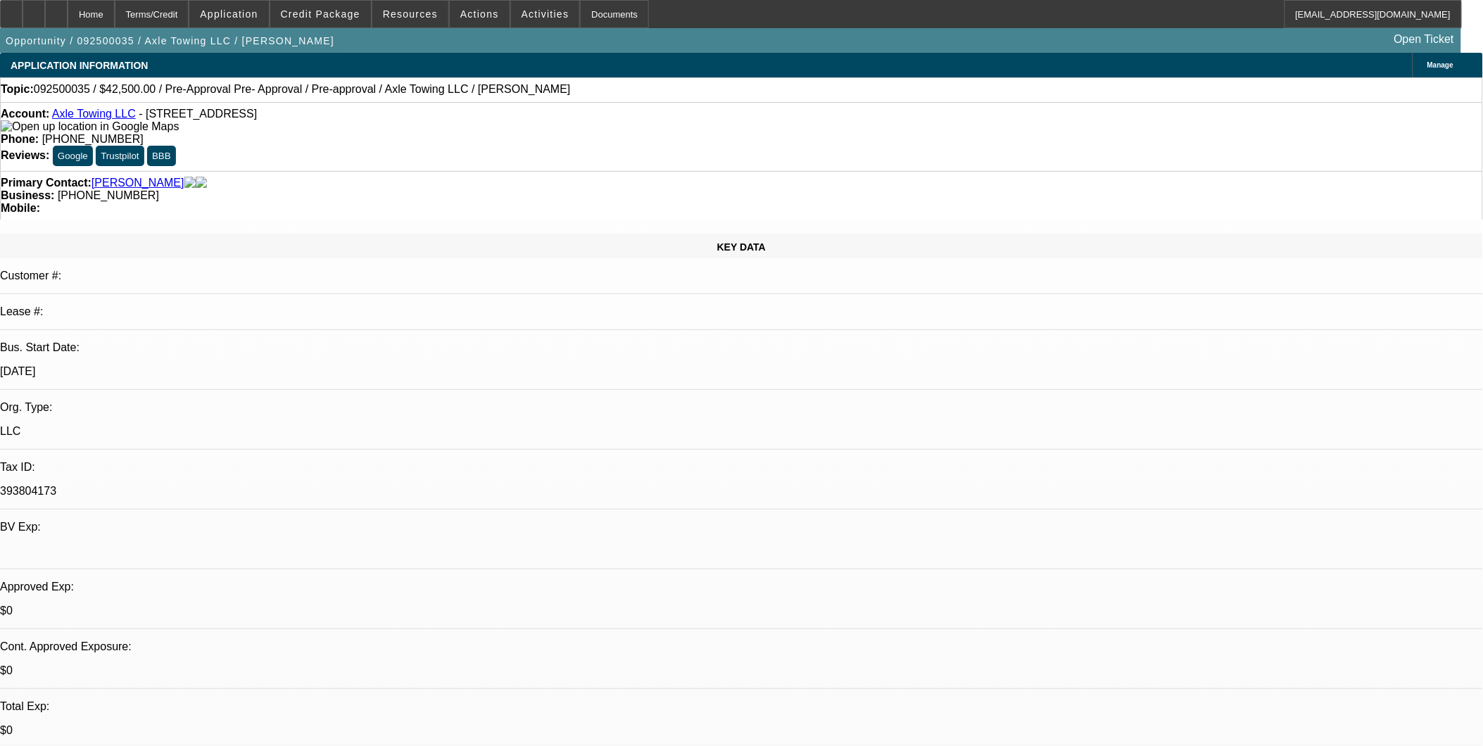
select select "0.15"
select select "2"
select select "0.1"
select select "0"
select select "2"
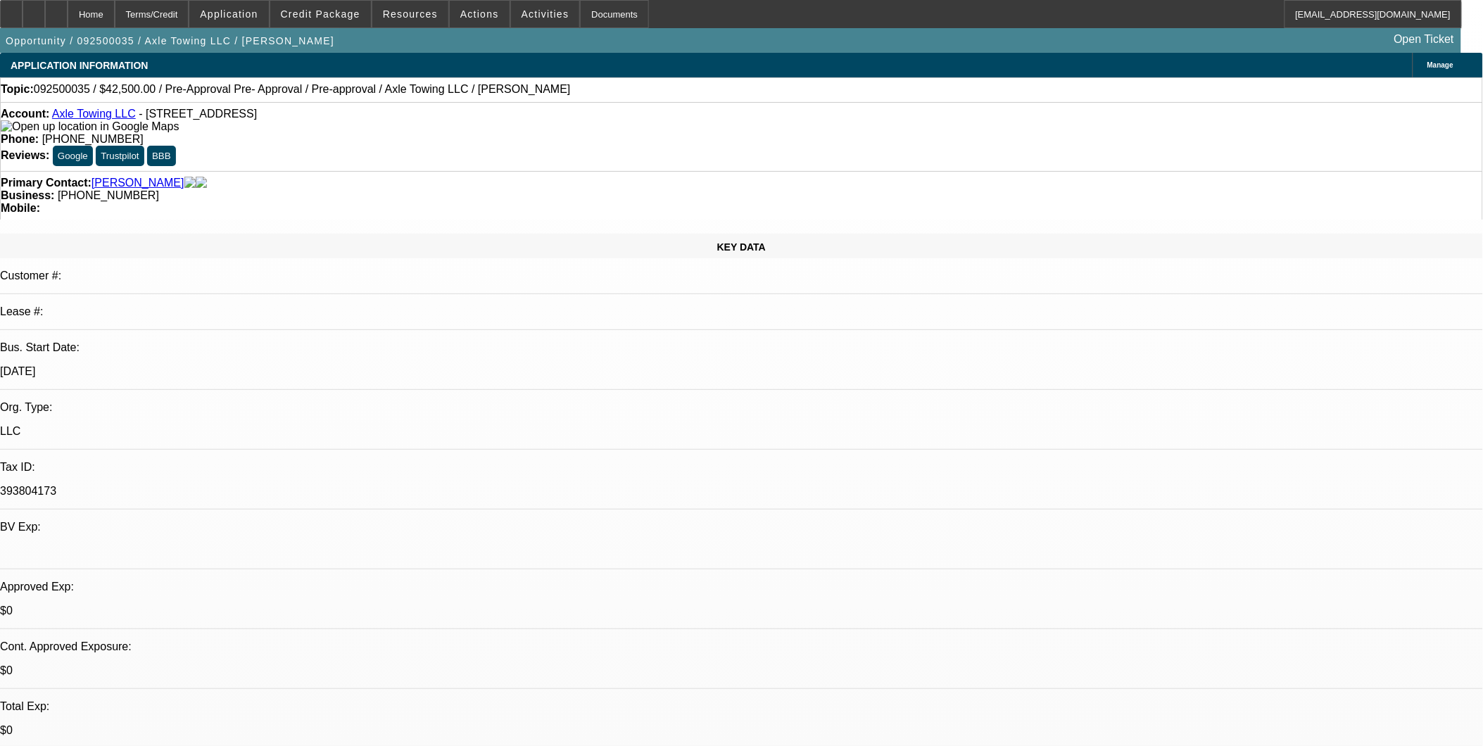
select select "0.1"
select select "0"
select select "0.1"
select select "0"
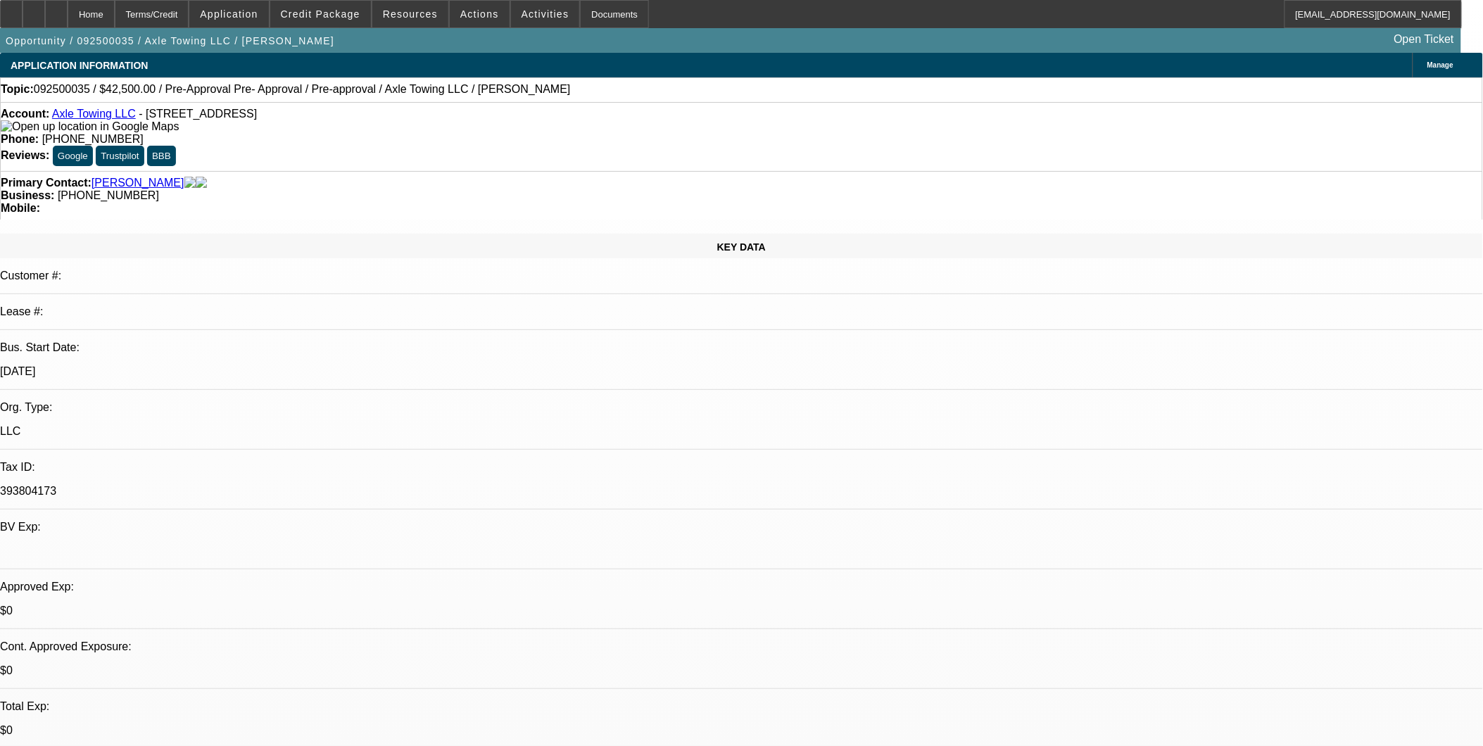
select select "0"
select select "0.1"
select select "1"
select select "2"
select select "4"
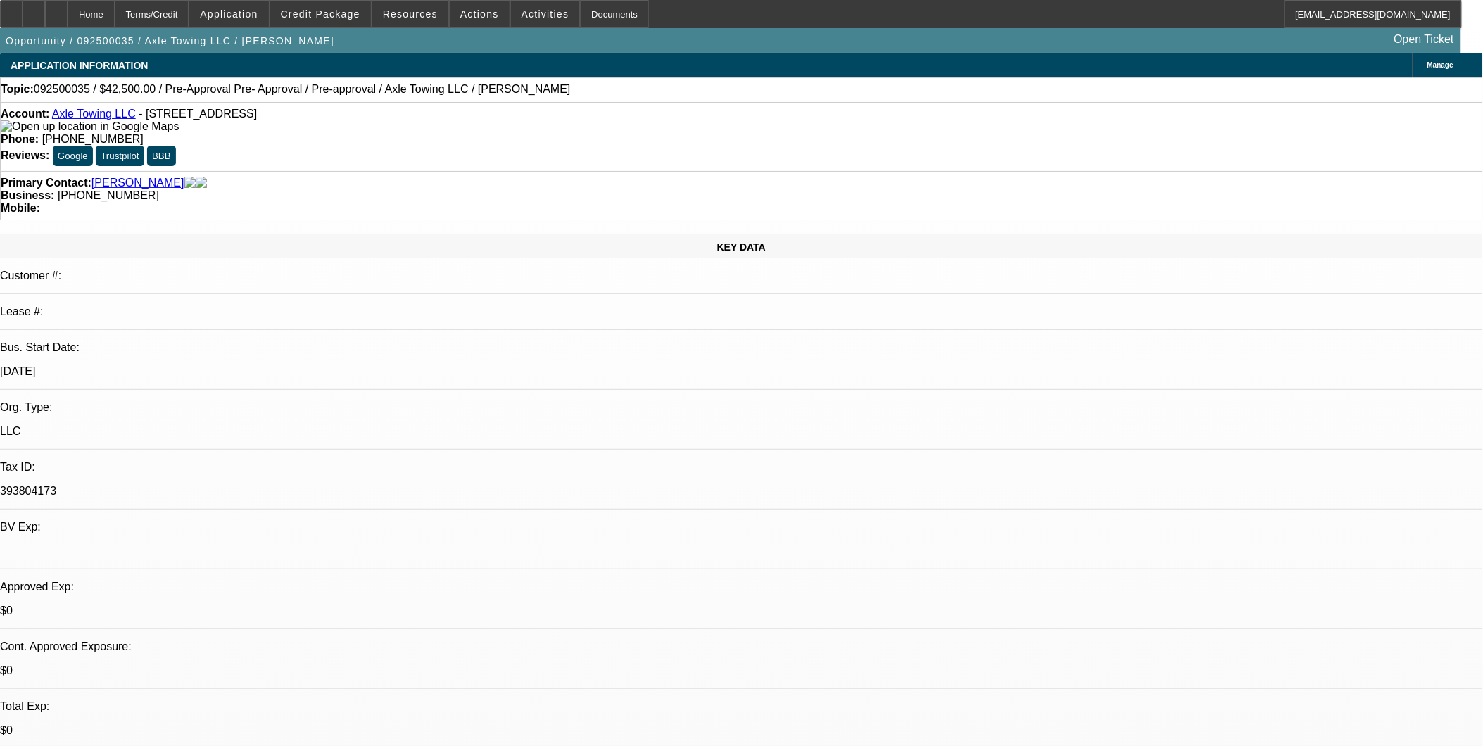
select select "1"
select select "2"
select select "4"
select select "1"
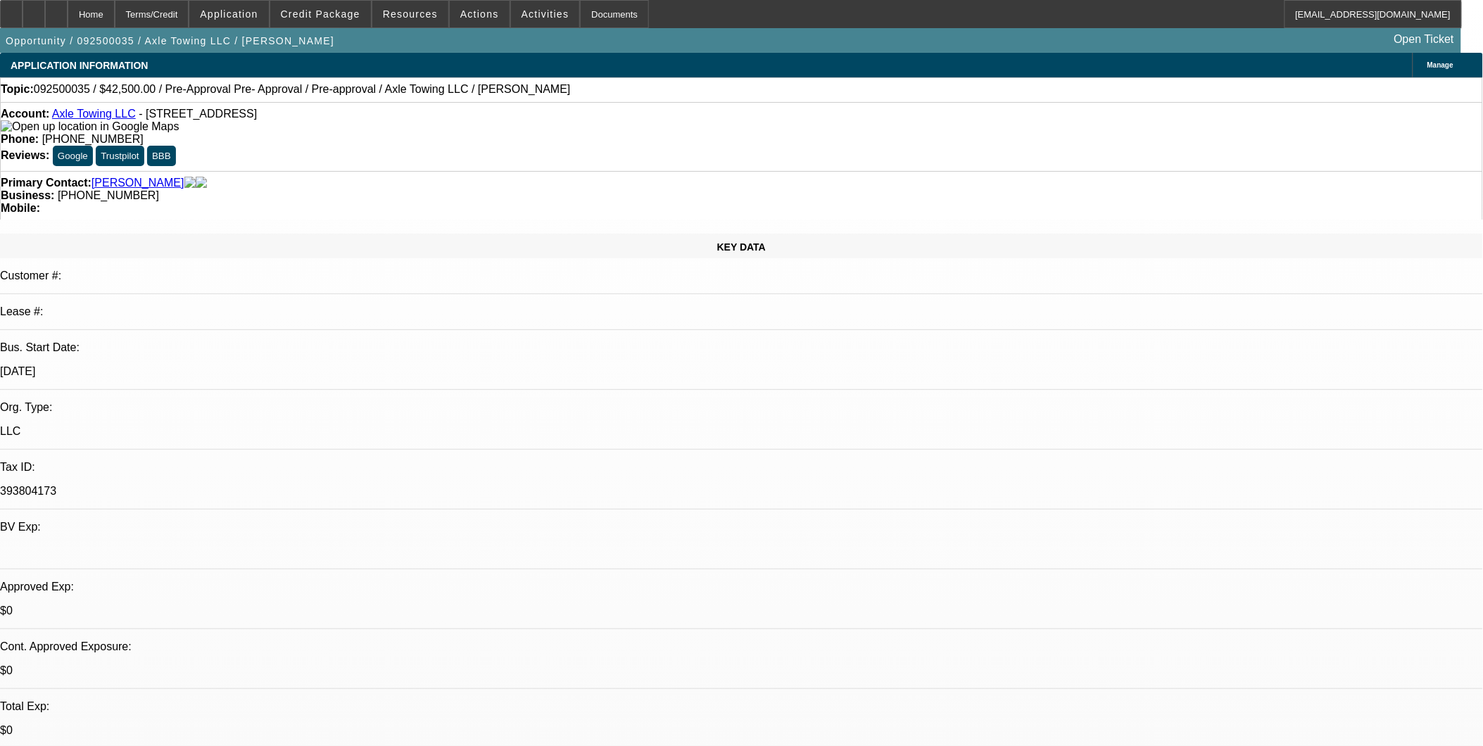
select select "4"
select select "1"
select select "4"
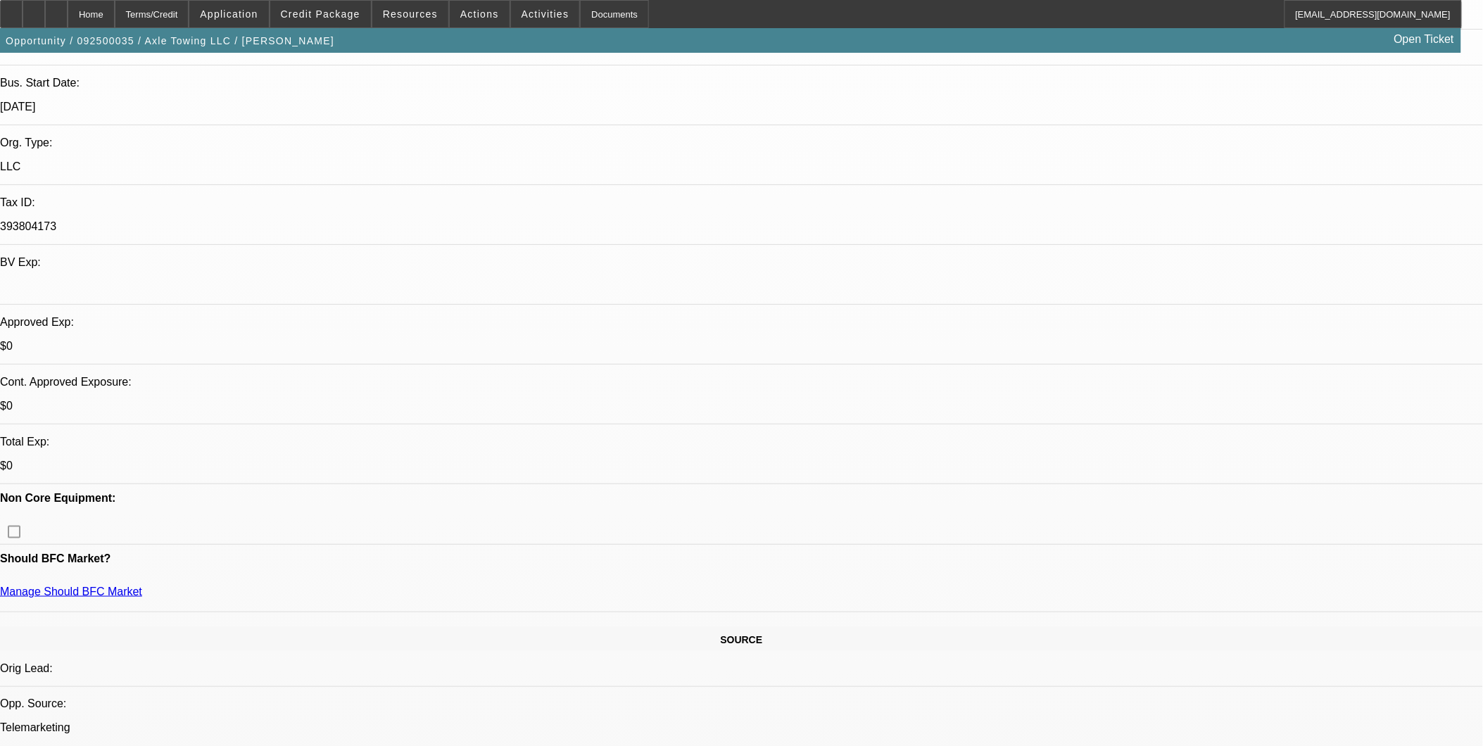
scroll to position [333, 0]
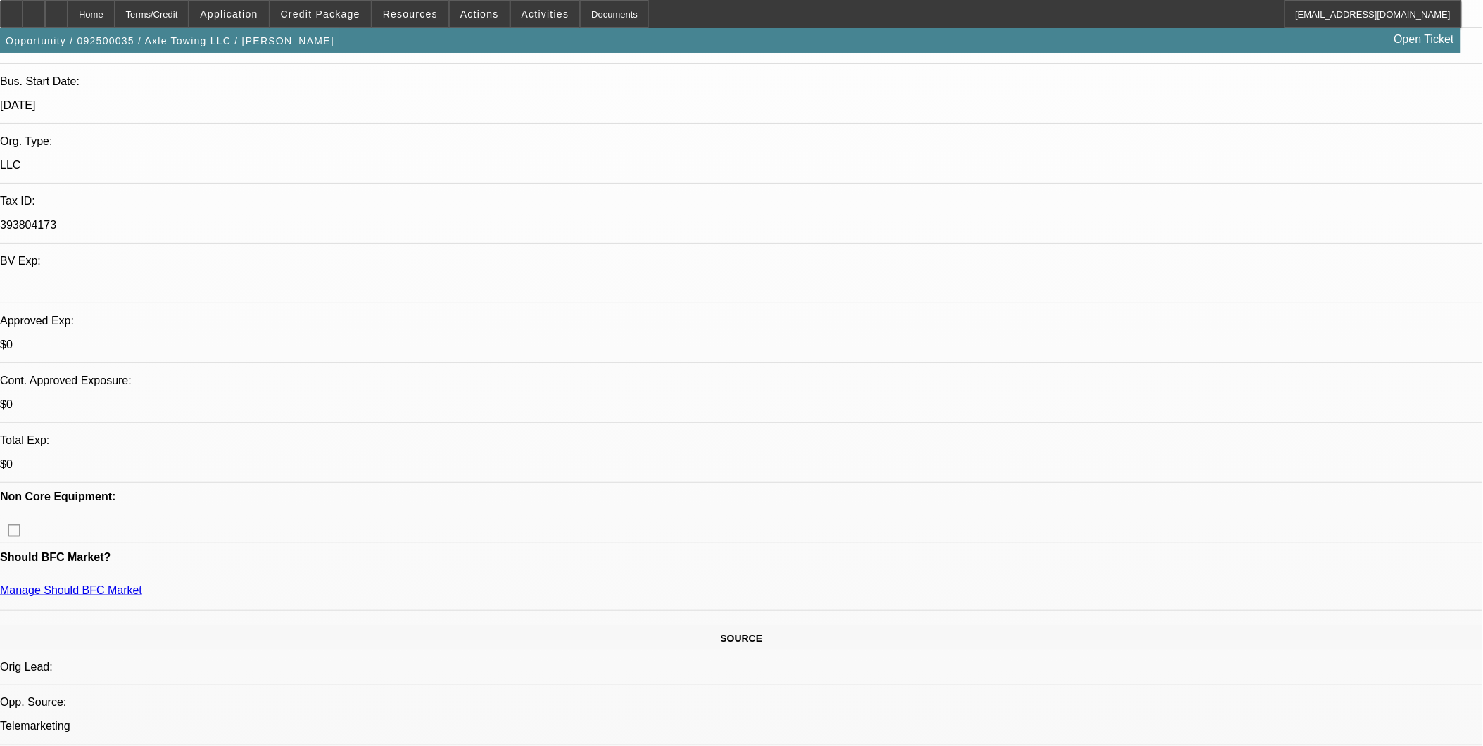
scroll to position [0, 0]
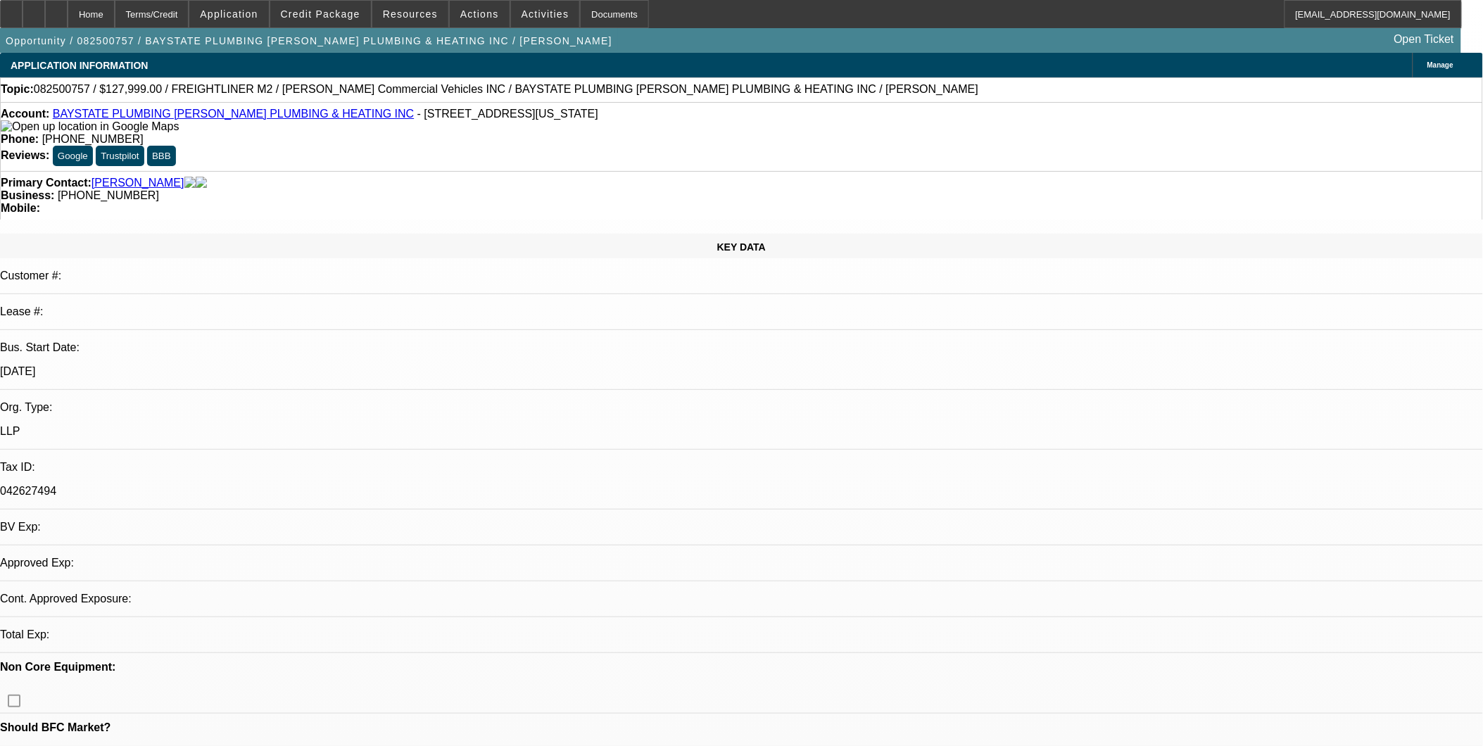
select select "0"
select select "2"
select select "0.1"
select select "1"
select select "2"
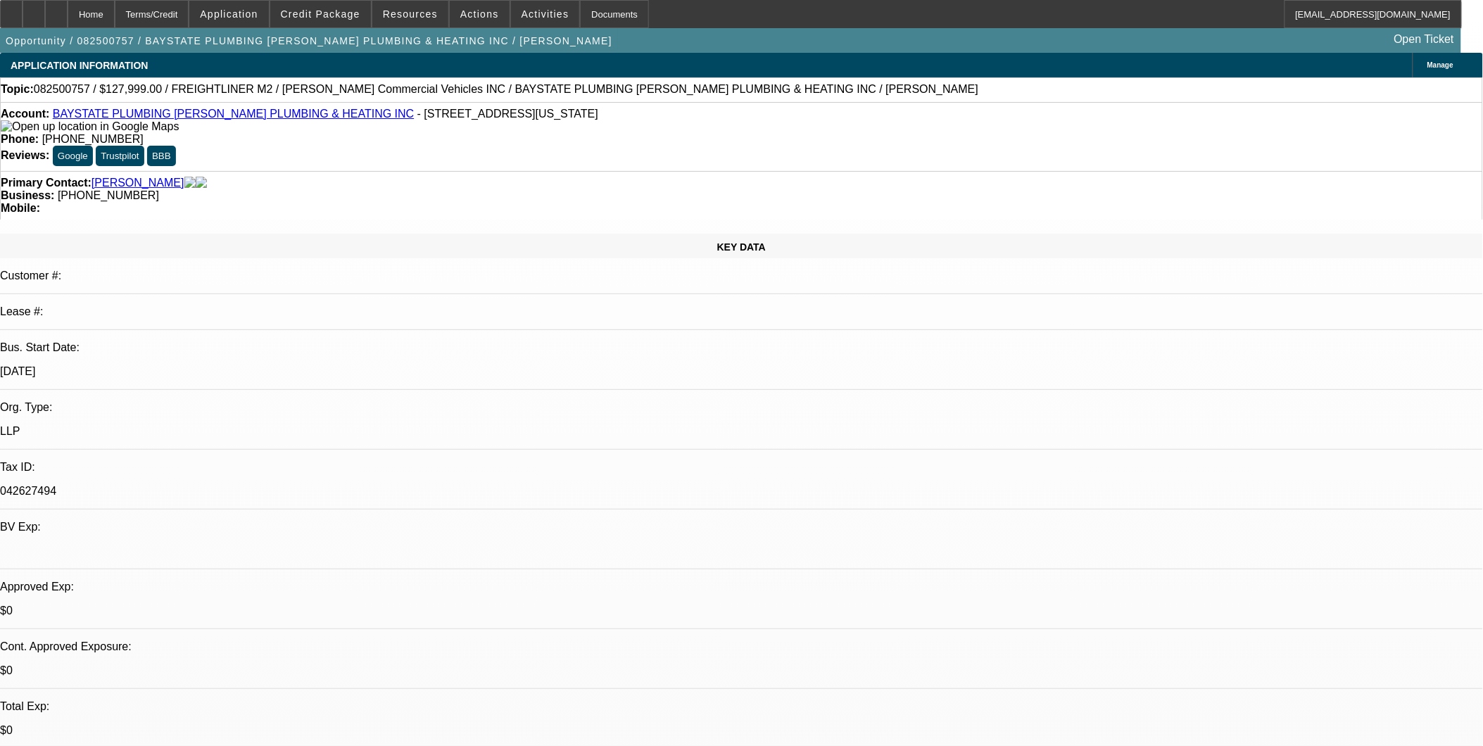
select select "4"
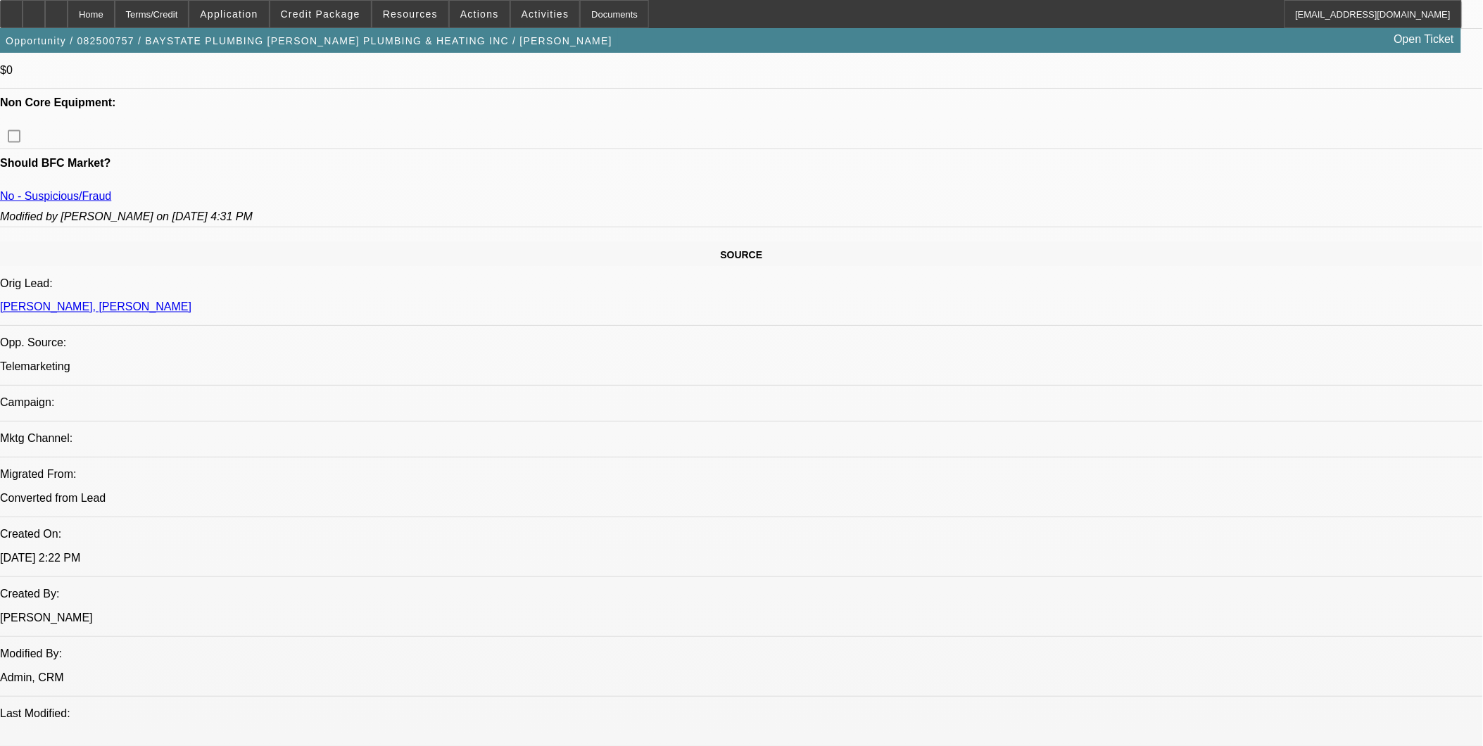
scroll to position [625, 0]
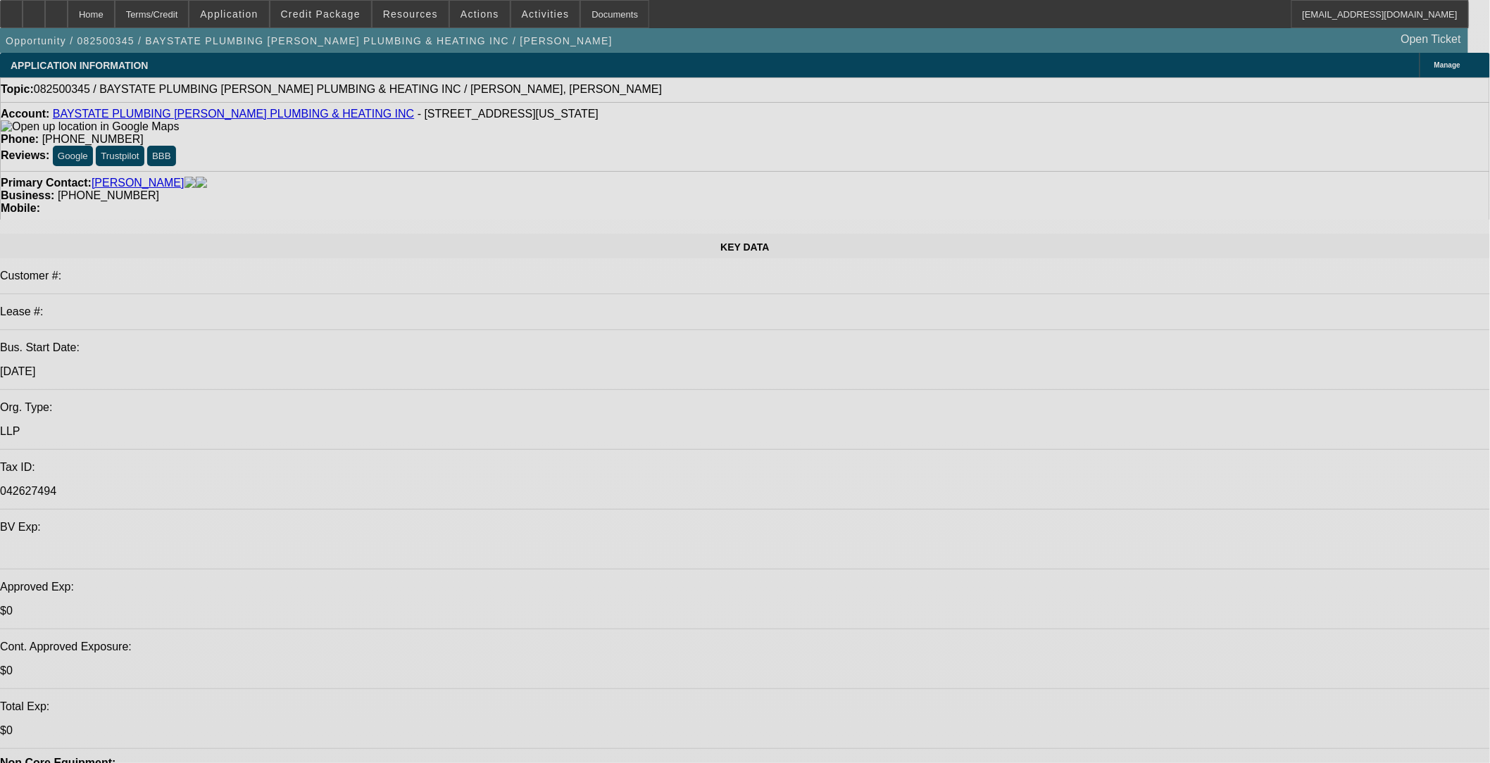
select select "0"
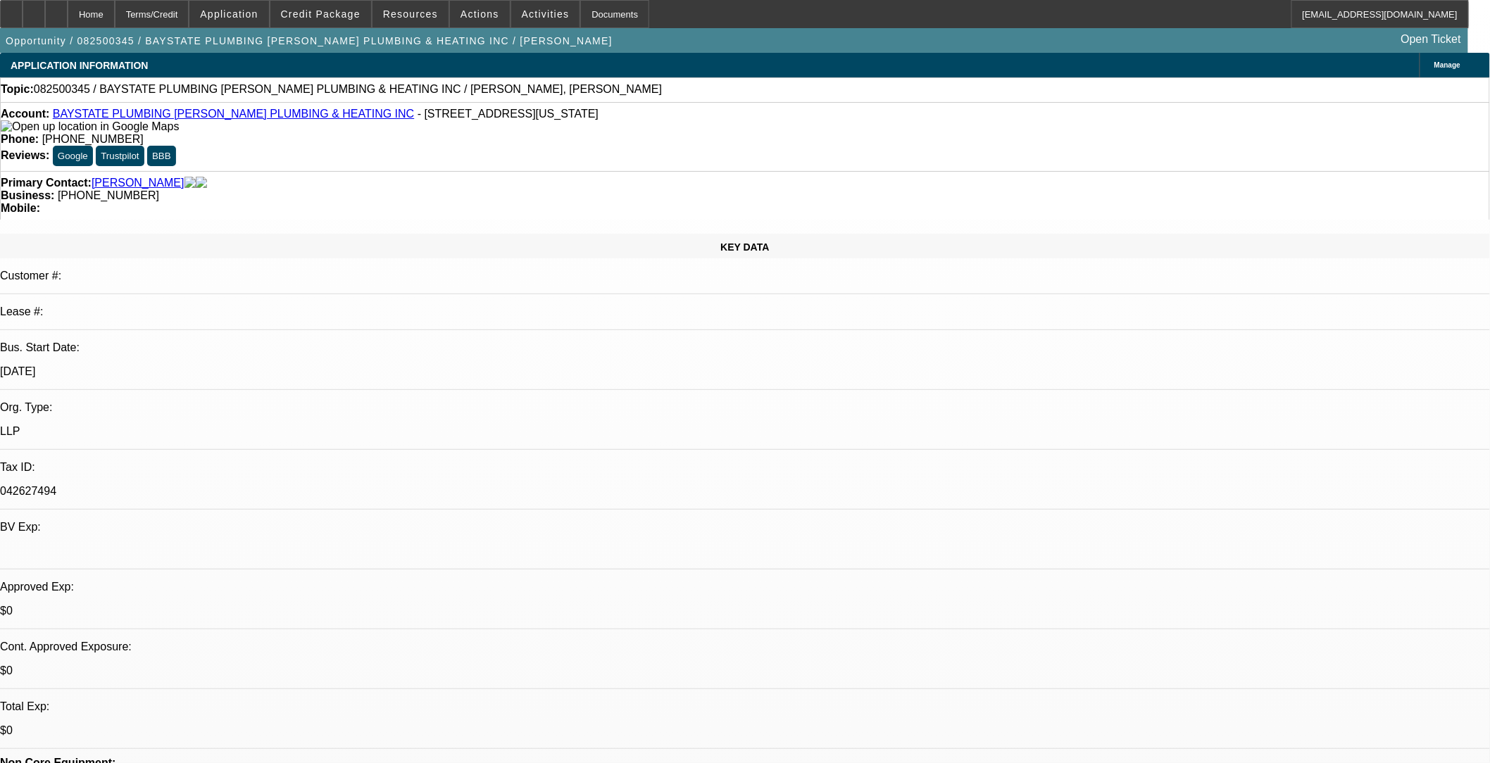
select select "2"
select select "0.1"
select select "1"
select select "2"
select select "4"
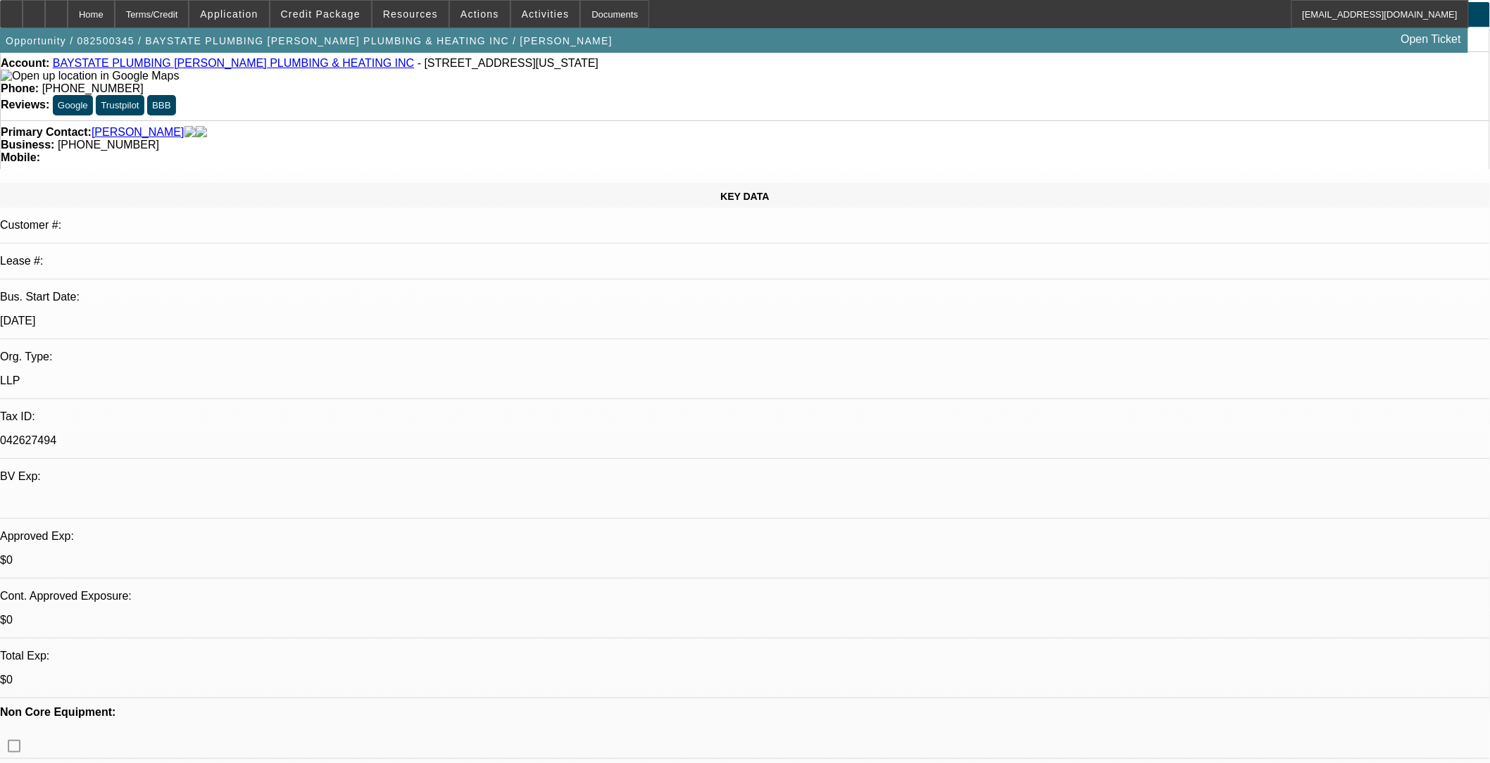
scroll to position [78, 0]
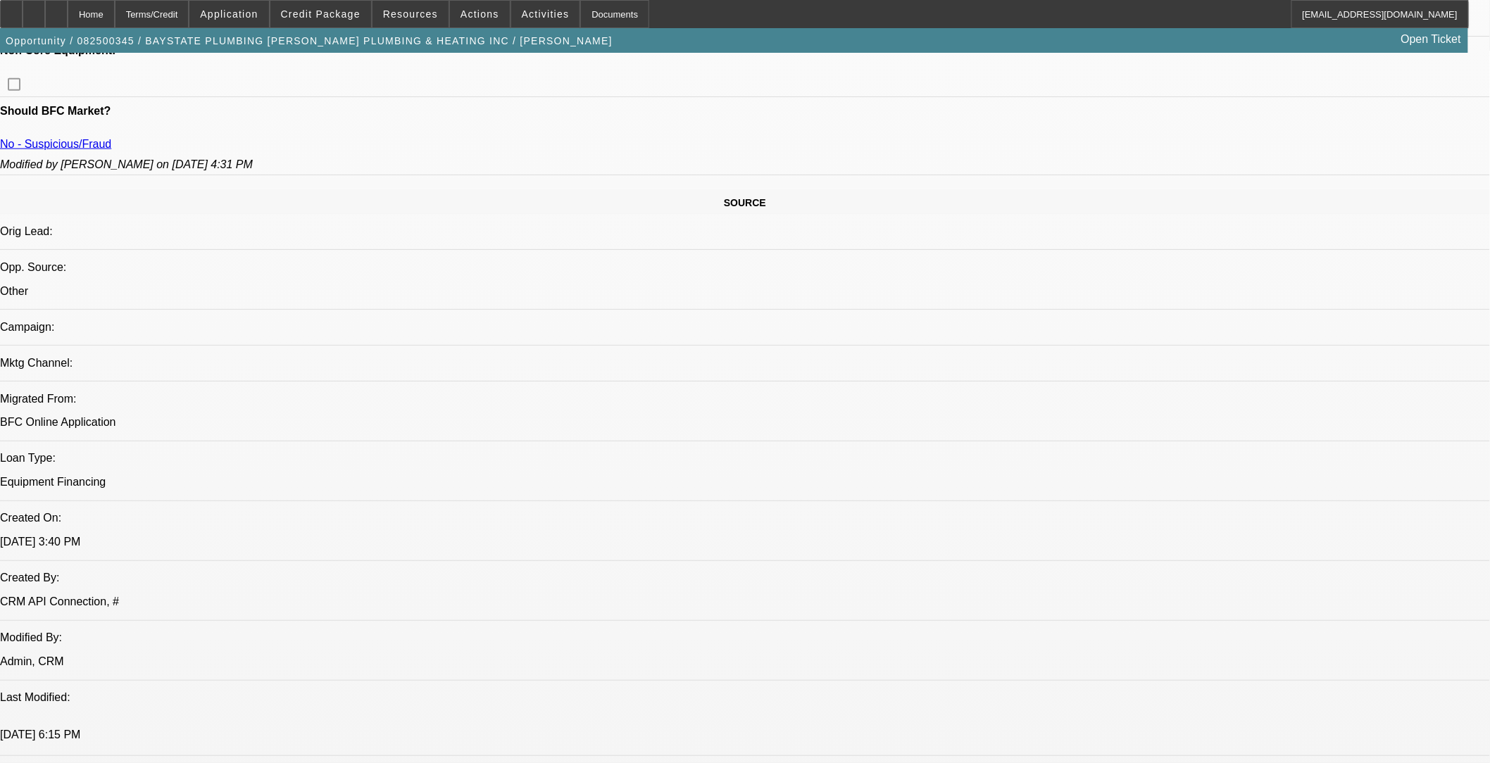
scroll to position [782, 0]
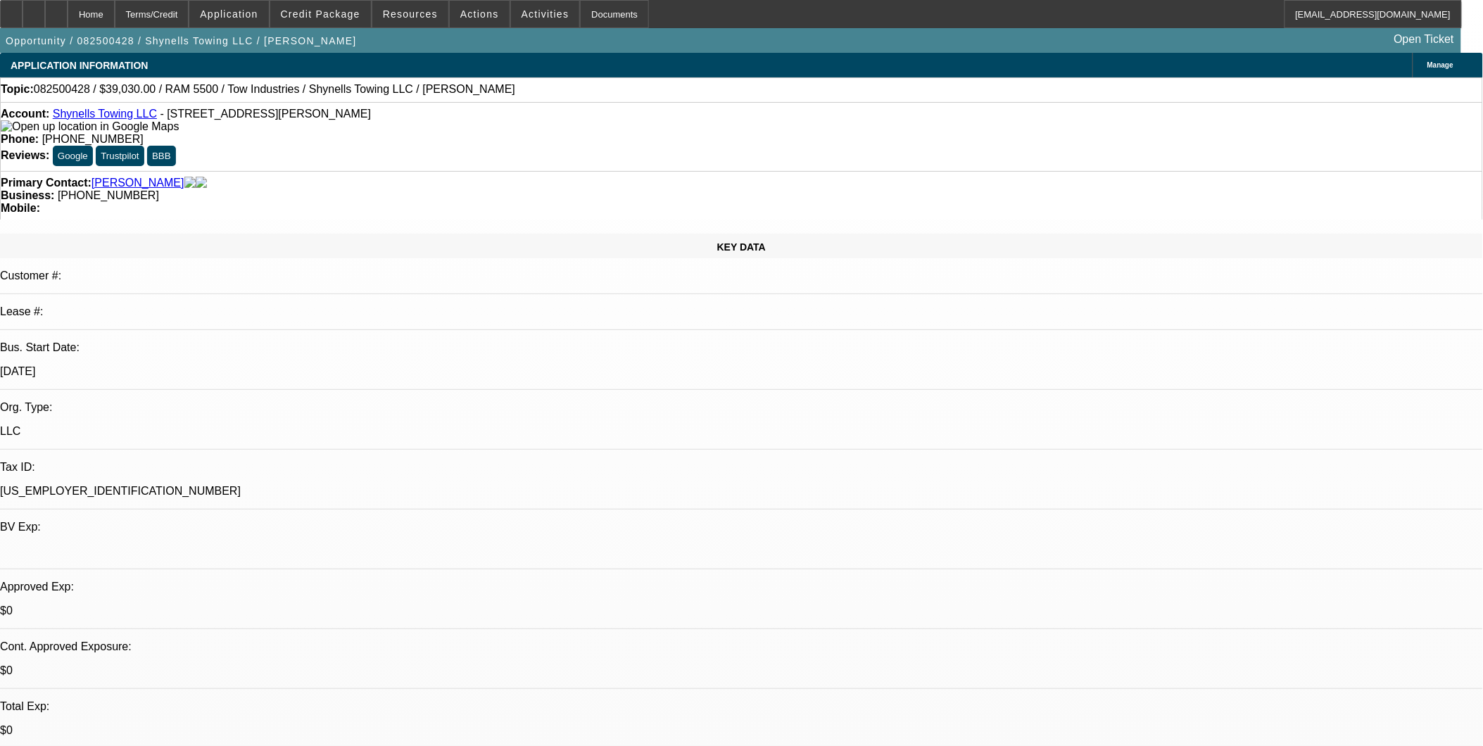
select select "0"
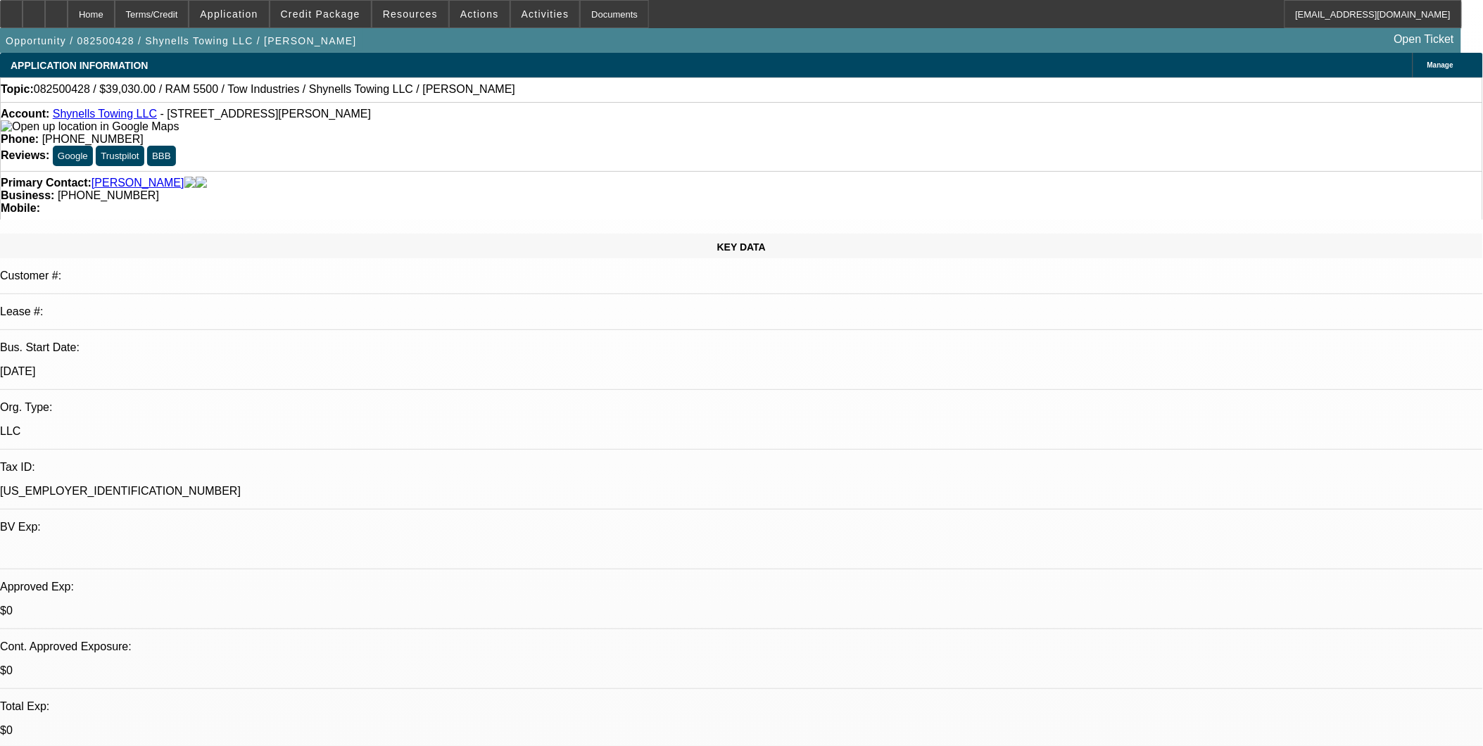
select select "0"
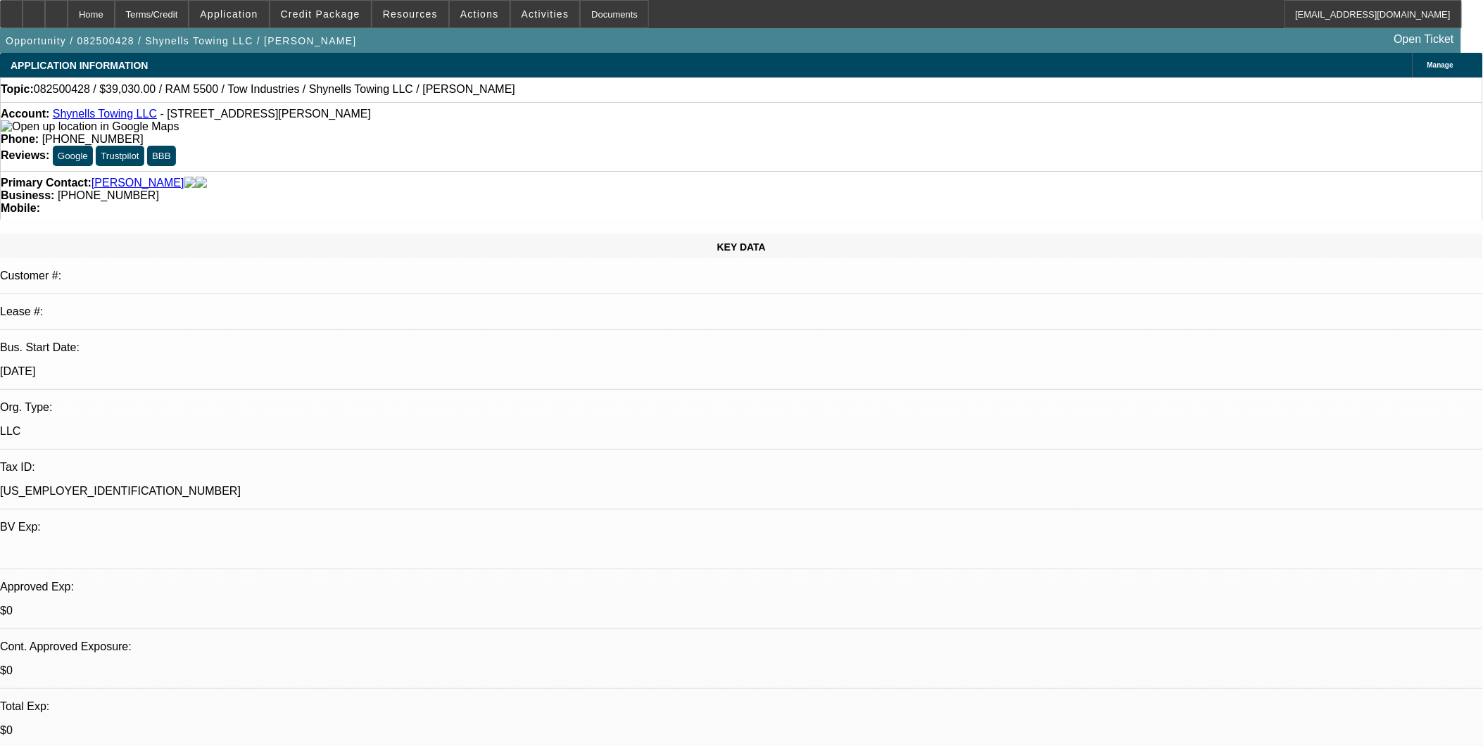
select select "0"
select select "1"
select select "2"
select select "21"
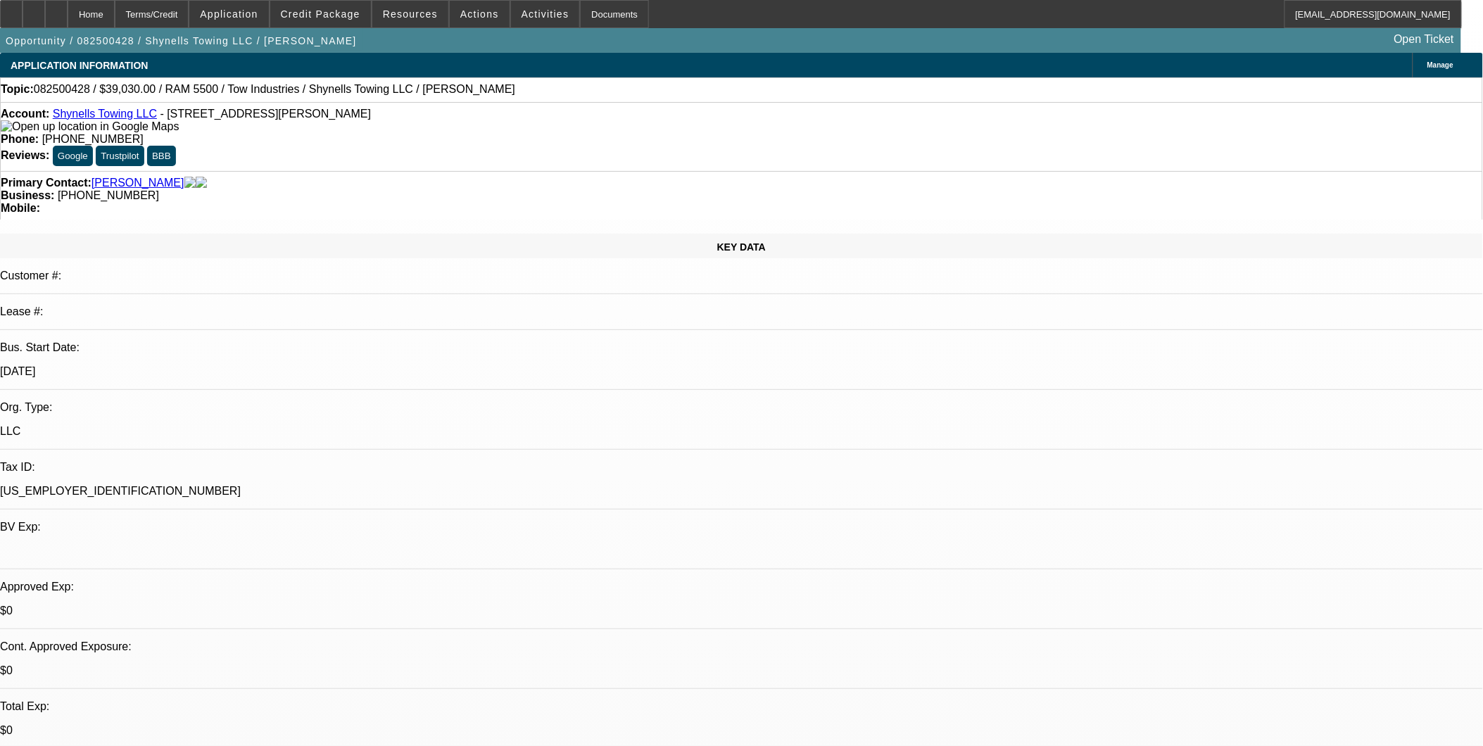
select select "1"
select select "2"
select select "21"
select select "1"
select select "2"
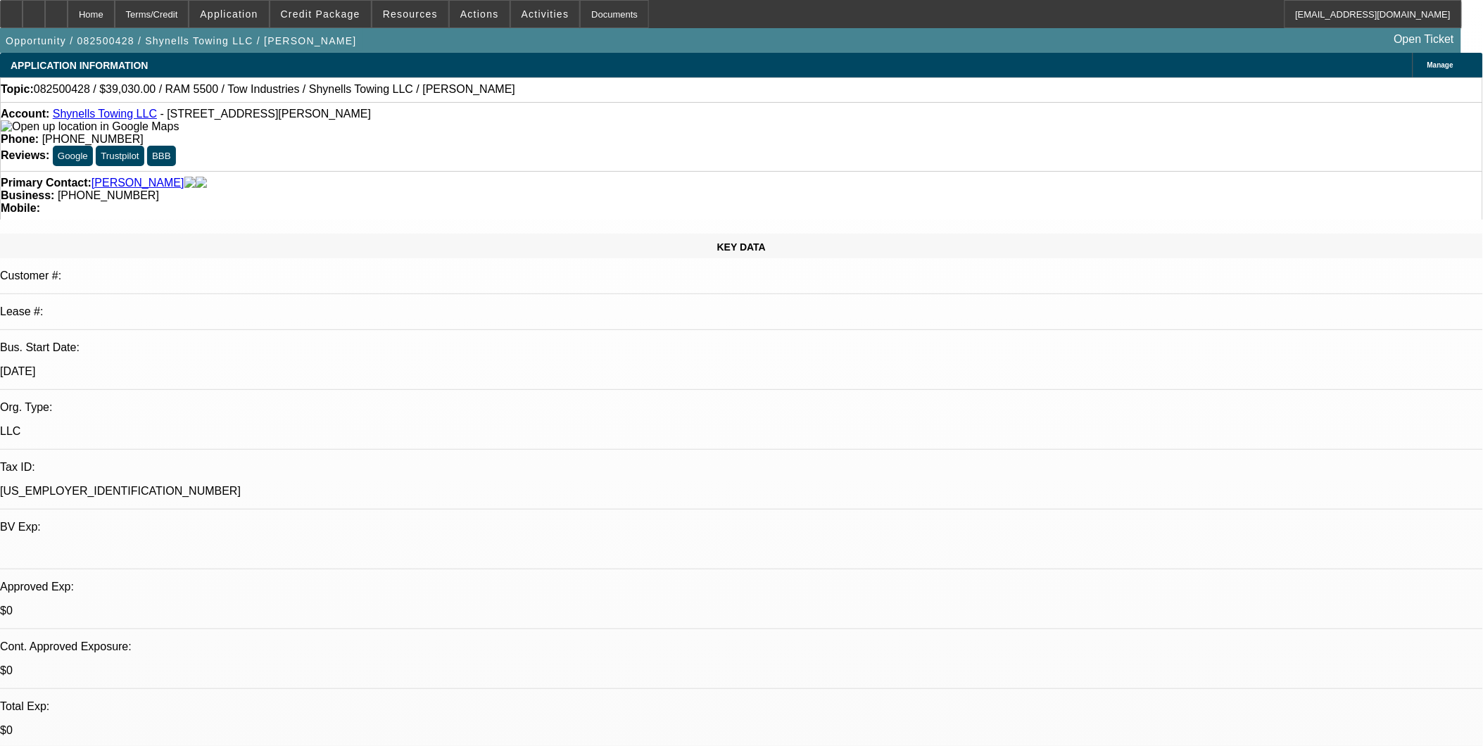
select select "1"
select select "2"
select select "1"
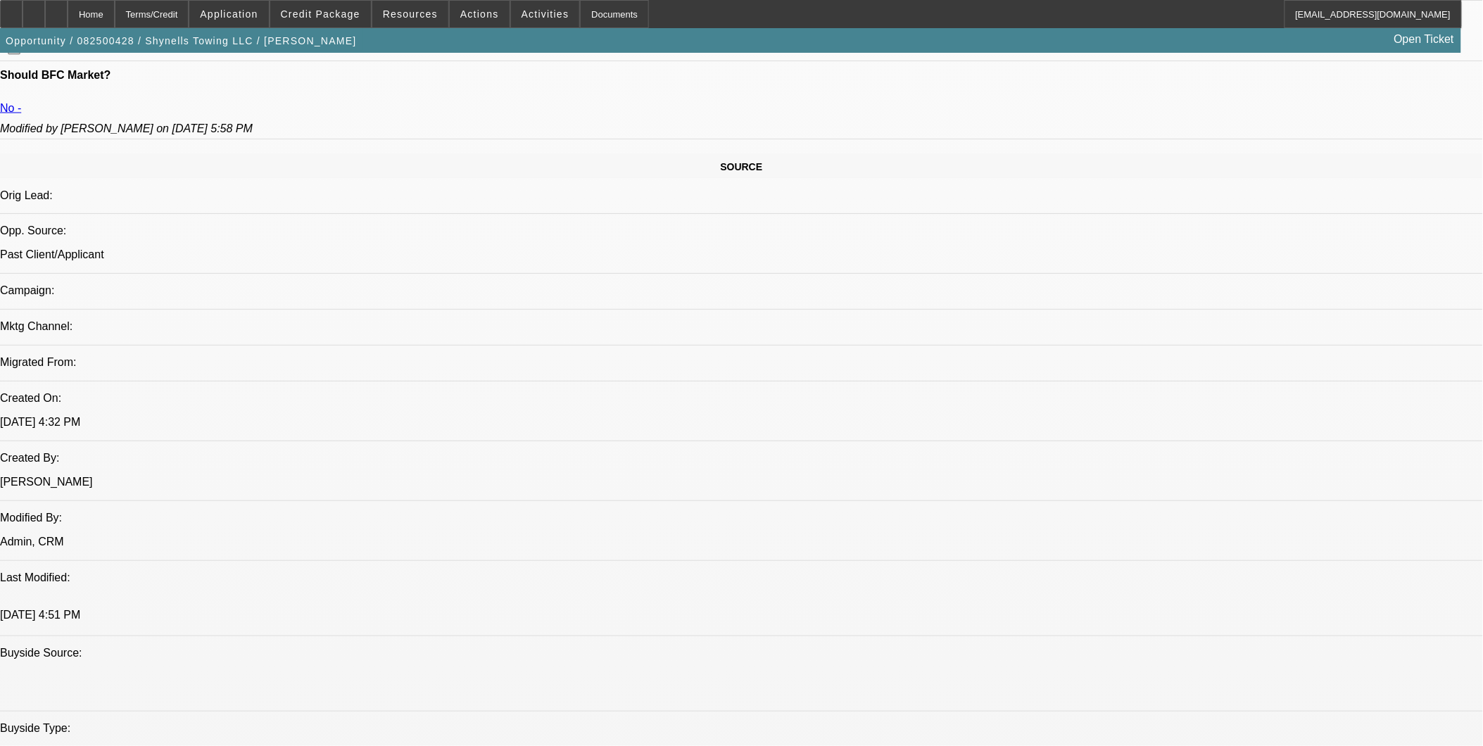
scroll to position [782, 0]
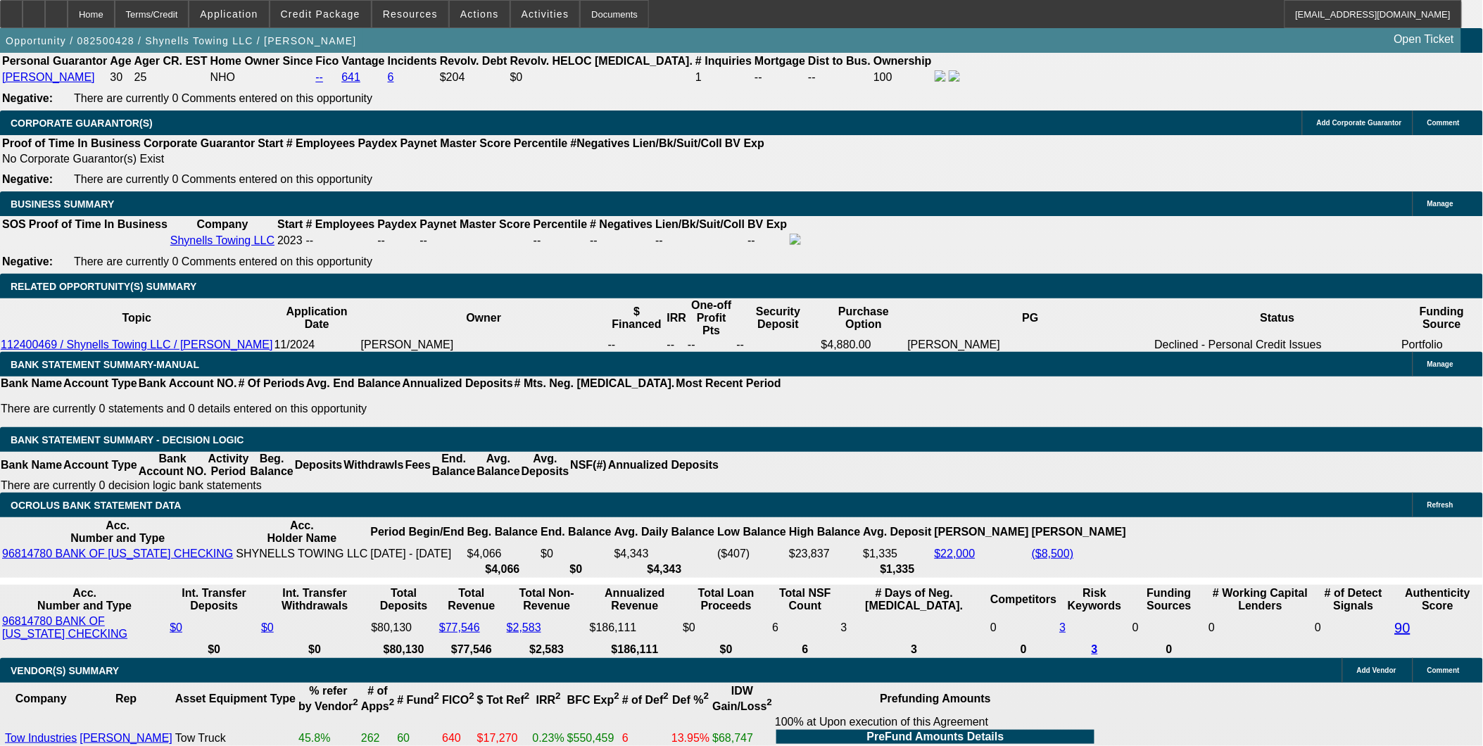
scroll to position [2190, 0]
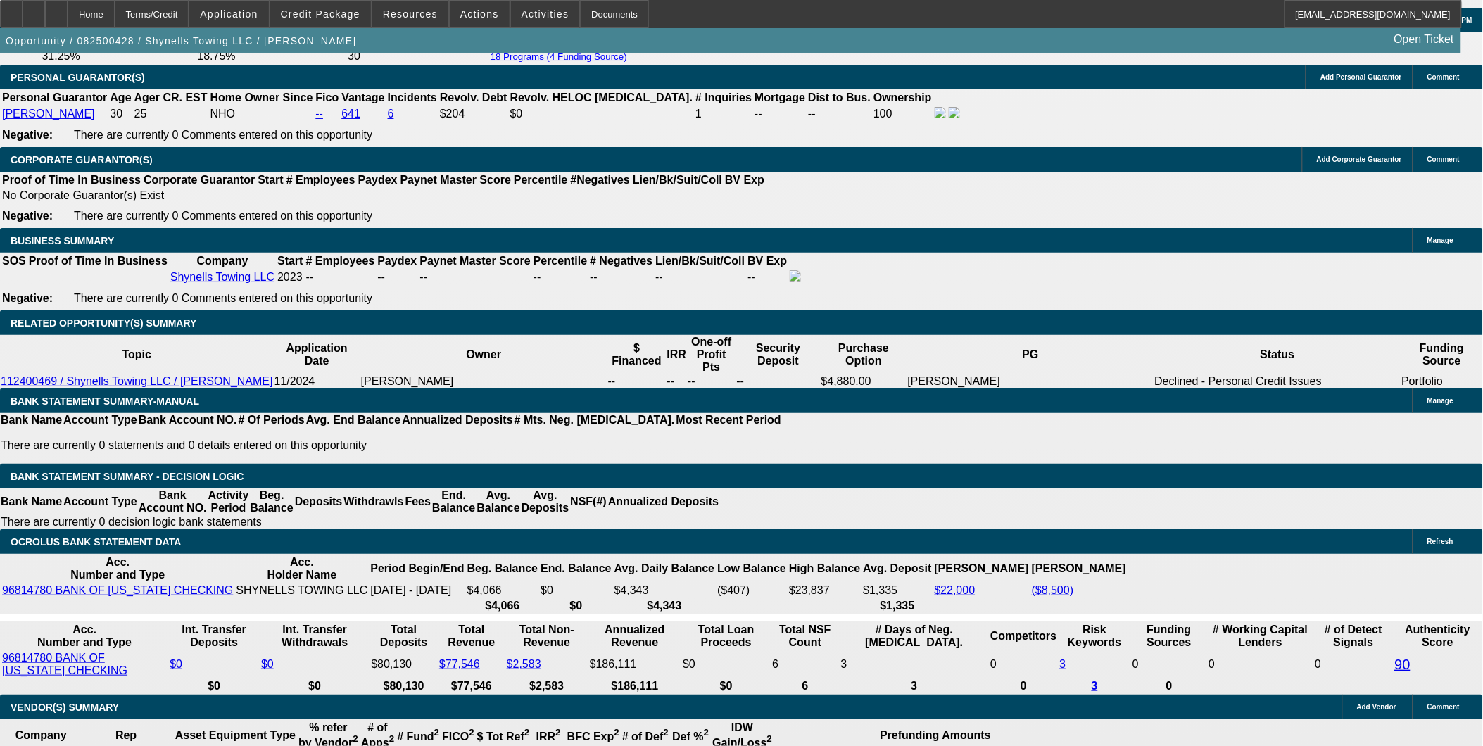
scroll to position [2268, 0]
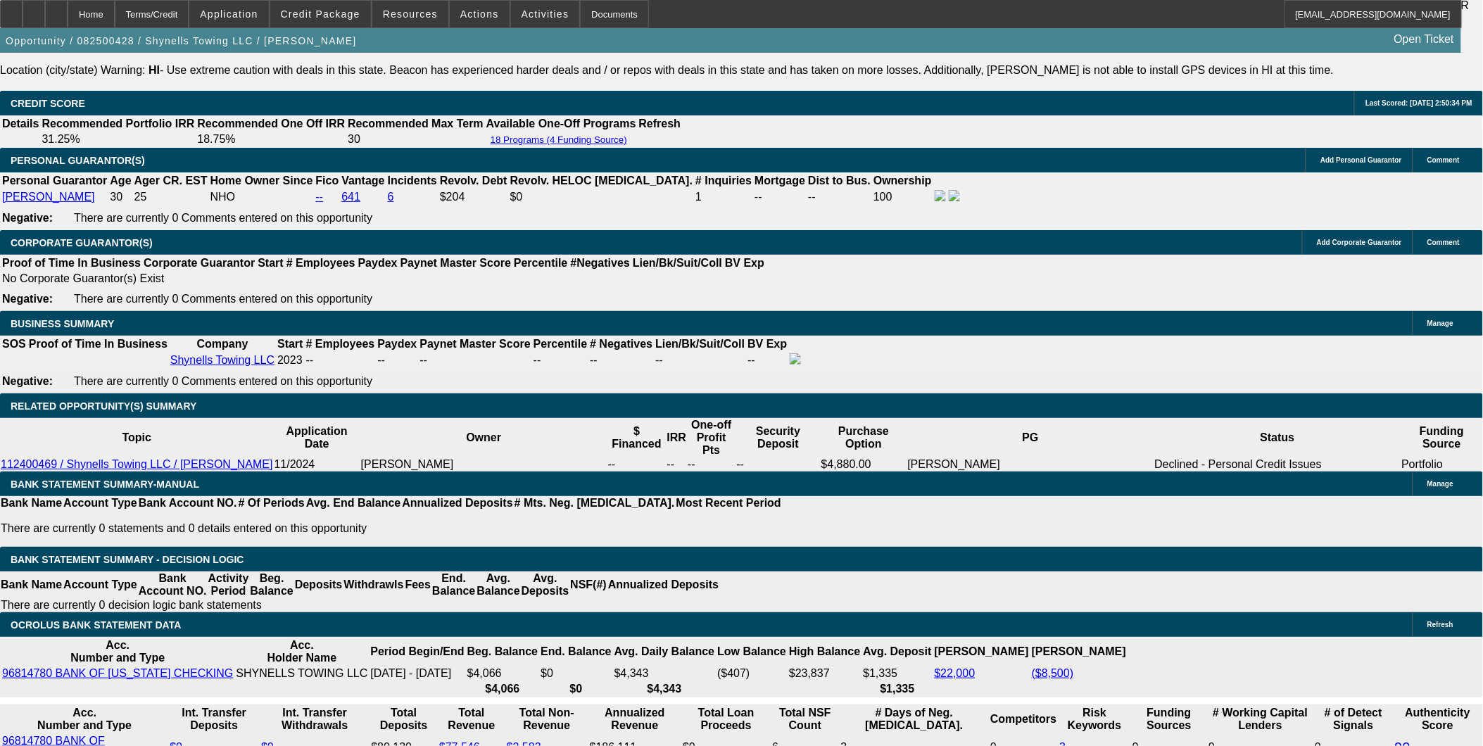
scroll to position [1955, 0]
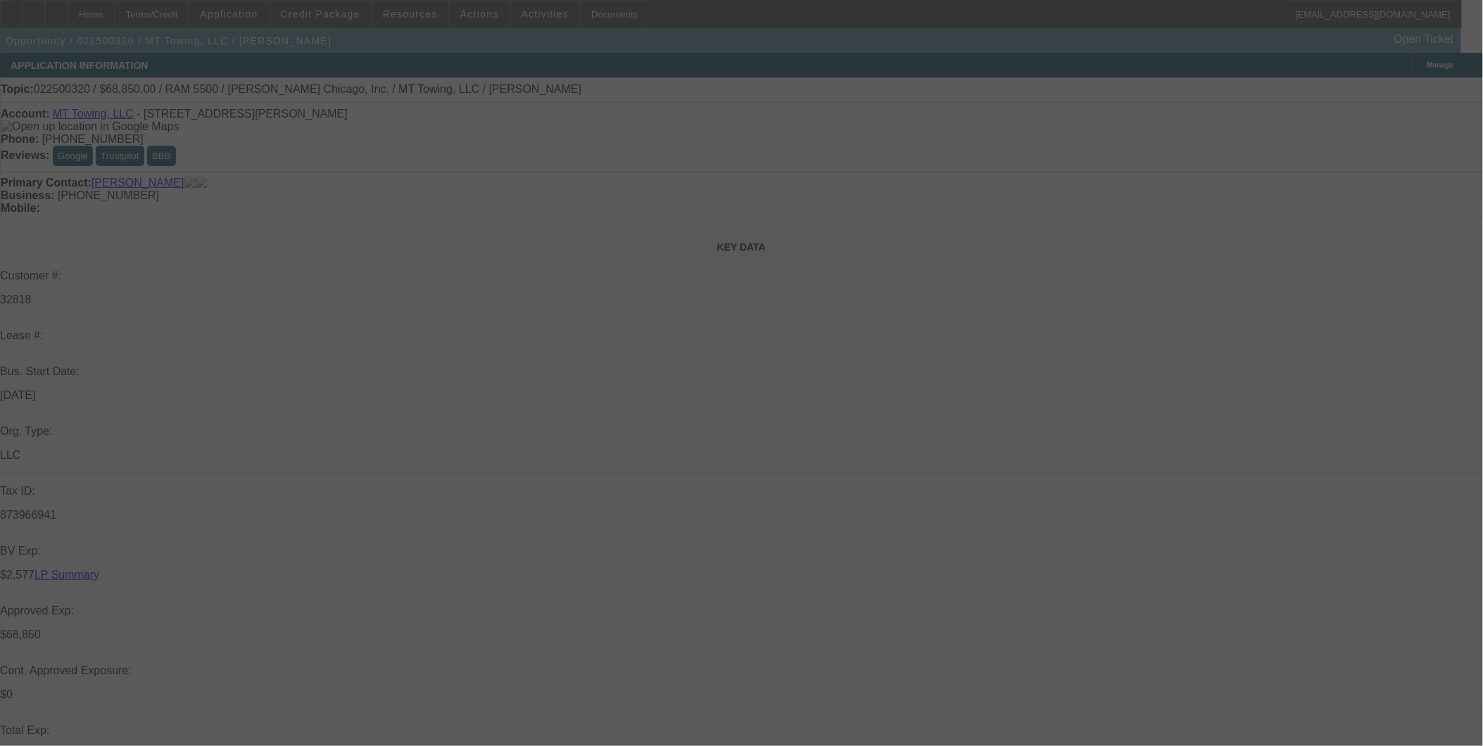
select select "0"
select select "0.1"
select select "2"
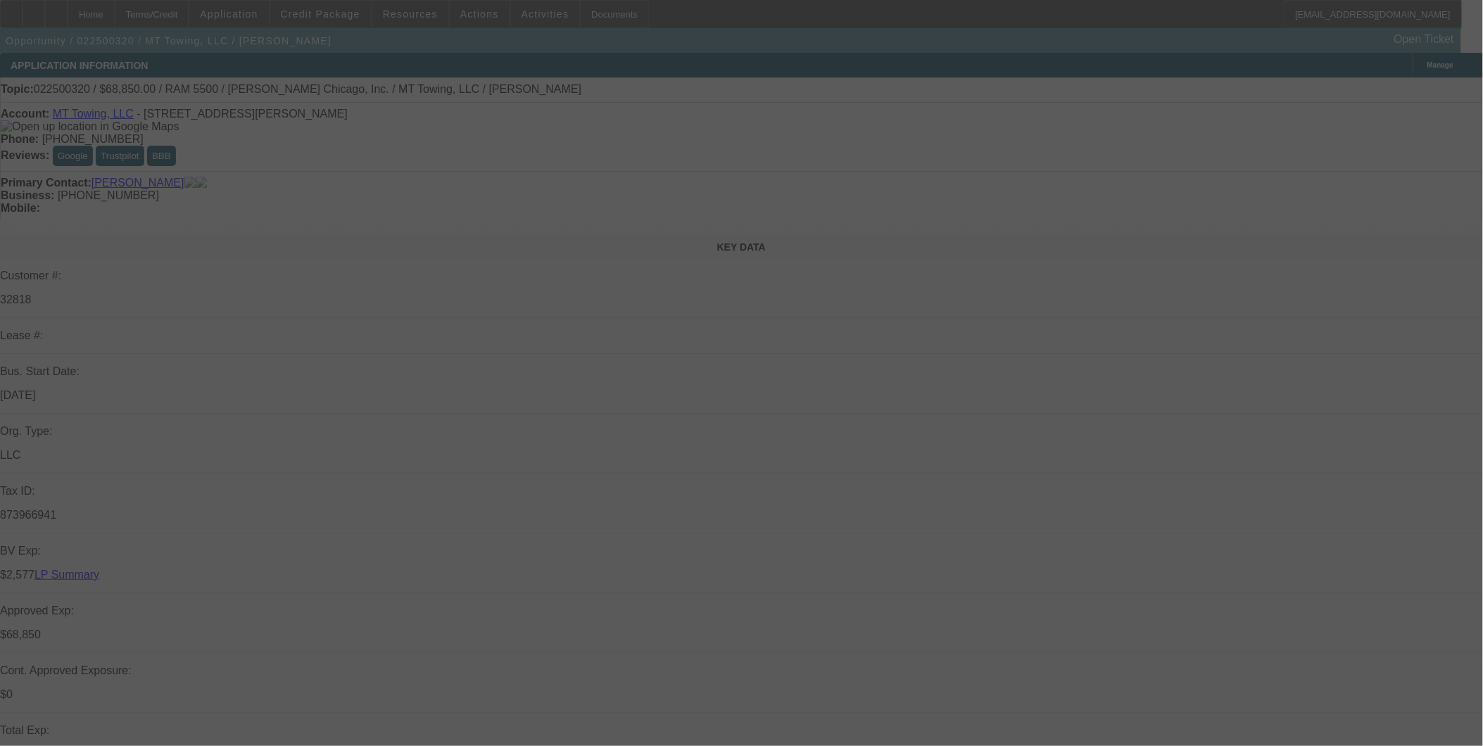
select select "0"
select select "2"
select select "0"
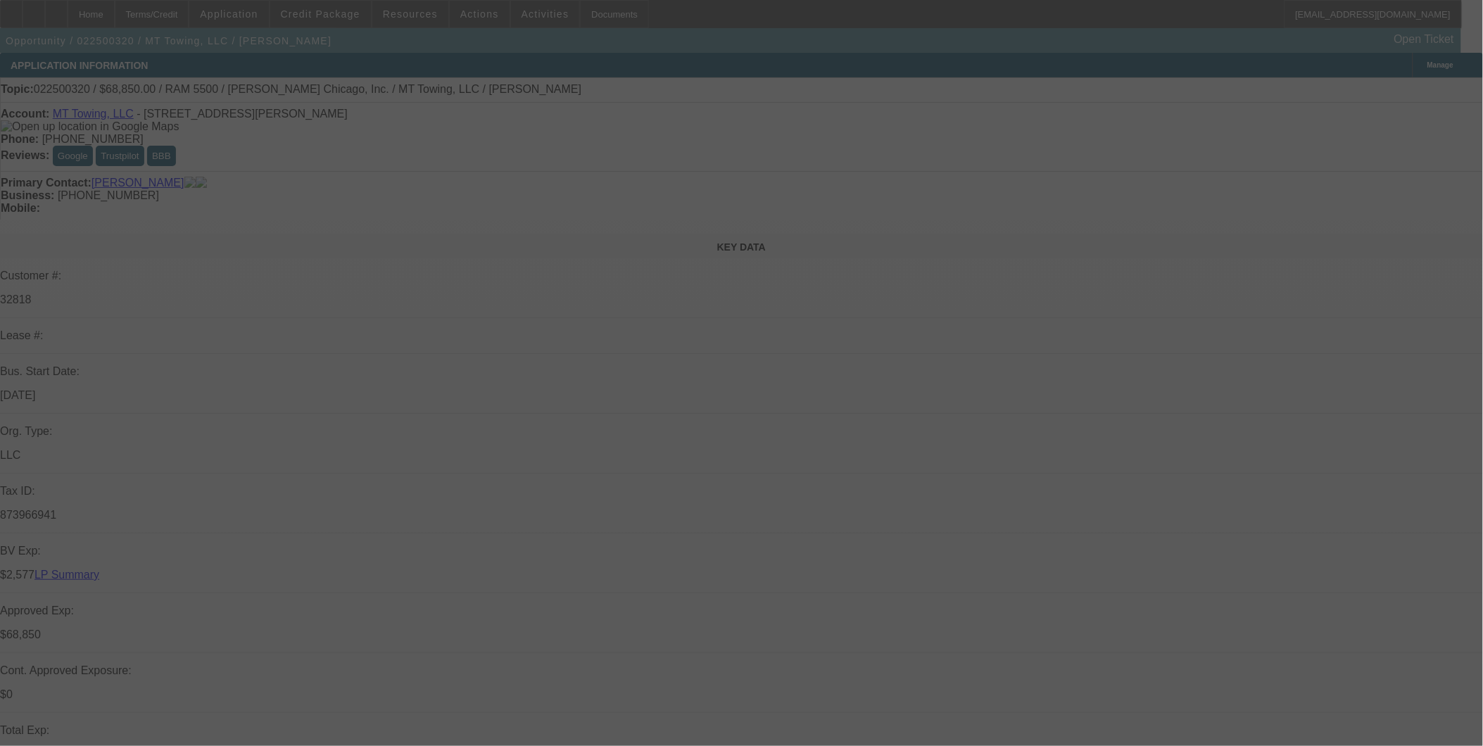
select select "0"
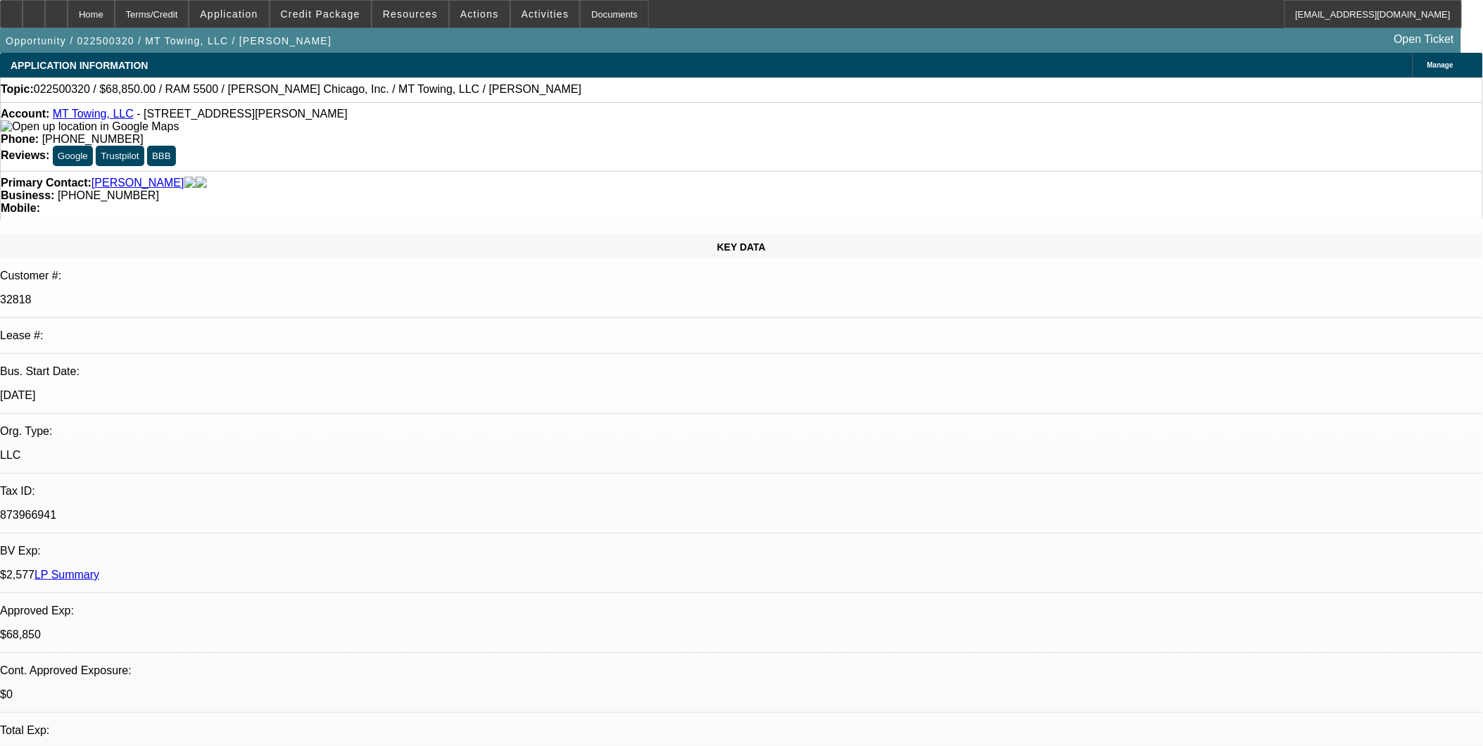
select select "1"
select select "6"
select select "1"
select select "2"
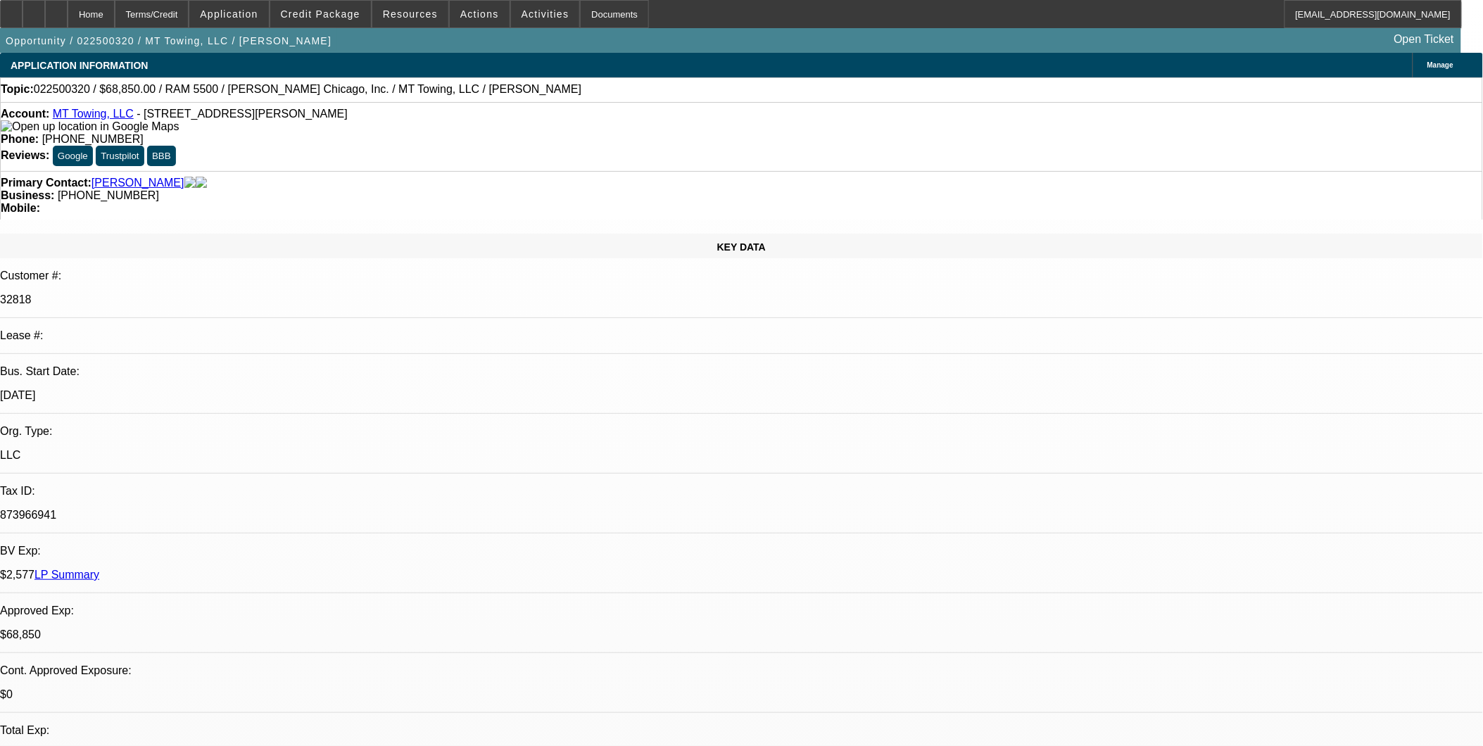
select select "6"
select select "1"
select select "2"
select select "6"
select select "1"
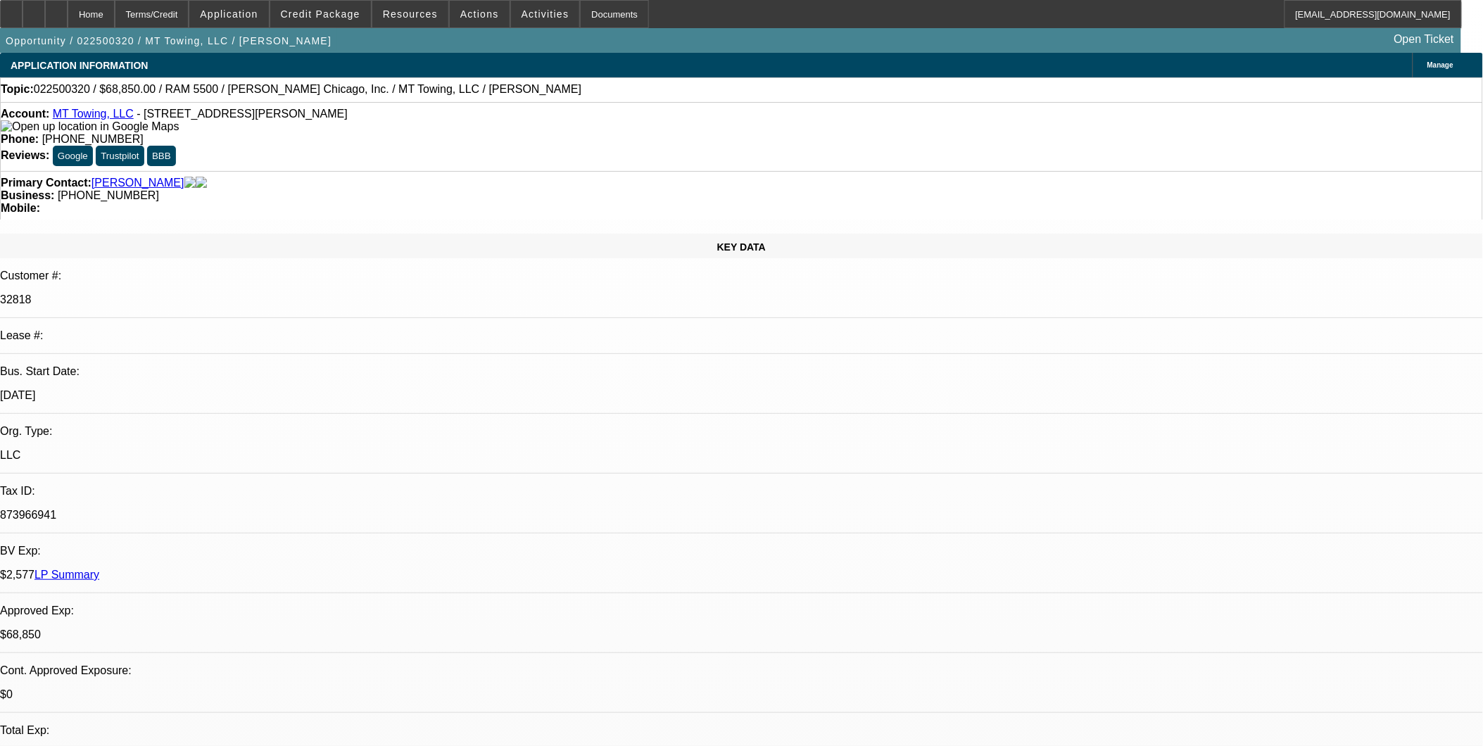
select select "3"
select select "6"
click at [448, 177] on div "Primary Contact: Moya, Martin" at bounding box center [742, 183] width 1482 height 13
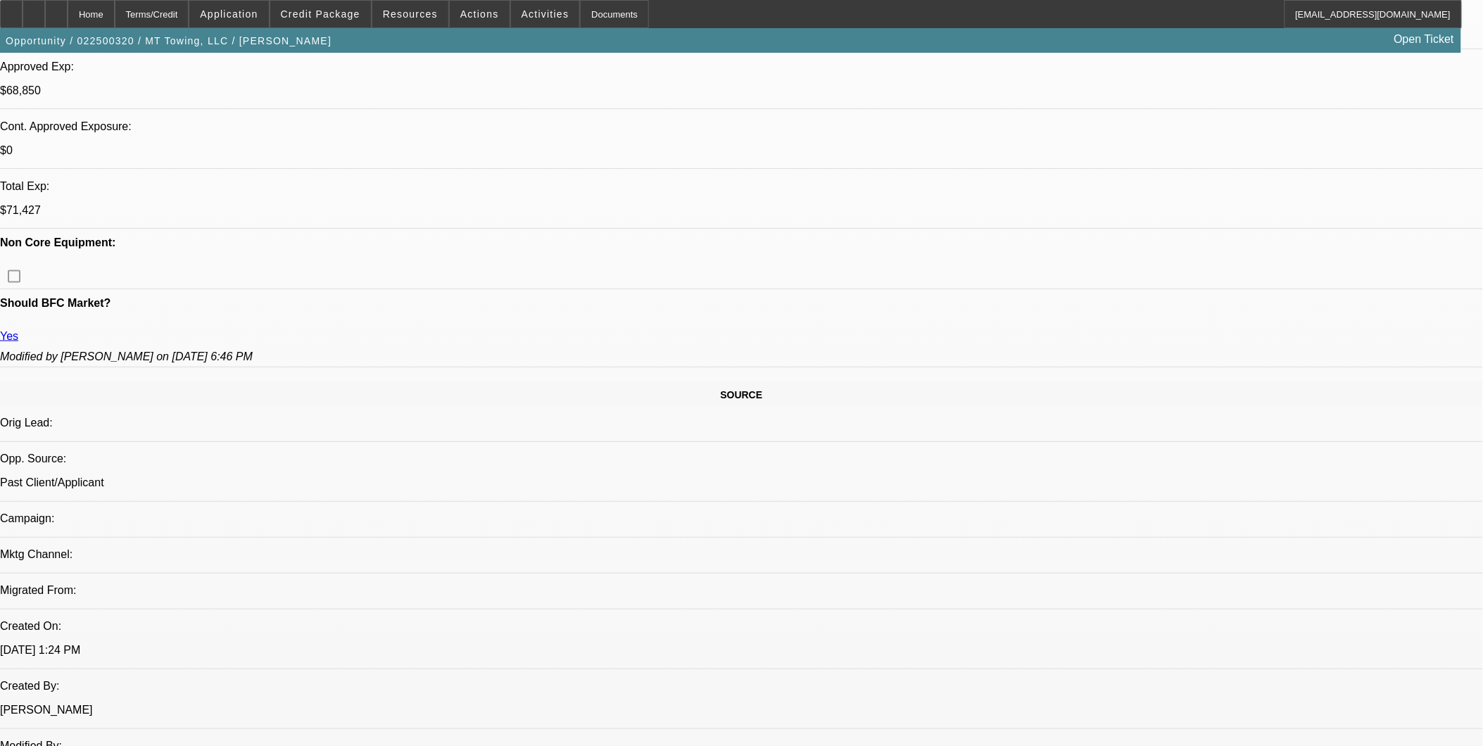
scroll to position [547, 0]
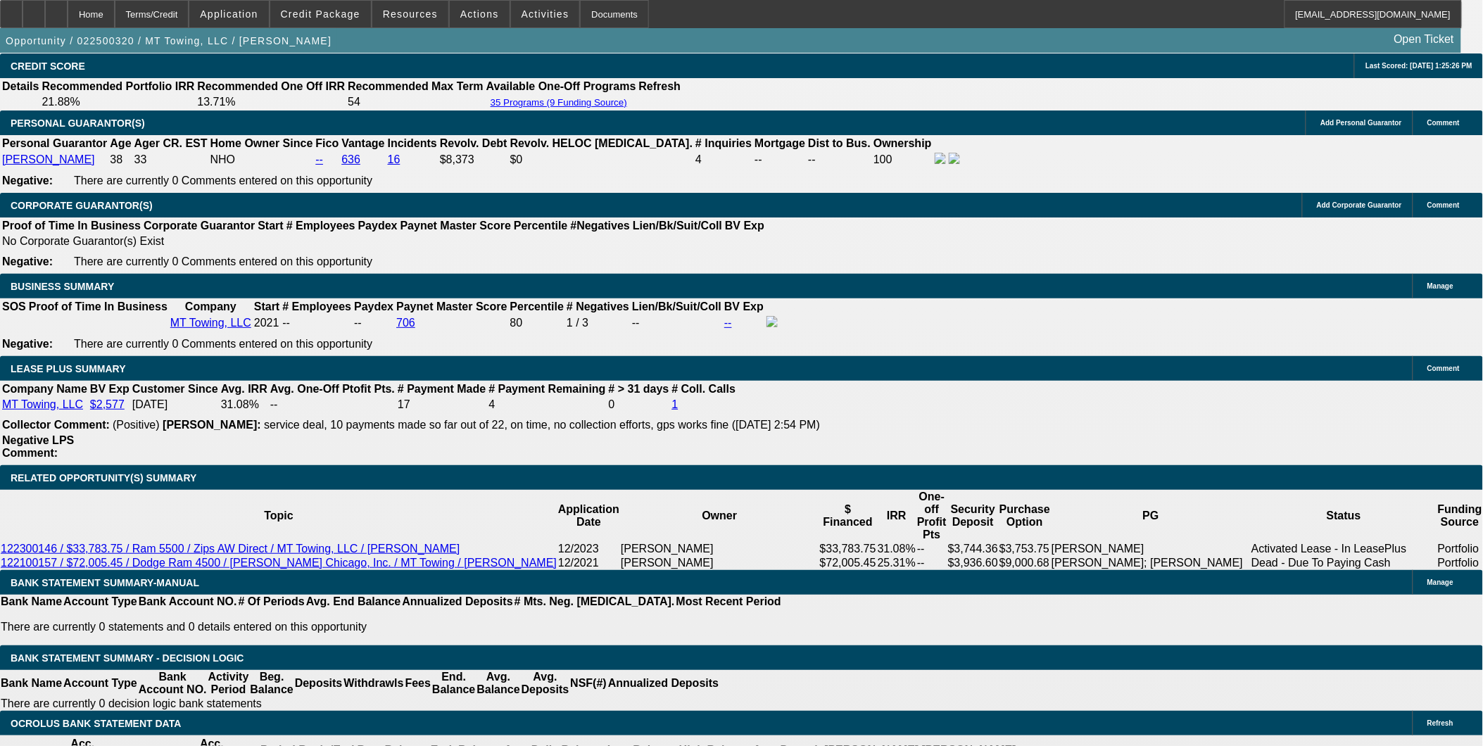
scroll to position [2112, 0]
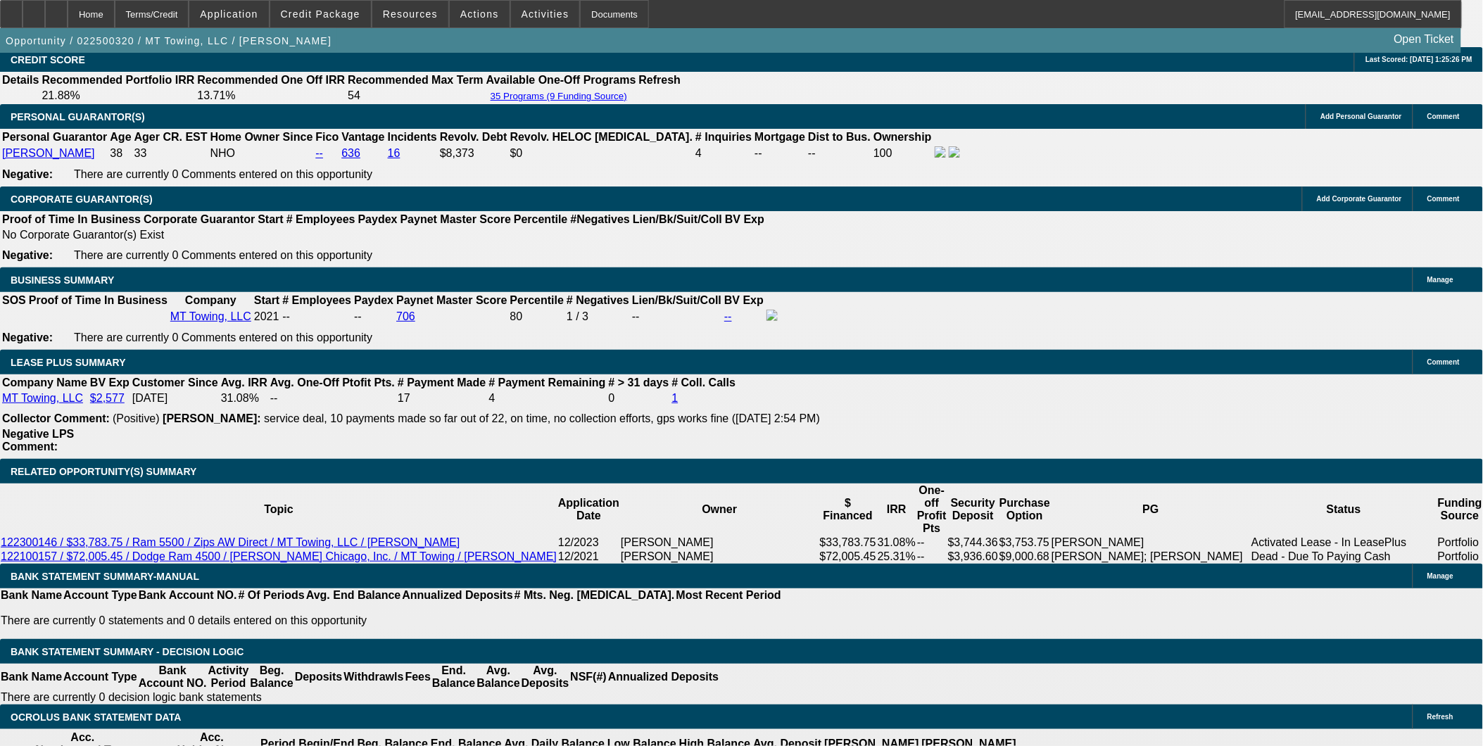
select select "0"
select select "3"
select select "0"
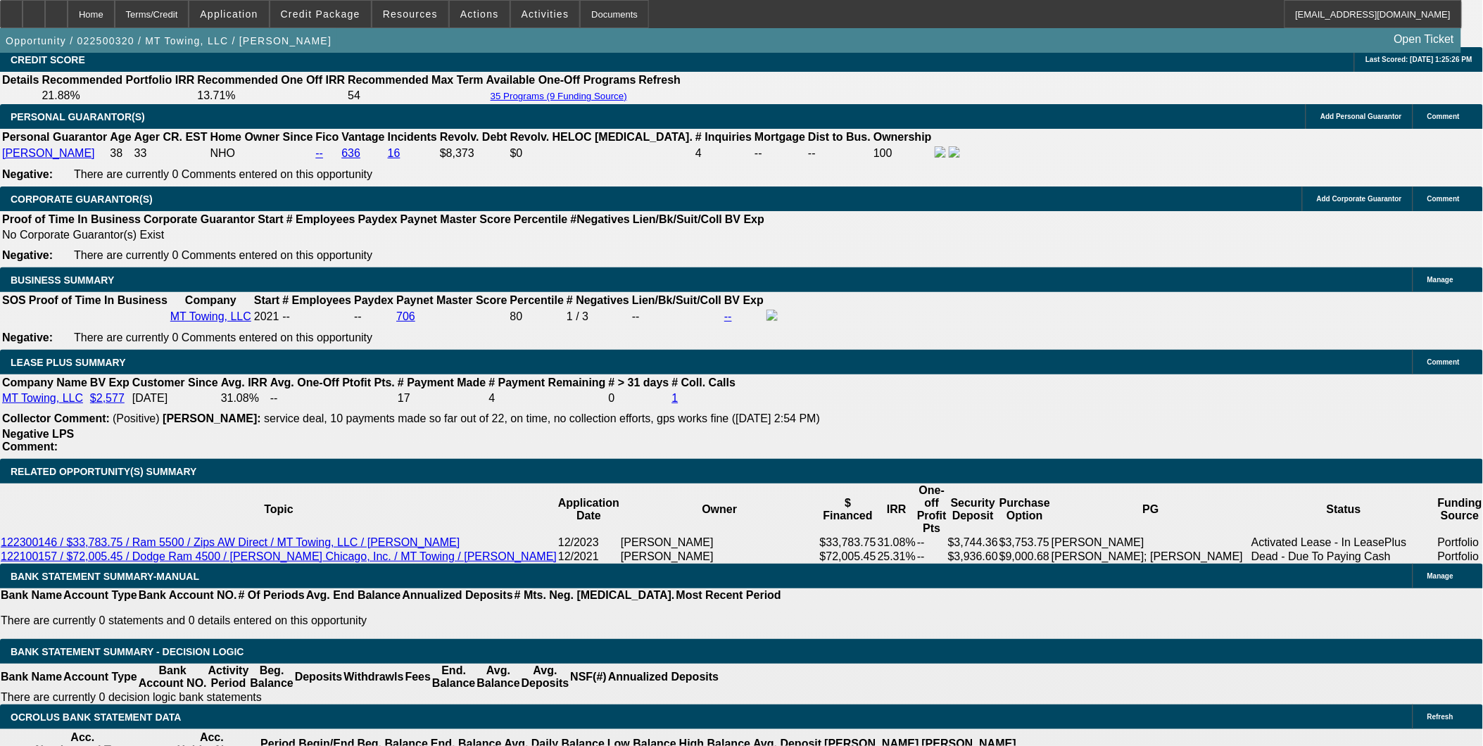
select select "6"
select select "0"
select select "2"
select select "0"
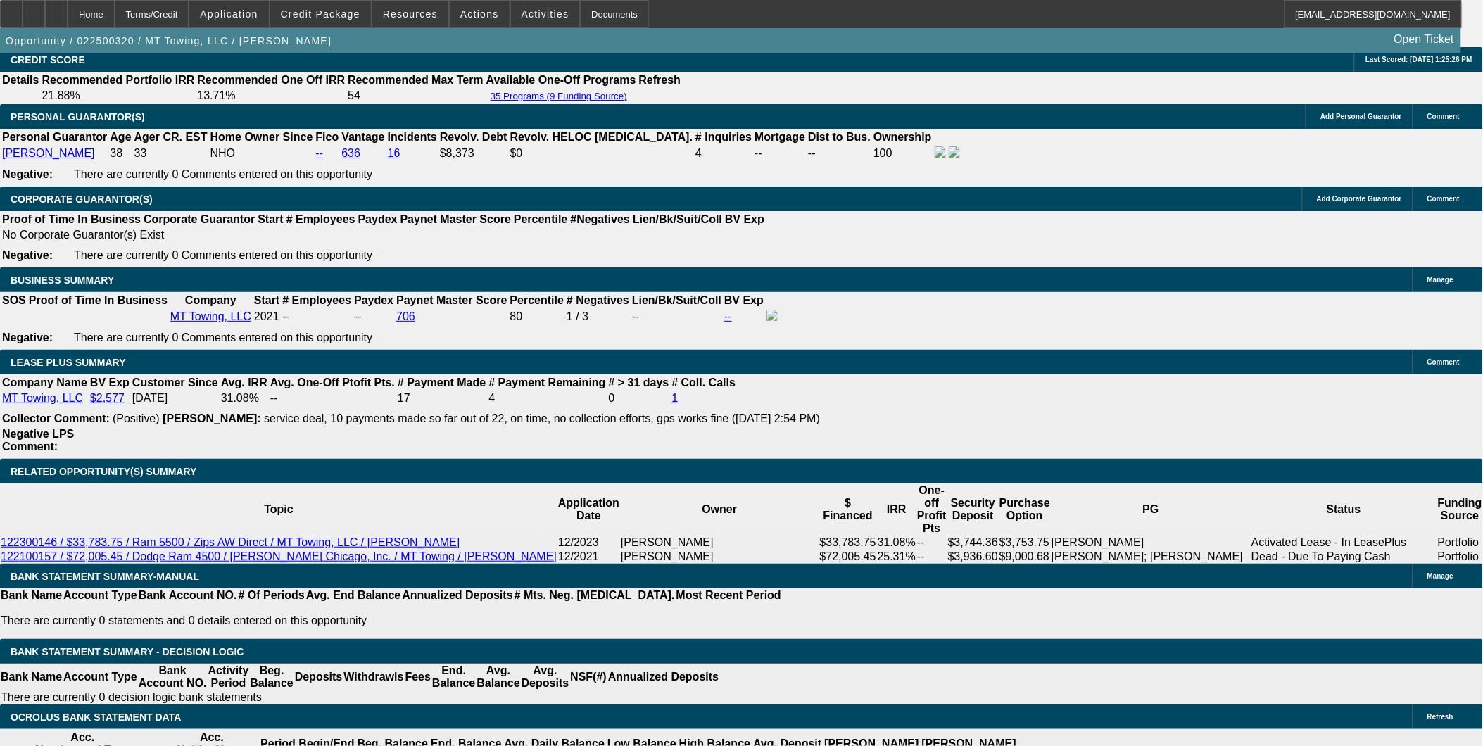
select select "6"
select select "0"
select select "2"
select select "0"
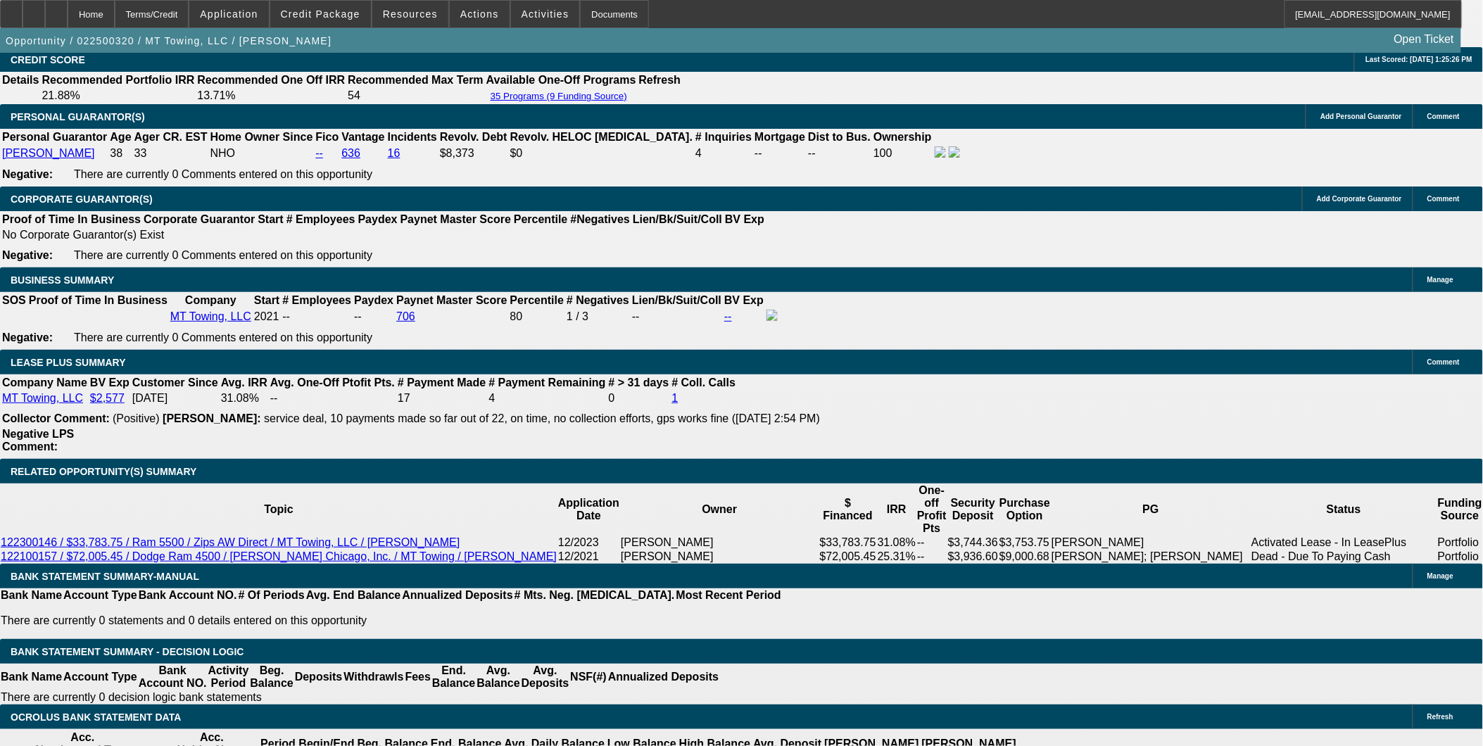
select select "6"
select select "0"
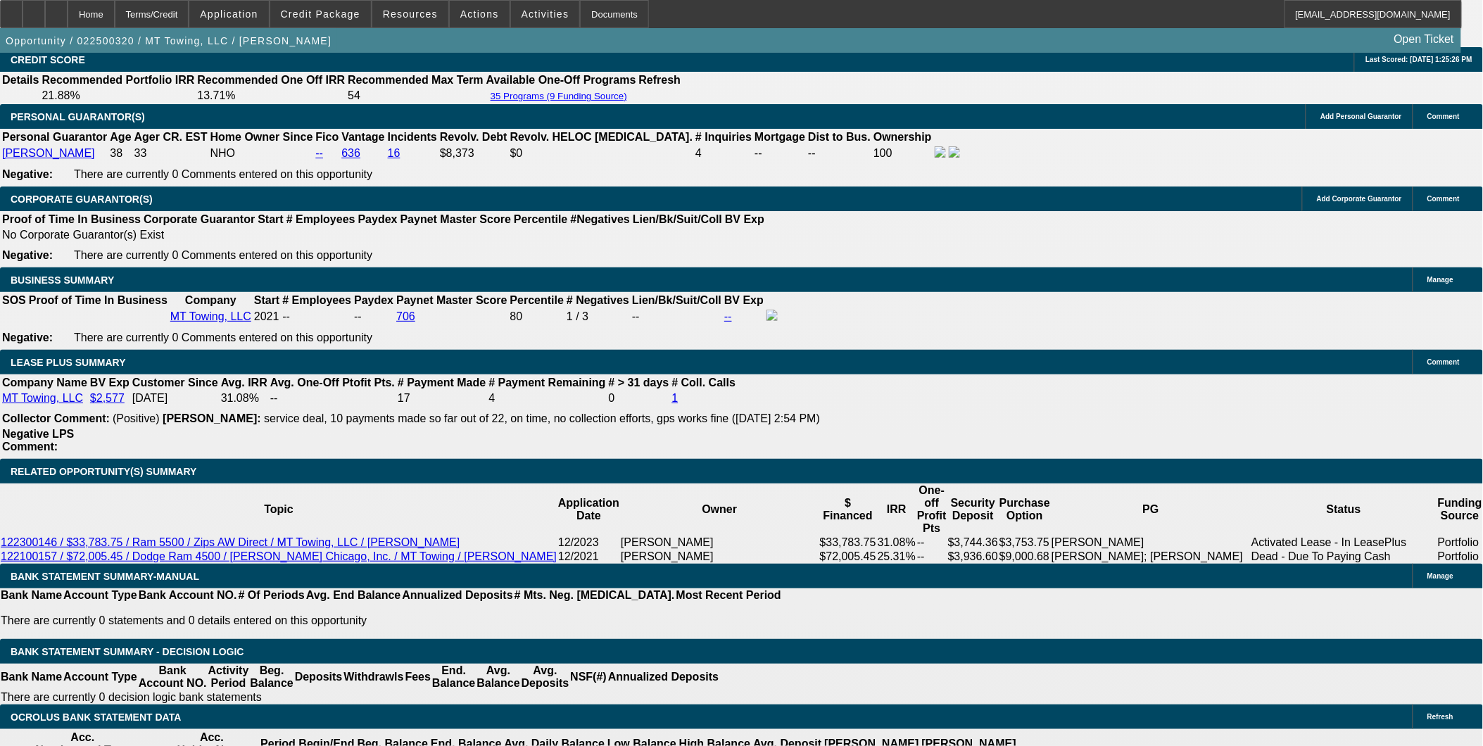
select select "6"
select select "0.1"
select select "2"
select select "0"
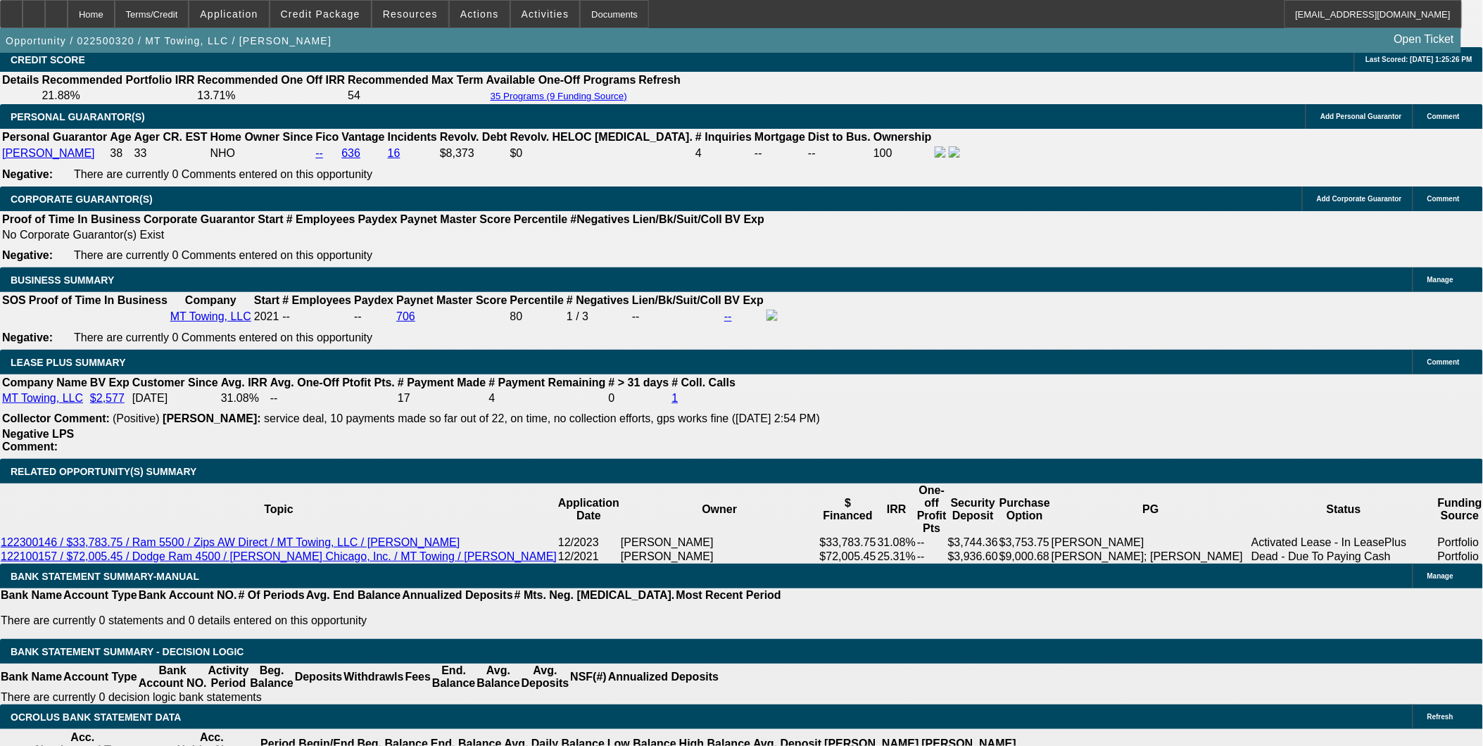
select select "6"
select select "0"
select select "2"
select select "0"
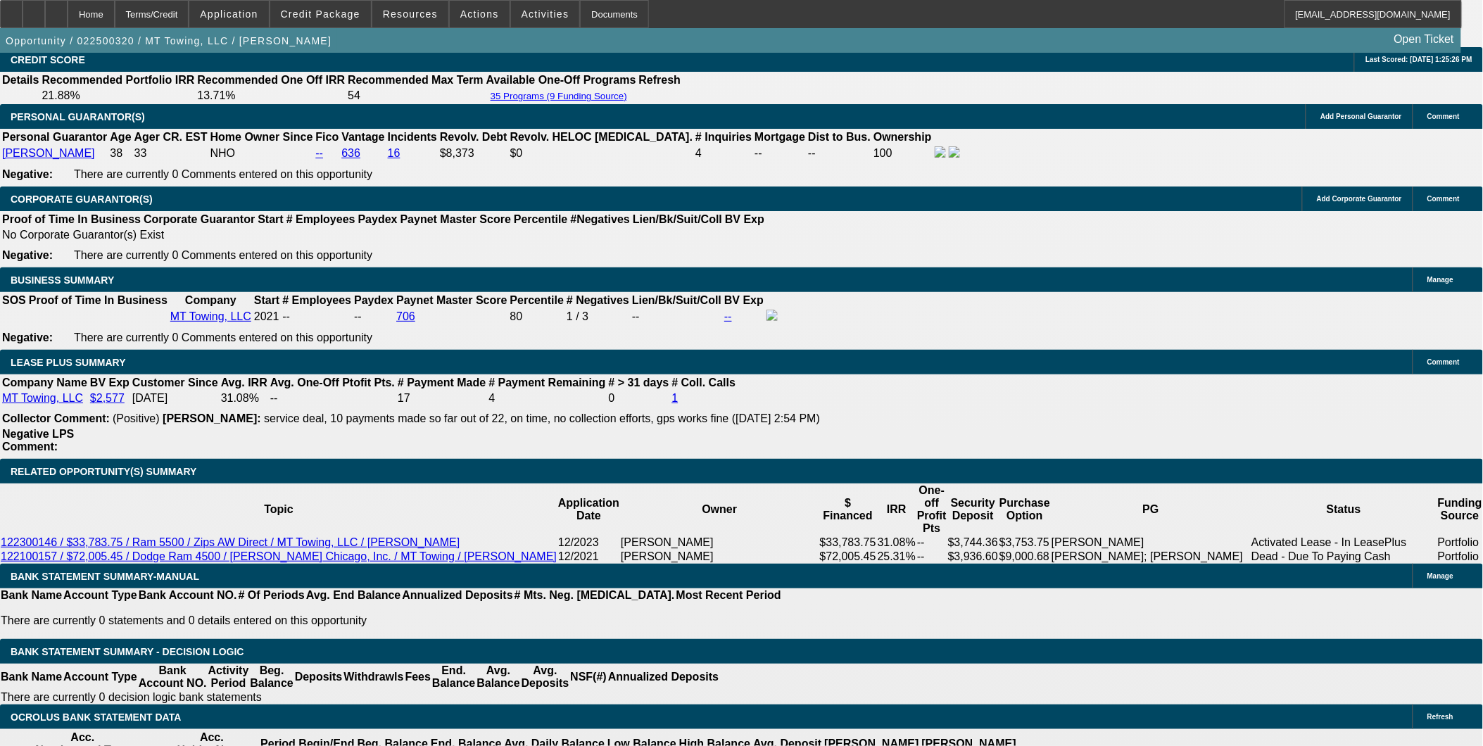
select select "6"
select select "0"
select select "3"
select select "0"
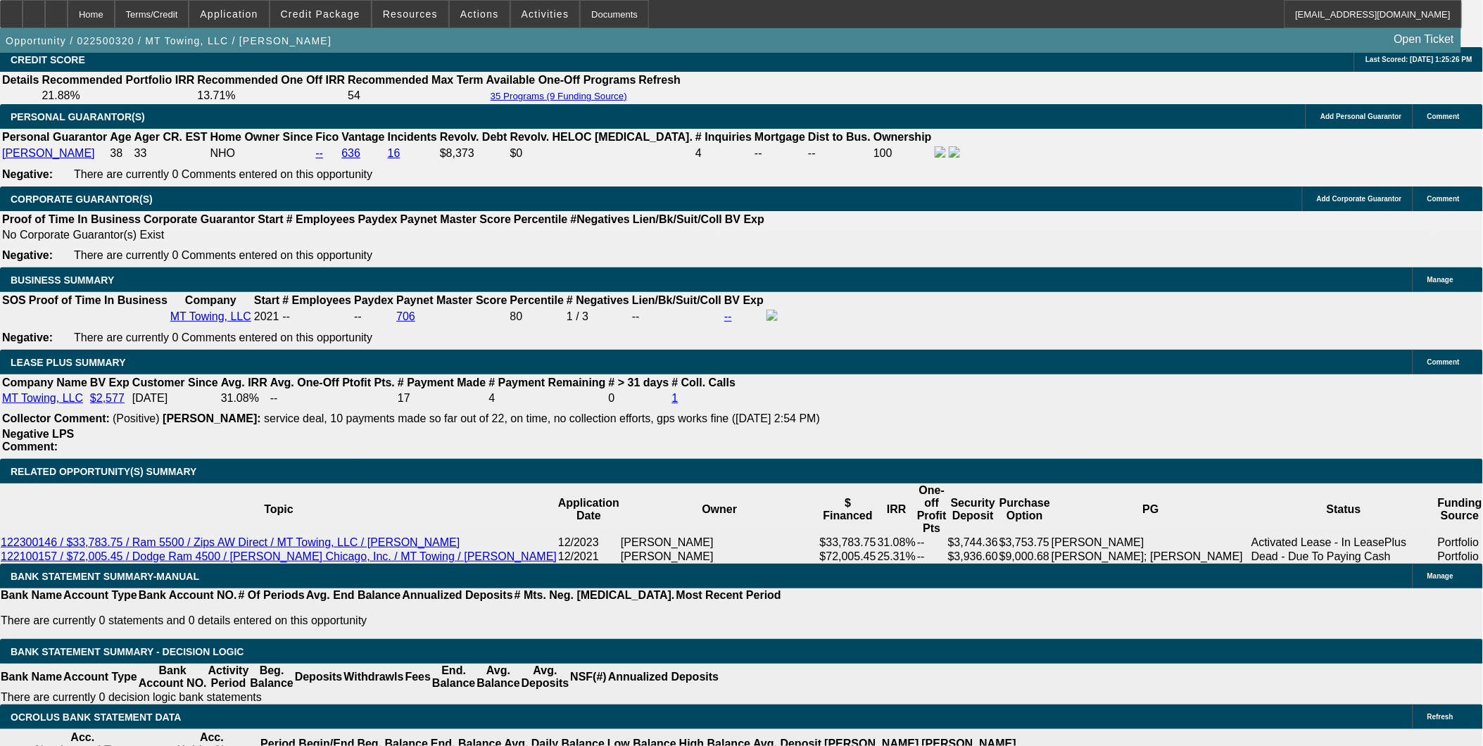
select select "6"
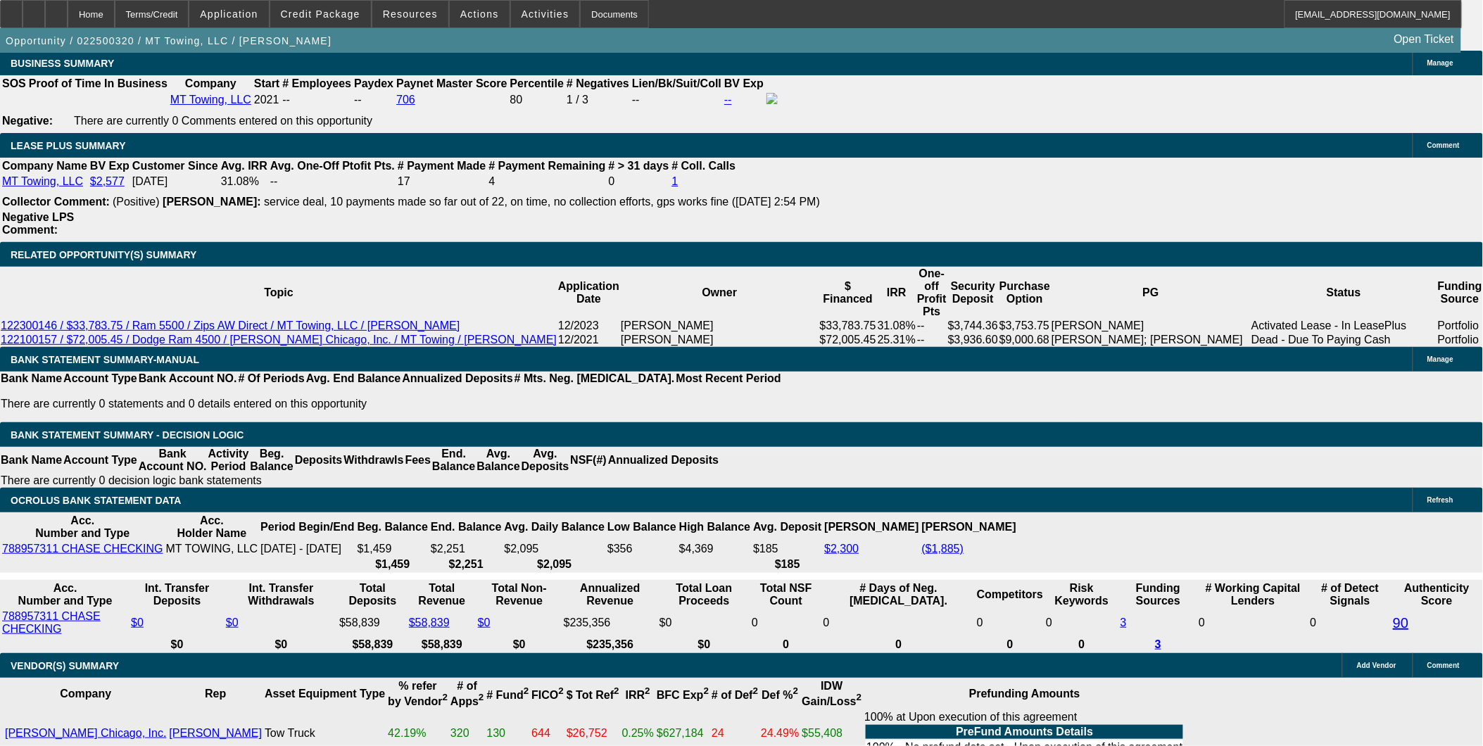
scroll to position [2346, 0]
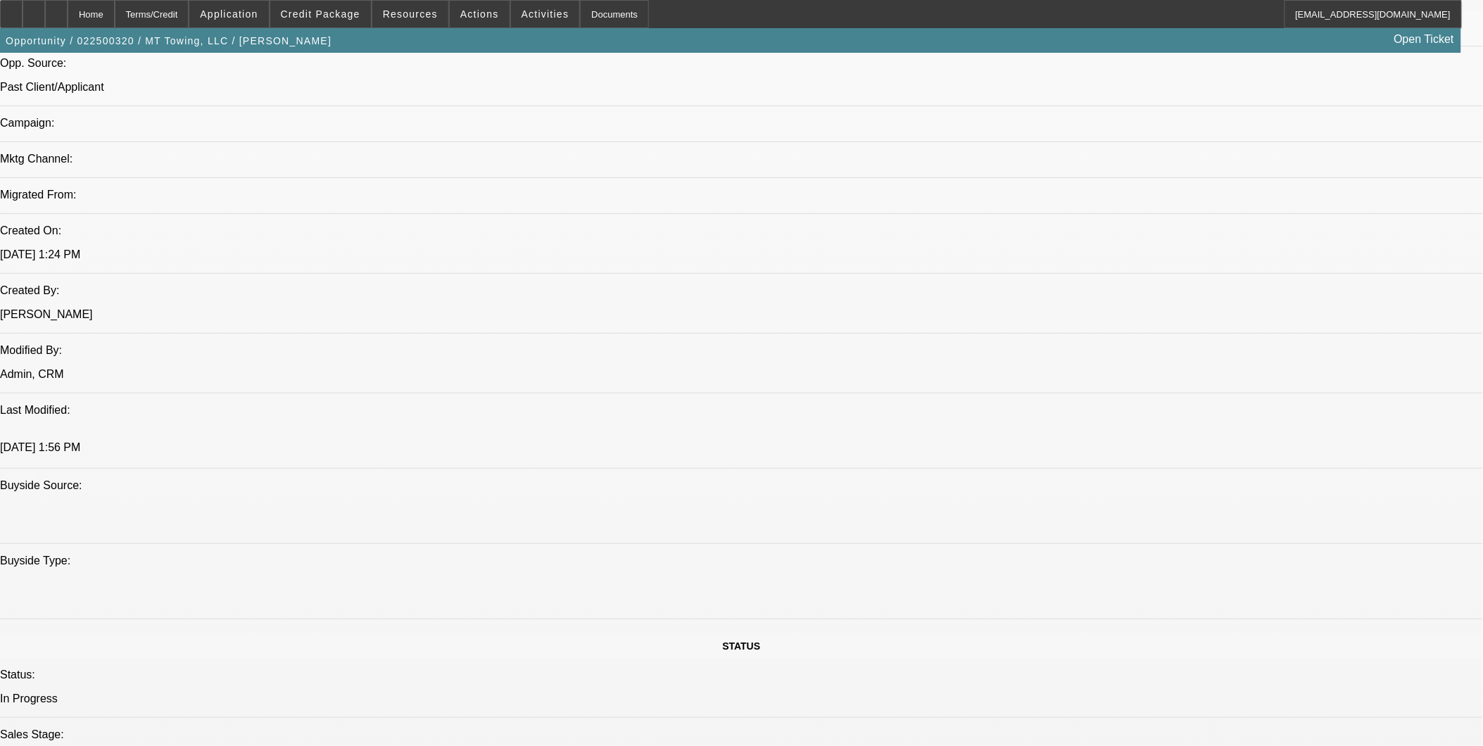
scroll to position [938, 0]
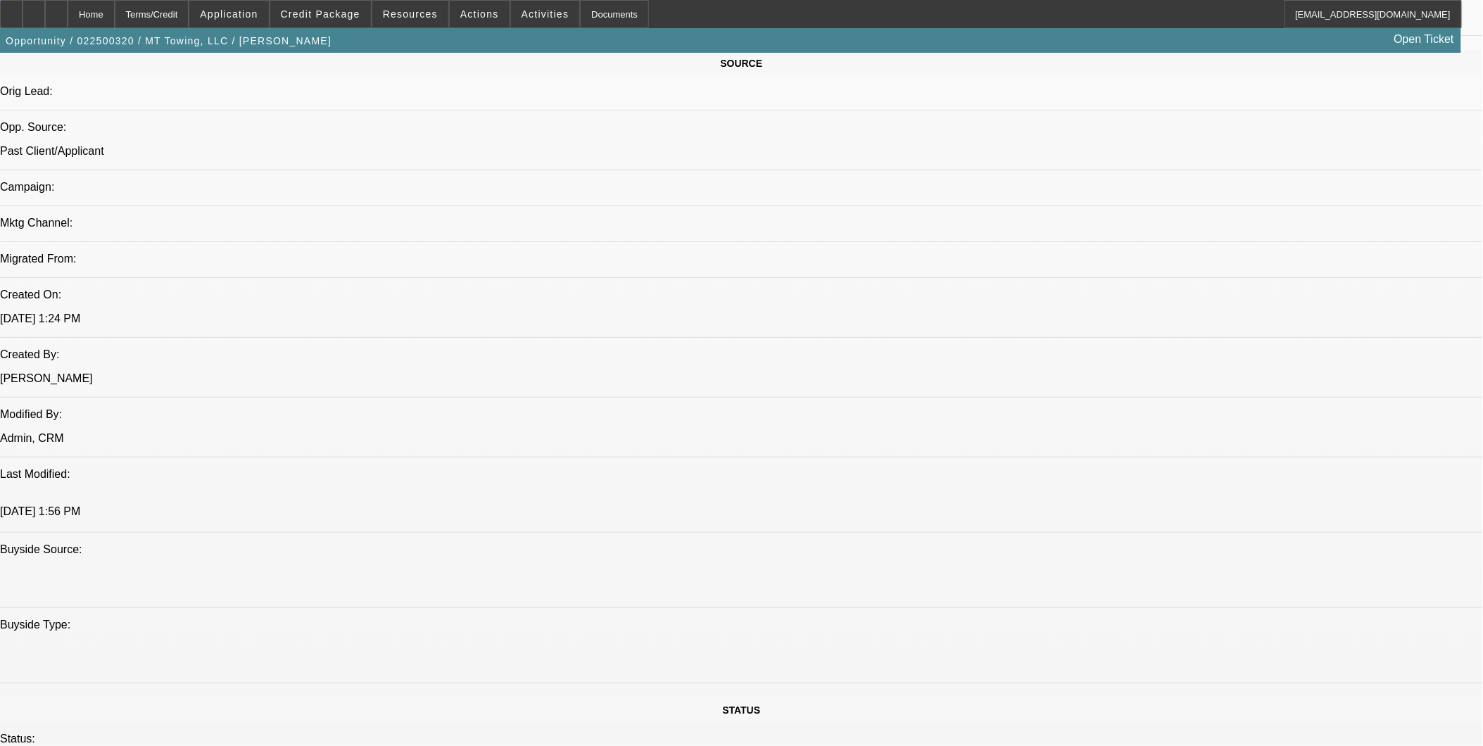
scroll to position [860, 0]
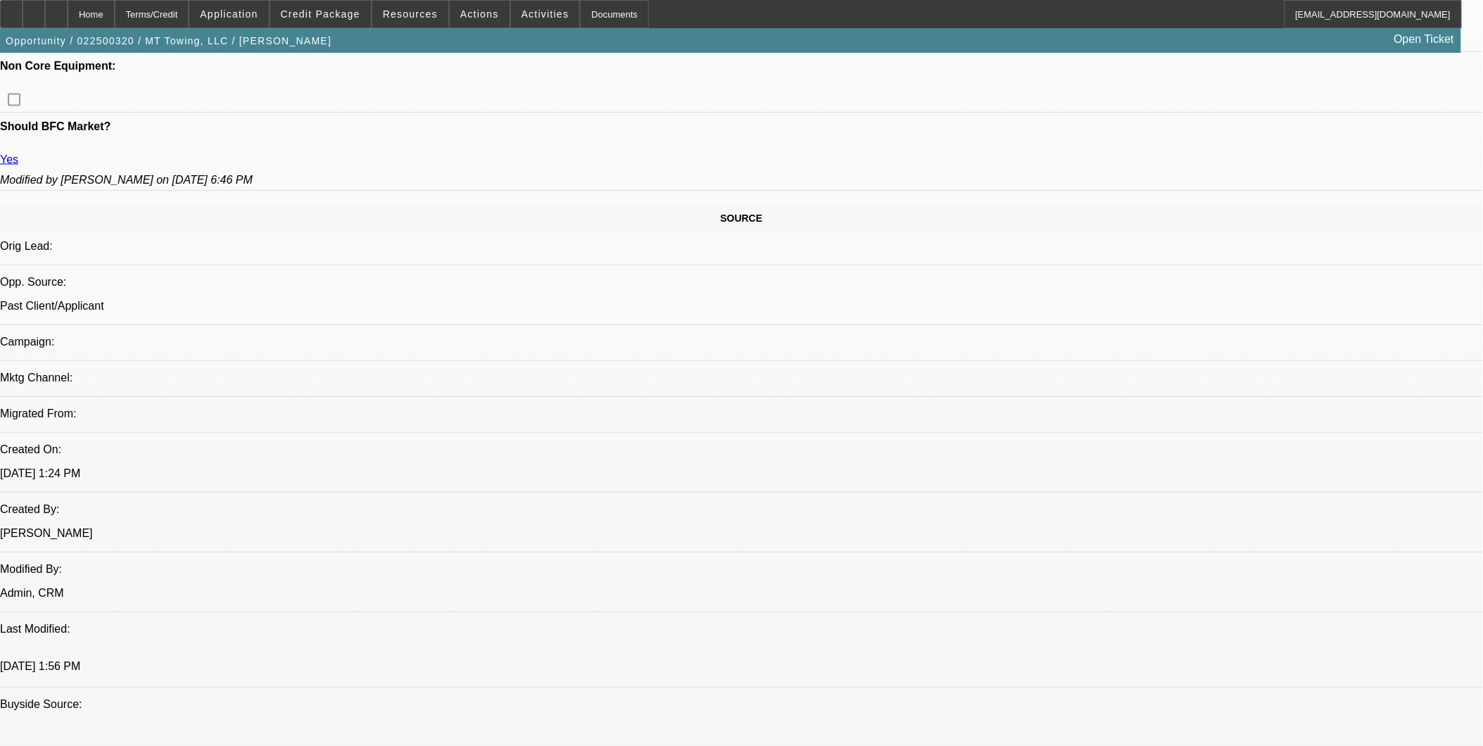
scroll to position [547, 0]
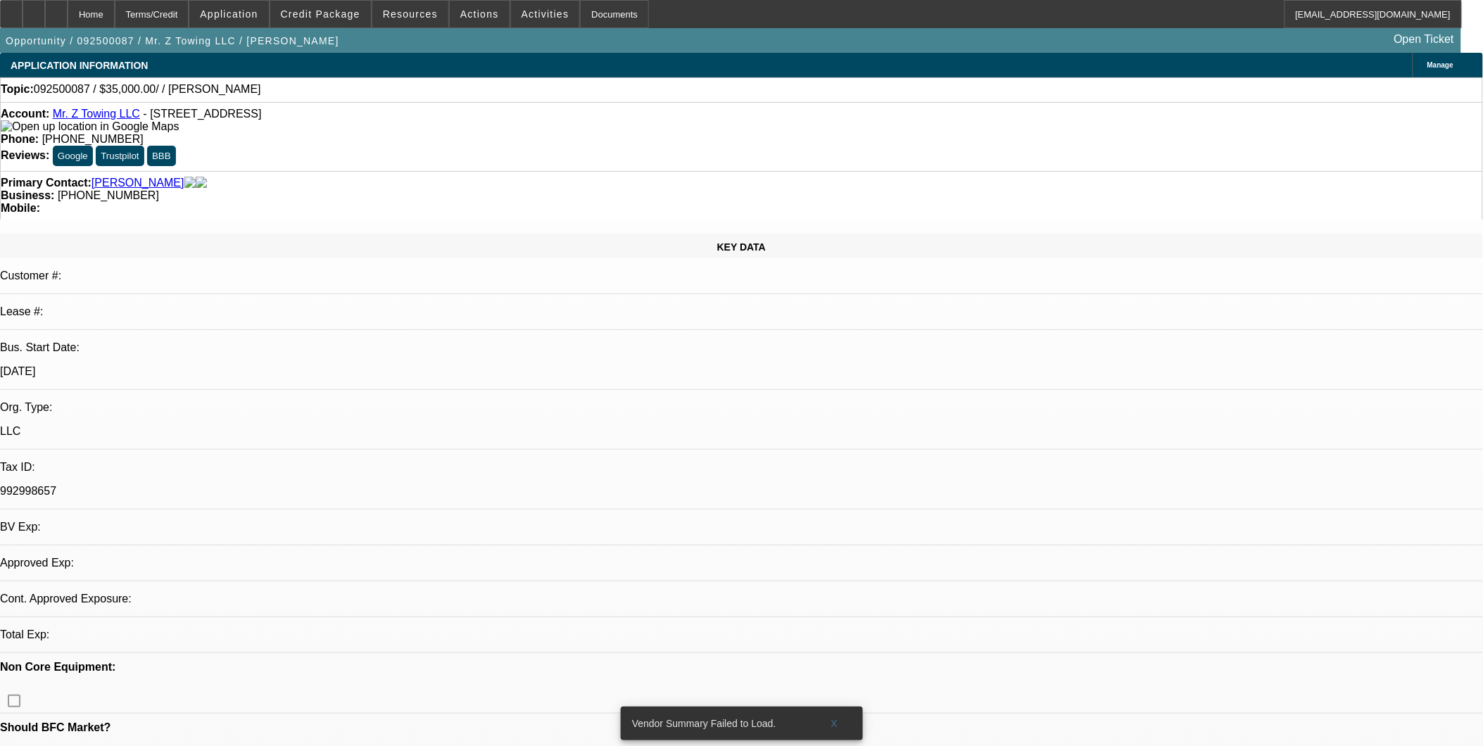
select select "0"
select select "2"
select select "0.1"
select select "1"
select select "2"
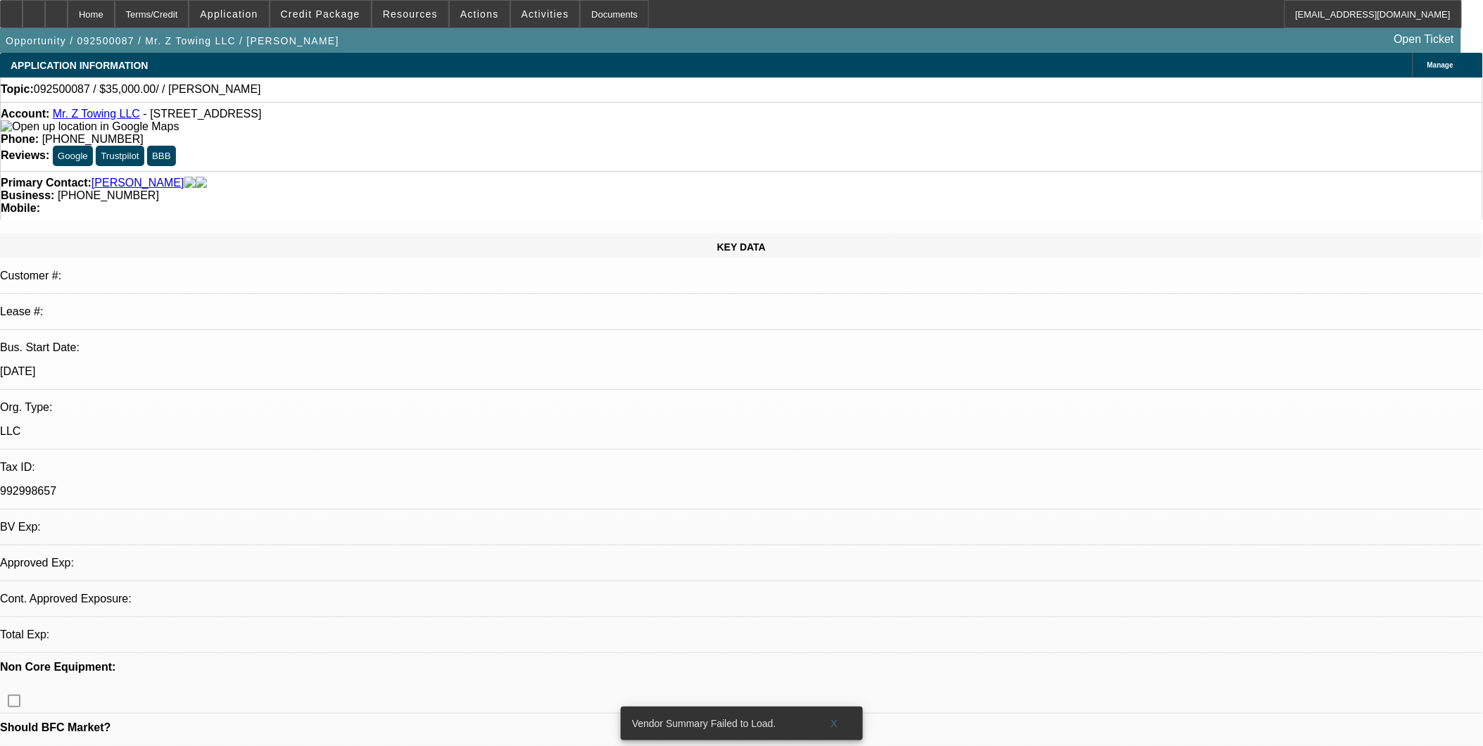
select select "4"
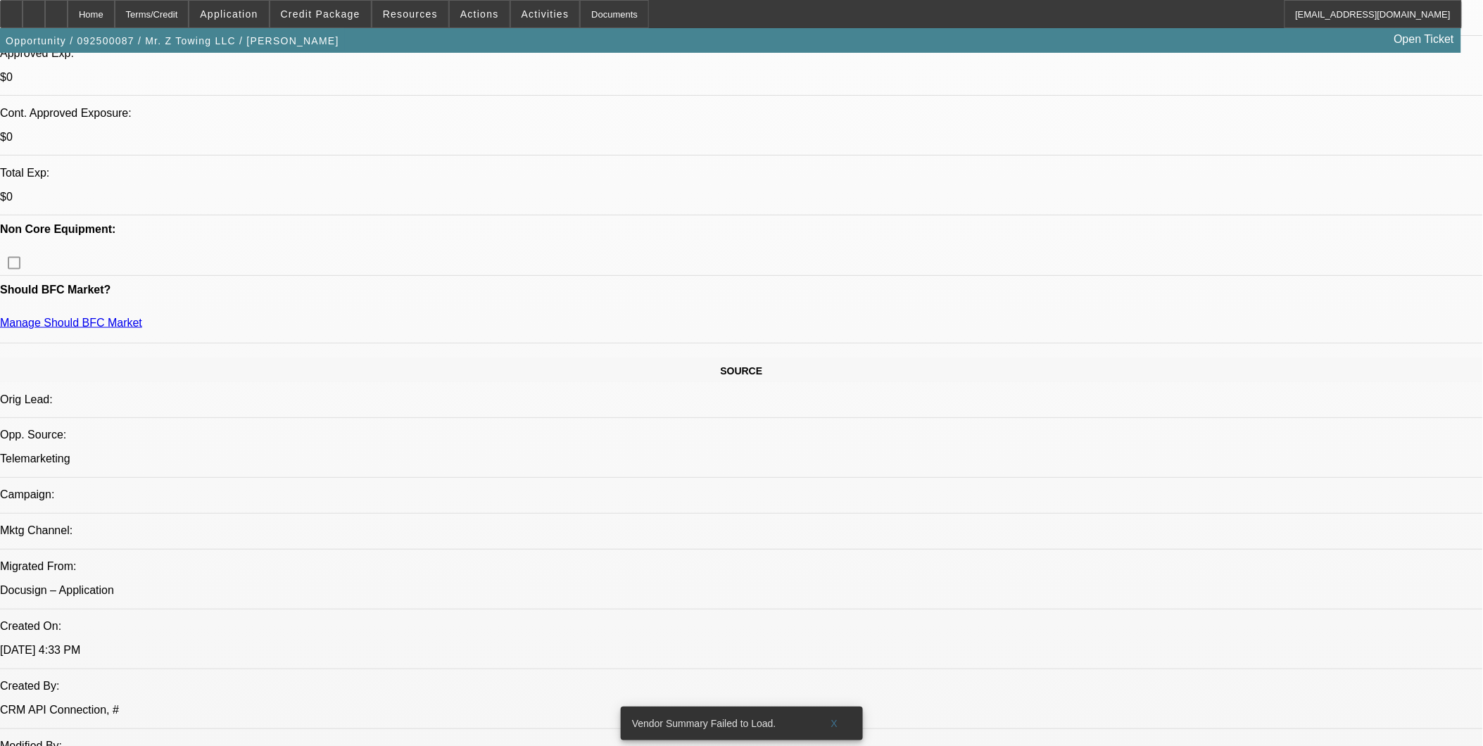
scroll to position [547, 0]
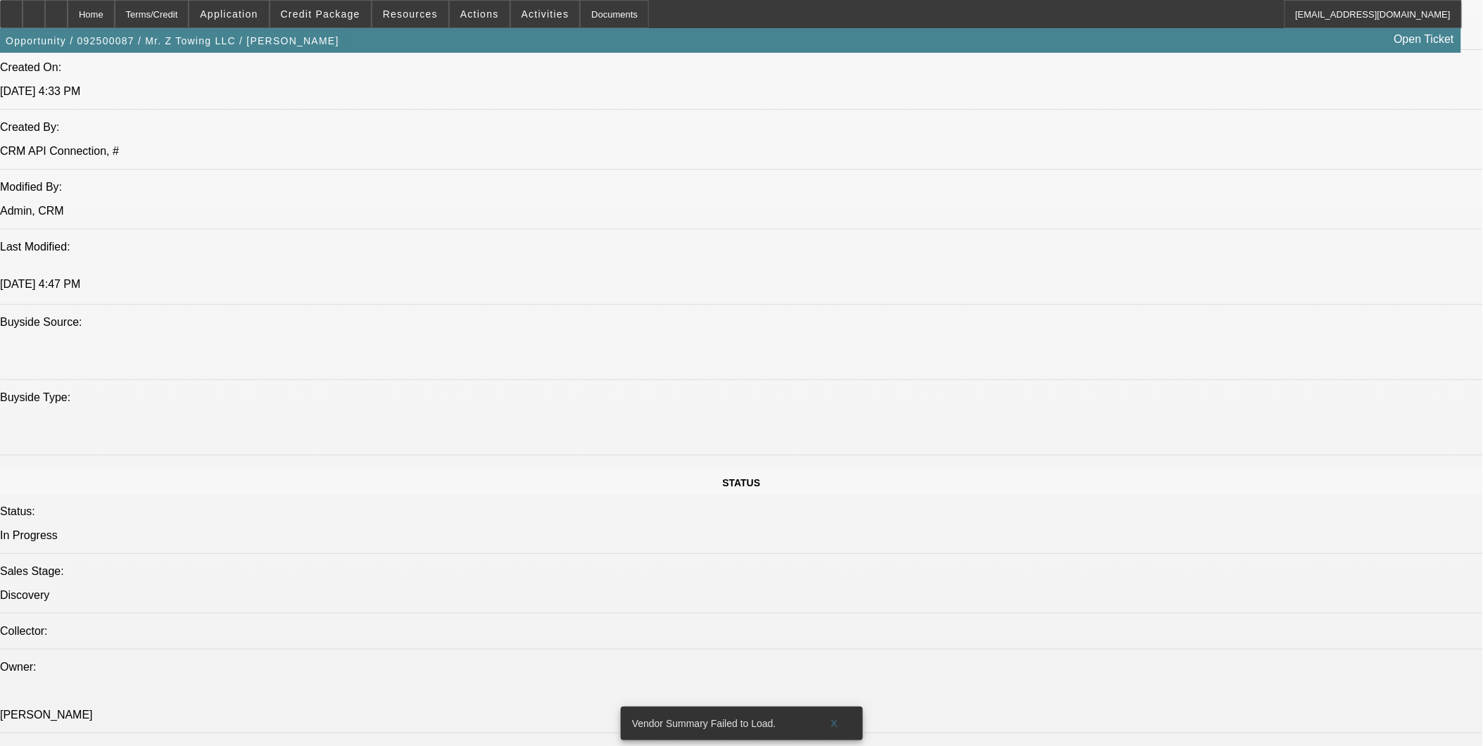
scroll to position [1095, 0]
click at [335, 25] on span at bounding box center [320, 14] width 101 height 34
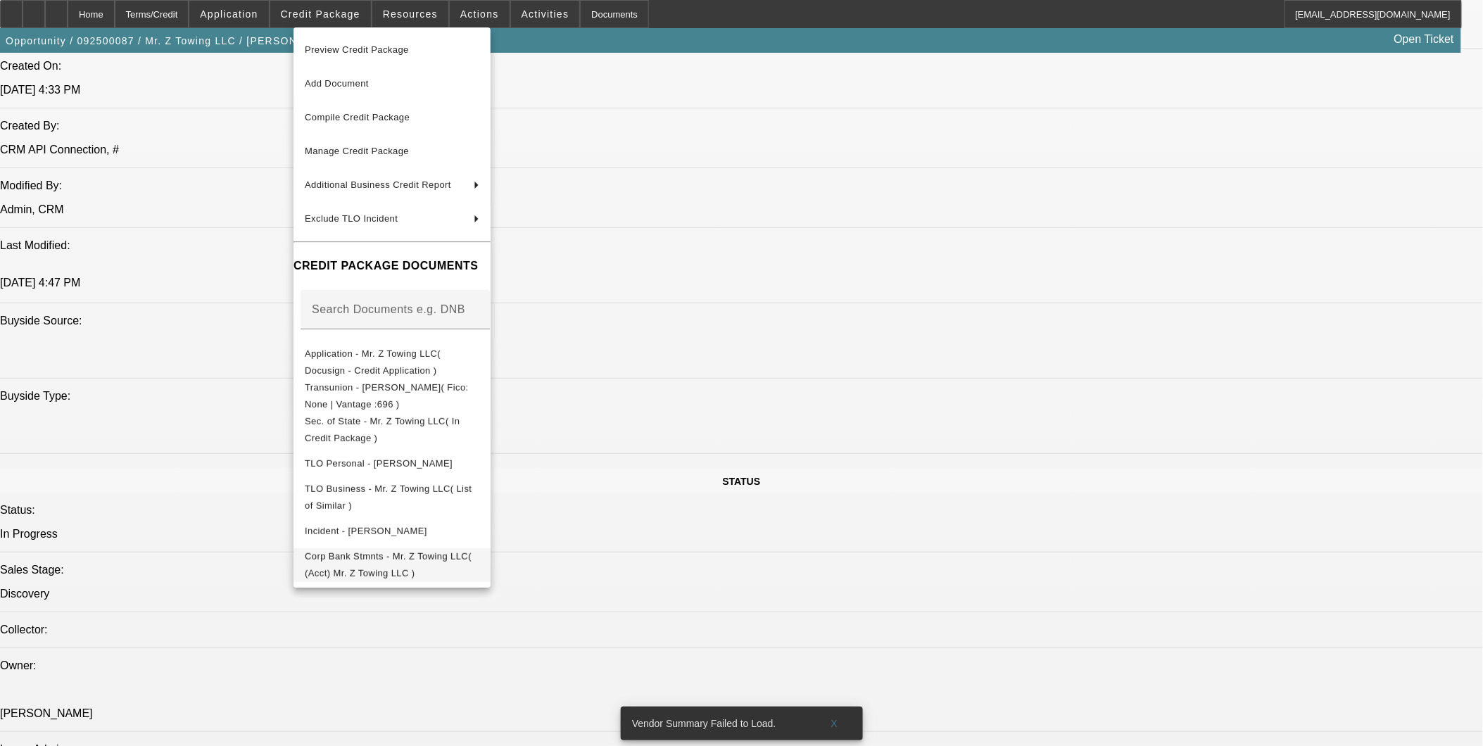
click at [438, 553] on span "Corp Bank Stmnts - Mr. Z Towing LLC( (Acct) Mr. Z Towing LLC )" at bounding box center [388, 564] width 167 height 27
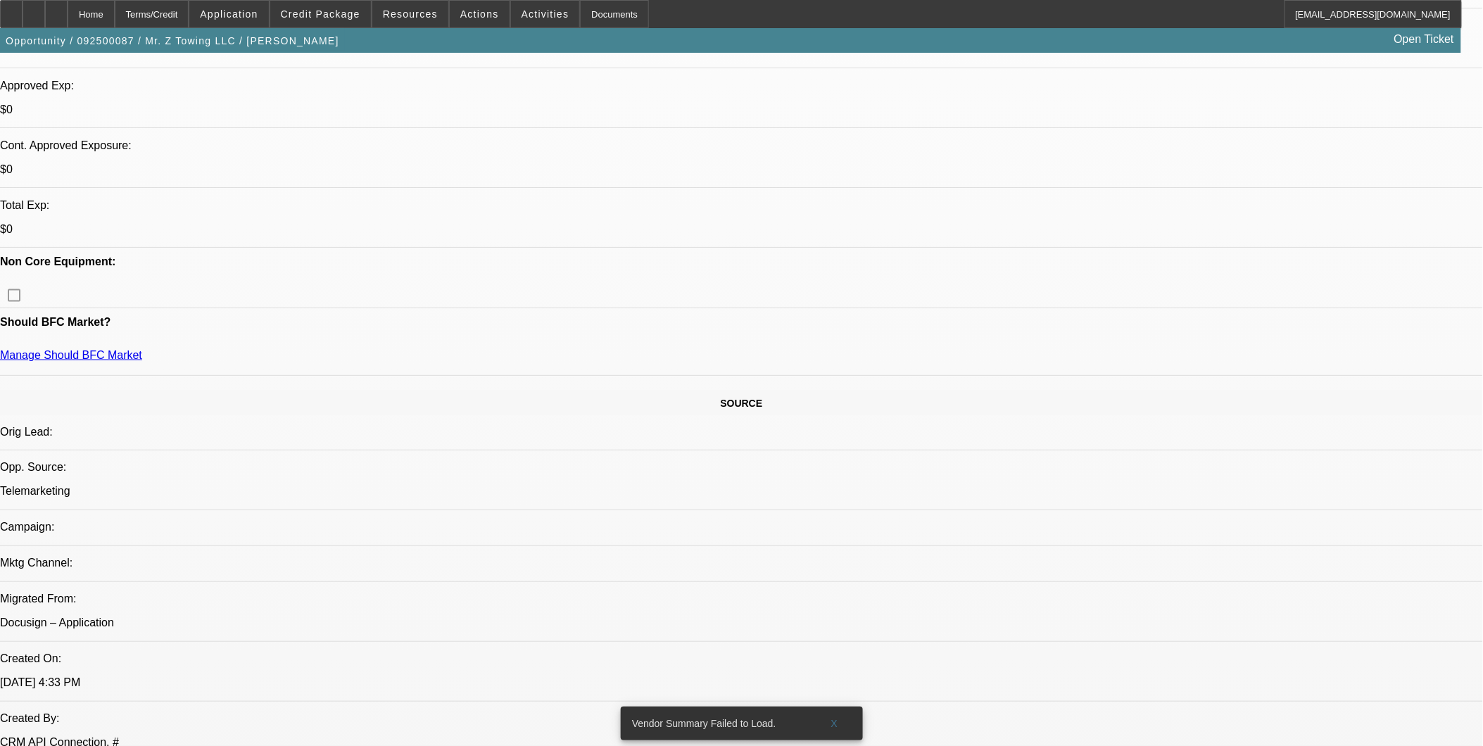
scroll to position [469, 0]
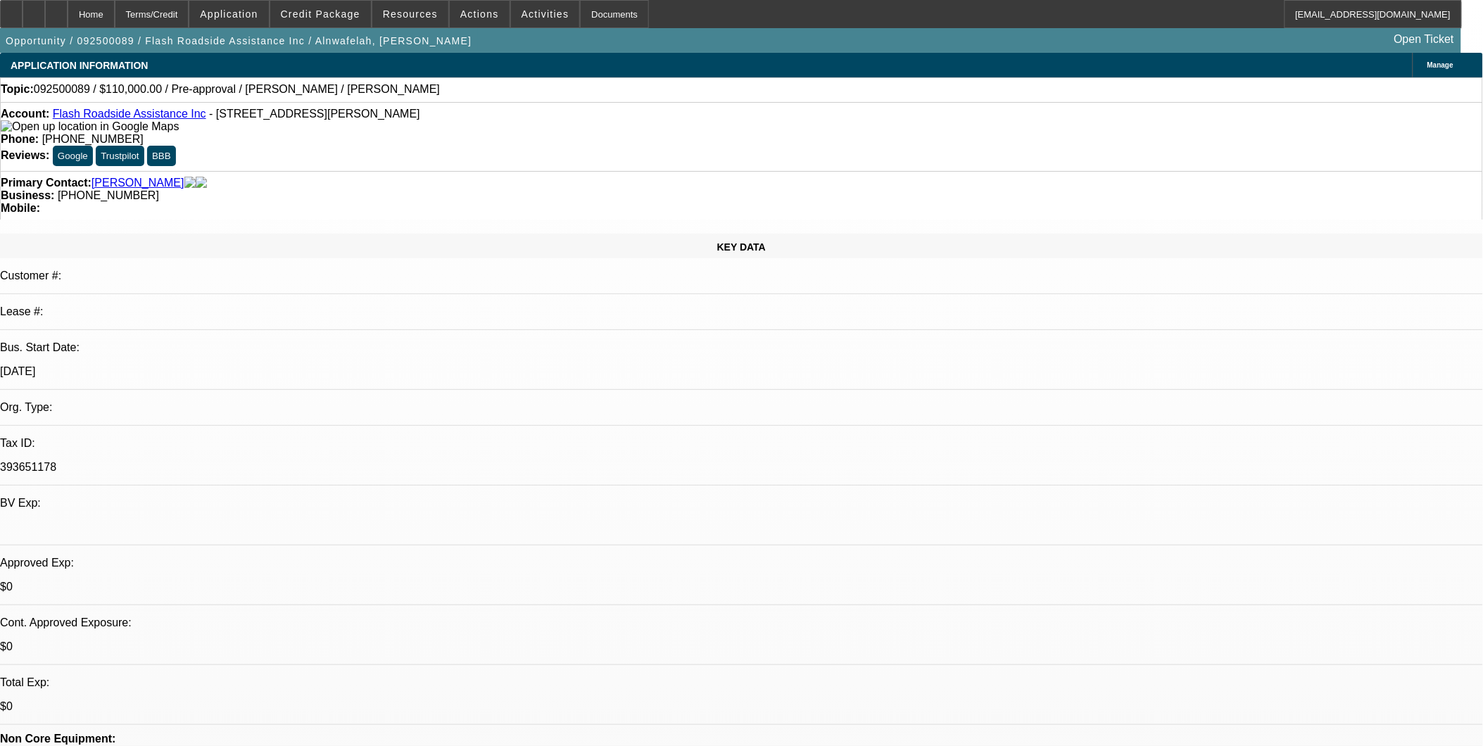
select select "0"
select select "2"
select select "0.1"
select select "4"
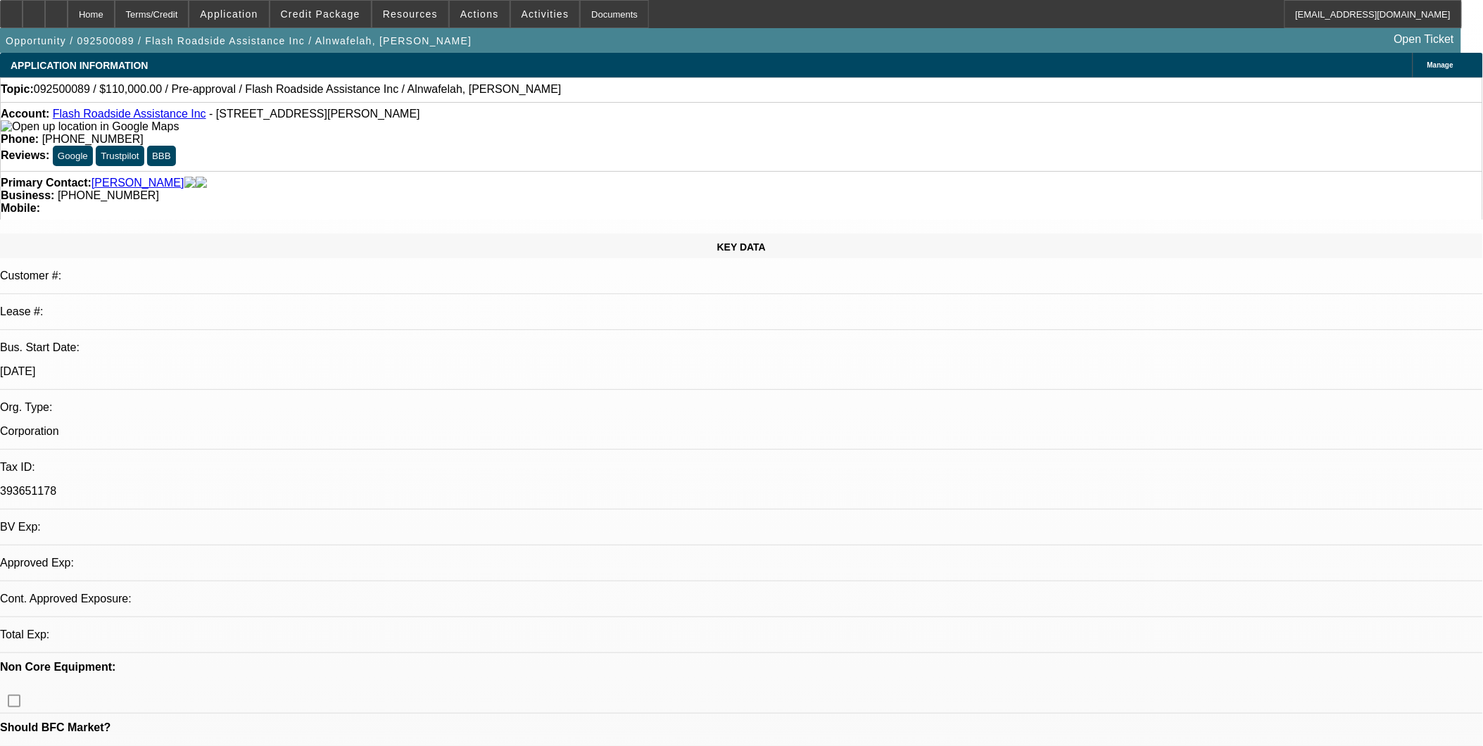
select select "0"
select select "2"
select select "0.1"
select select "4"
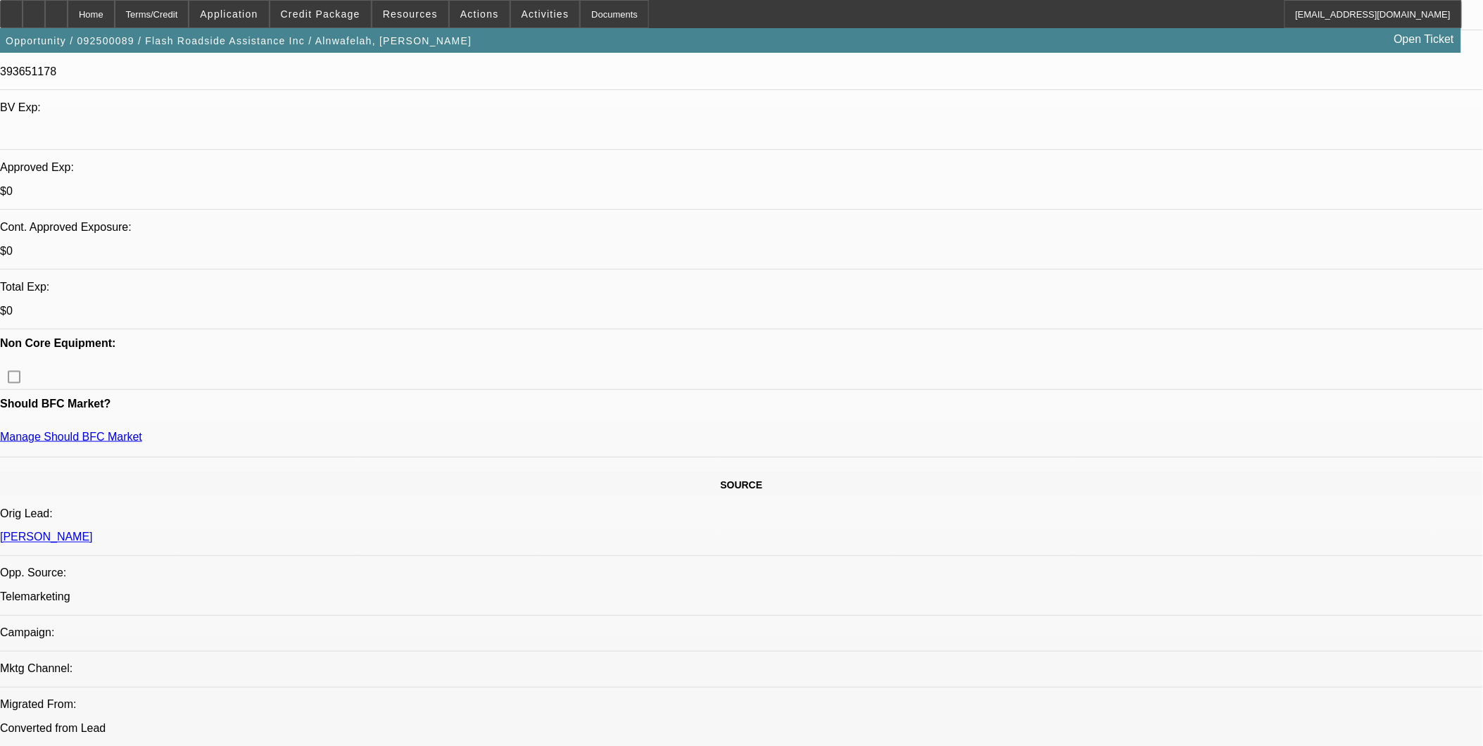
scroll to position [391, 0]
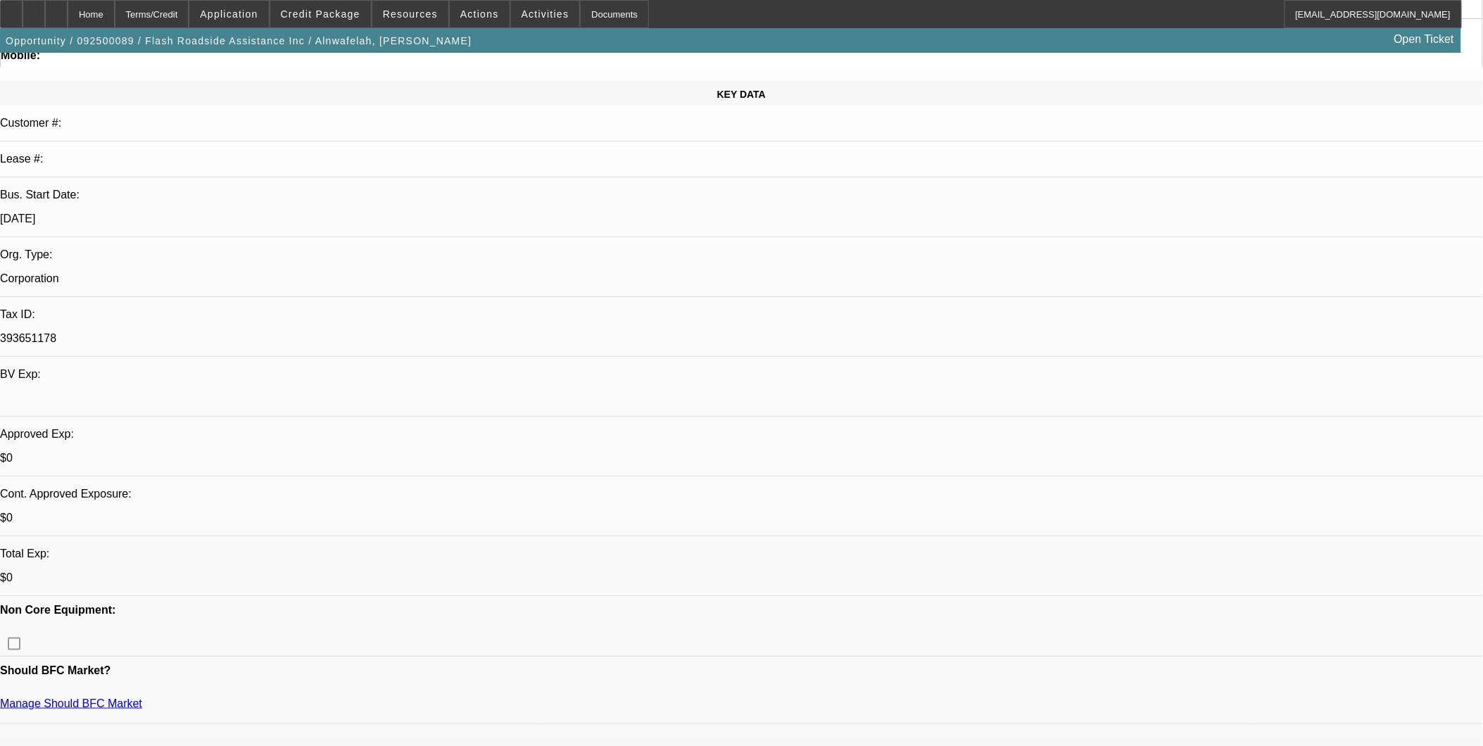
scroll to position [0, 0]
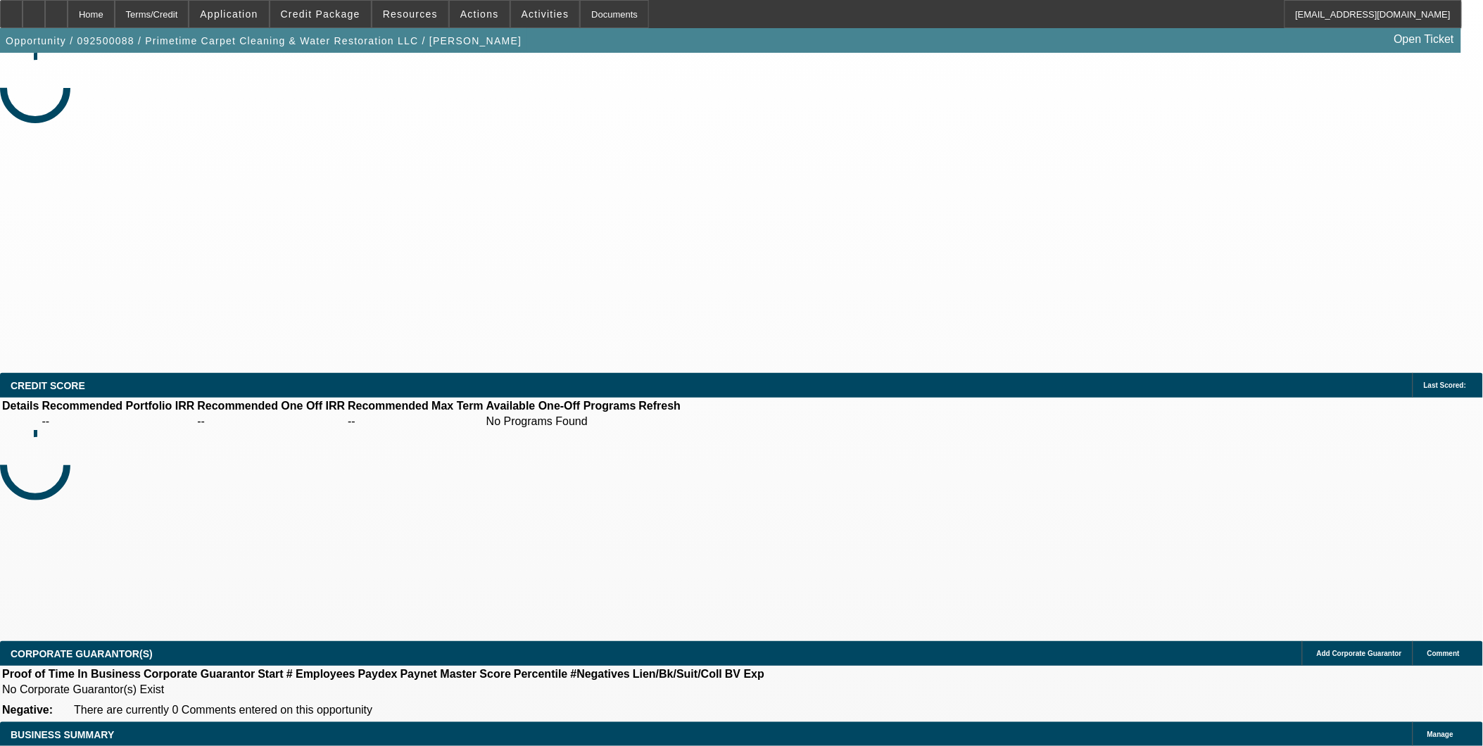
select select "0"
select select "2"
select select "0.1"
select select "1"
select select "2"
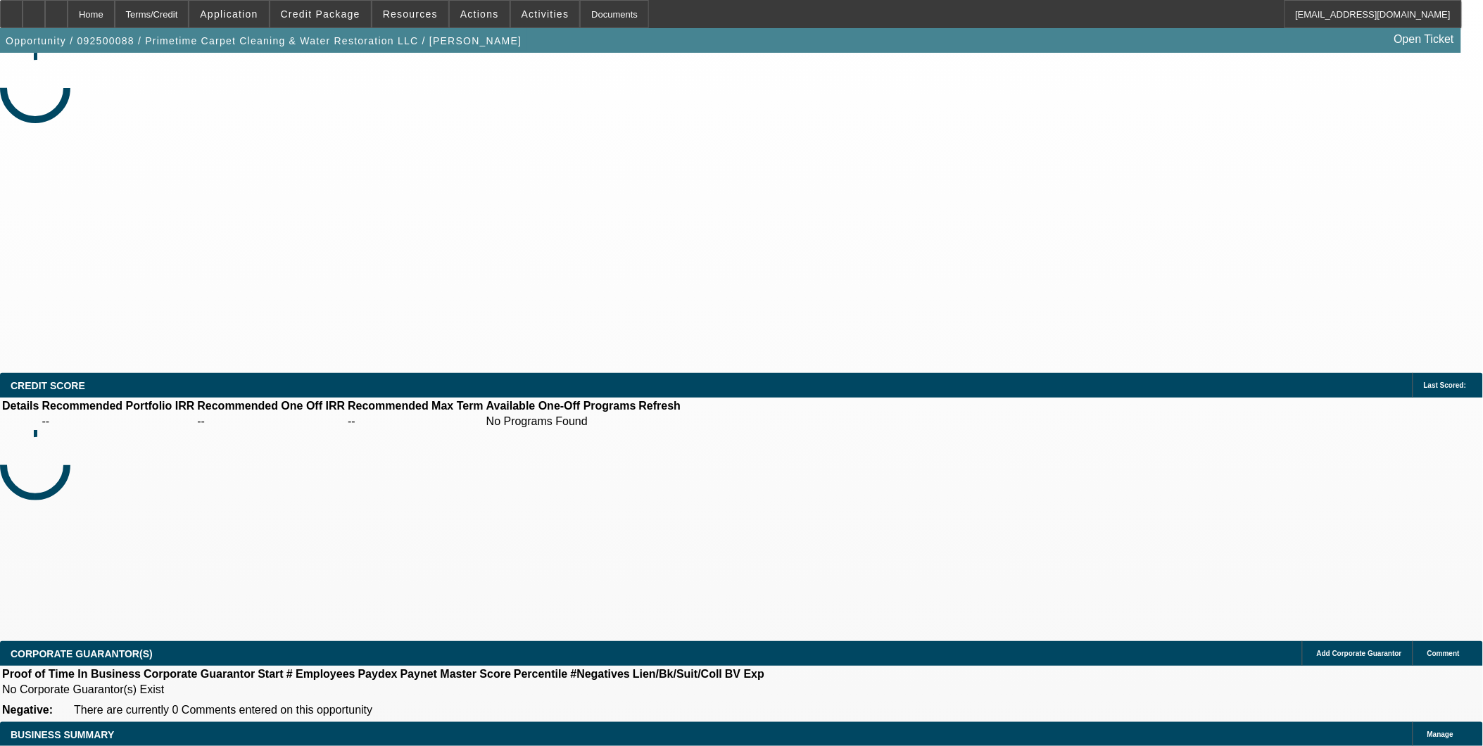
select select "4"
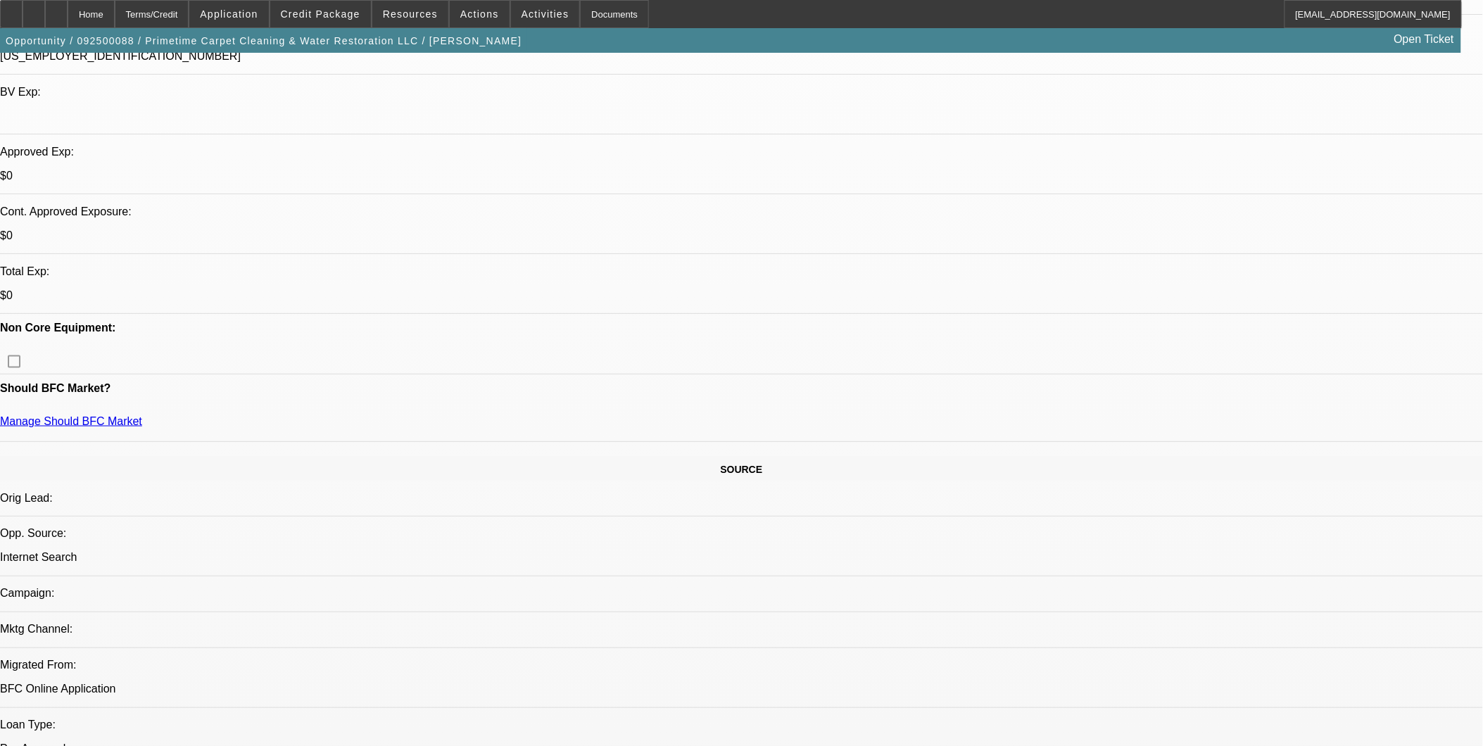
scroll to position [391, 0]
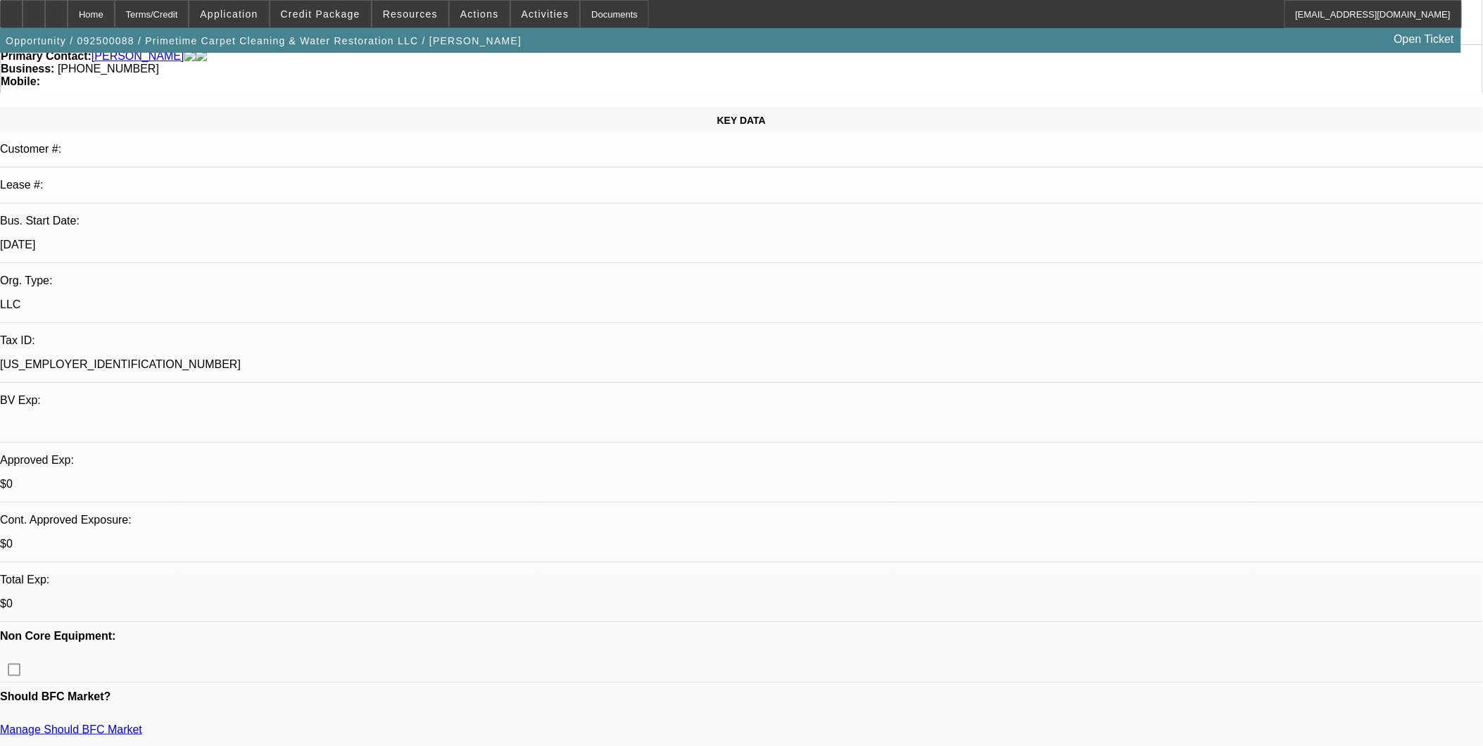
scroll to position [0, 0]
